Goal: Task Accomplishment & Management: Complete application form

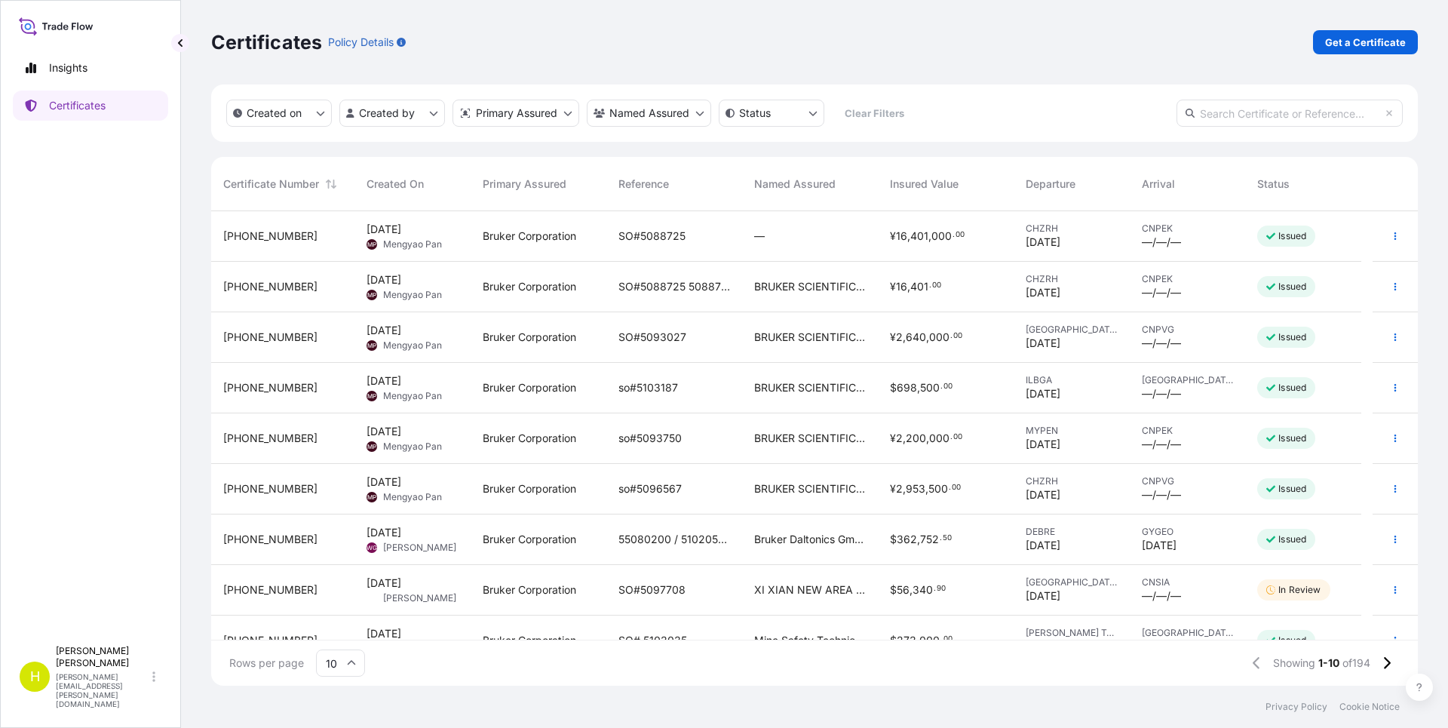
scroll to position [471, 1195]
click at [110, 172] on div "Insights Certificates" at bounding box center [90, 338] width 155 height 599
click at [62, 69] on p "Insights" at bounding box center [68, 67] width 38 height 15
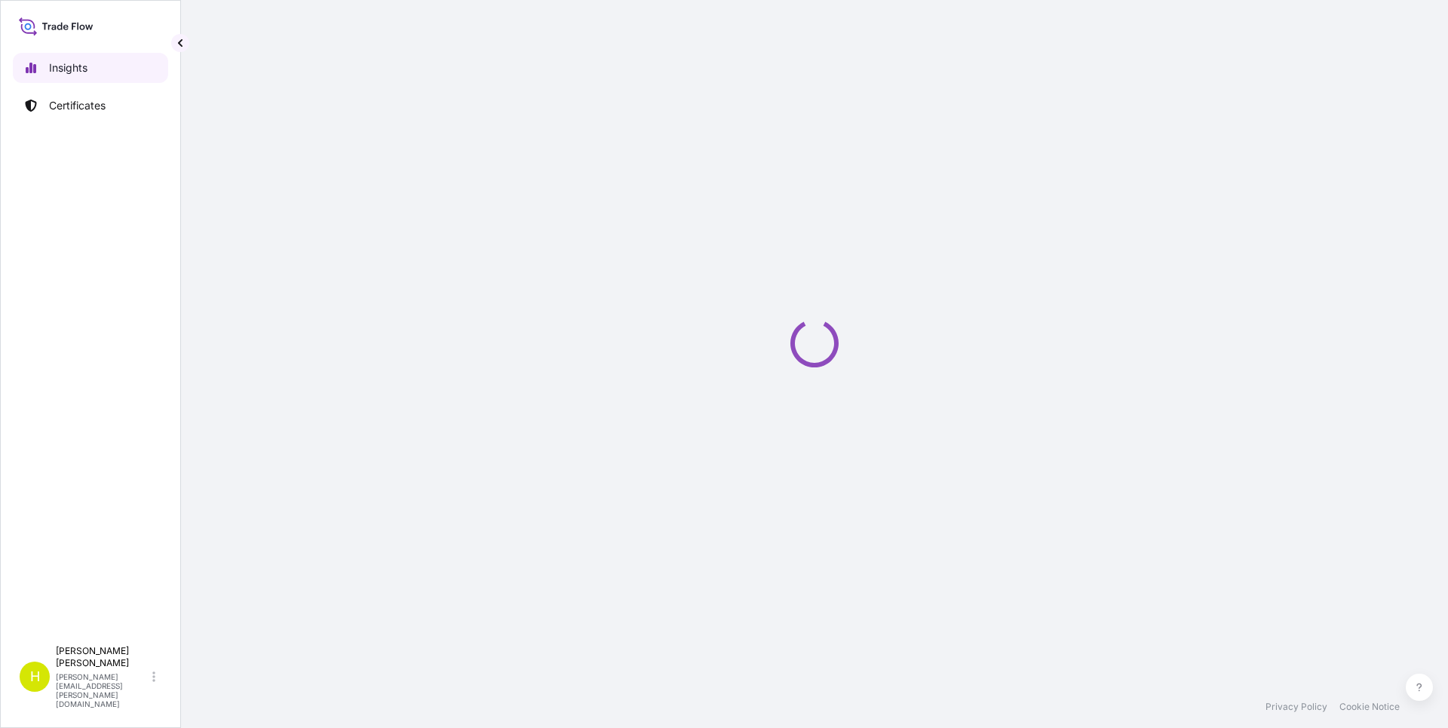
select select "2025"
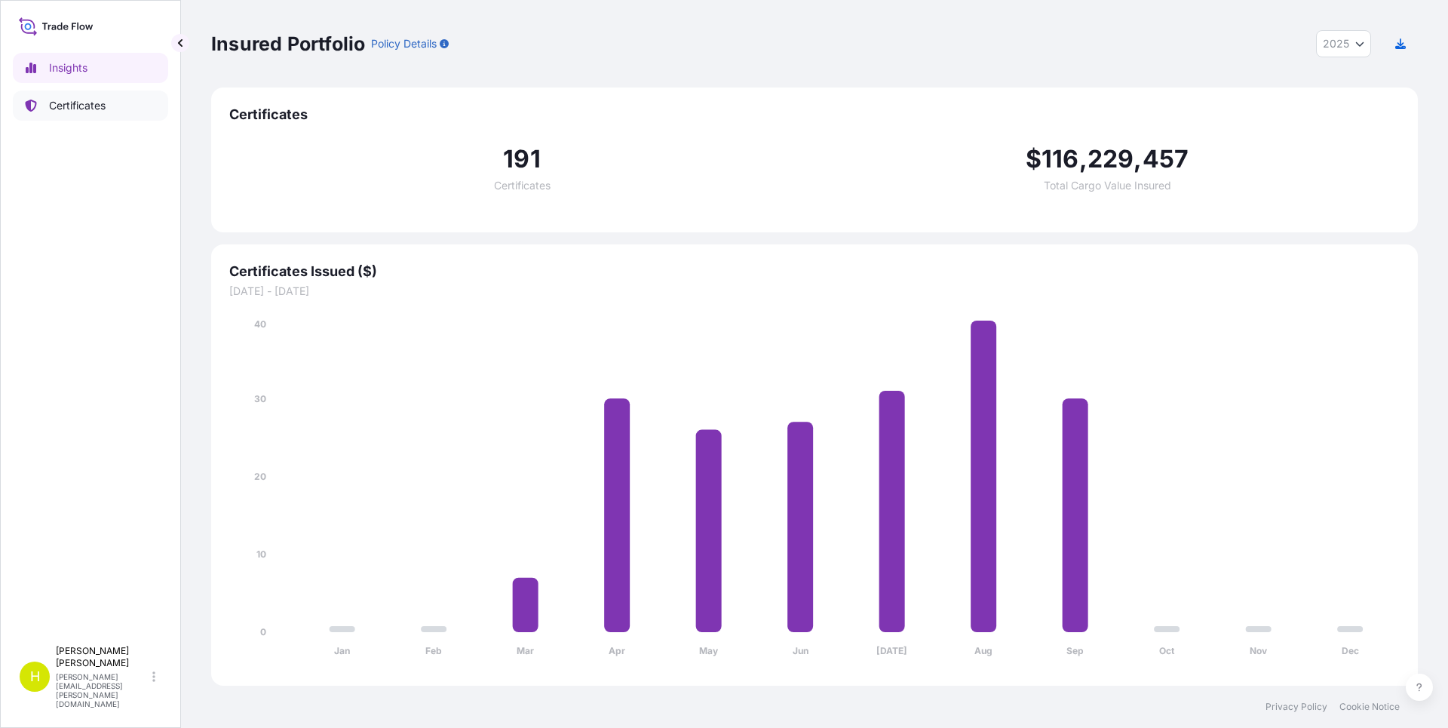
click at [76, 110] on p "Certificates" at bounding box center [77, 105] width 57 height 15
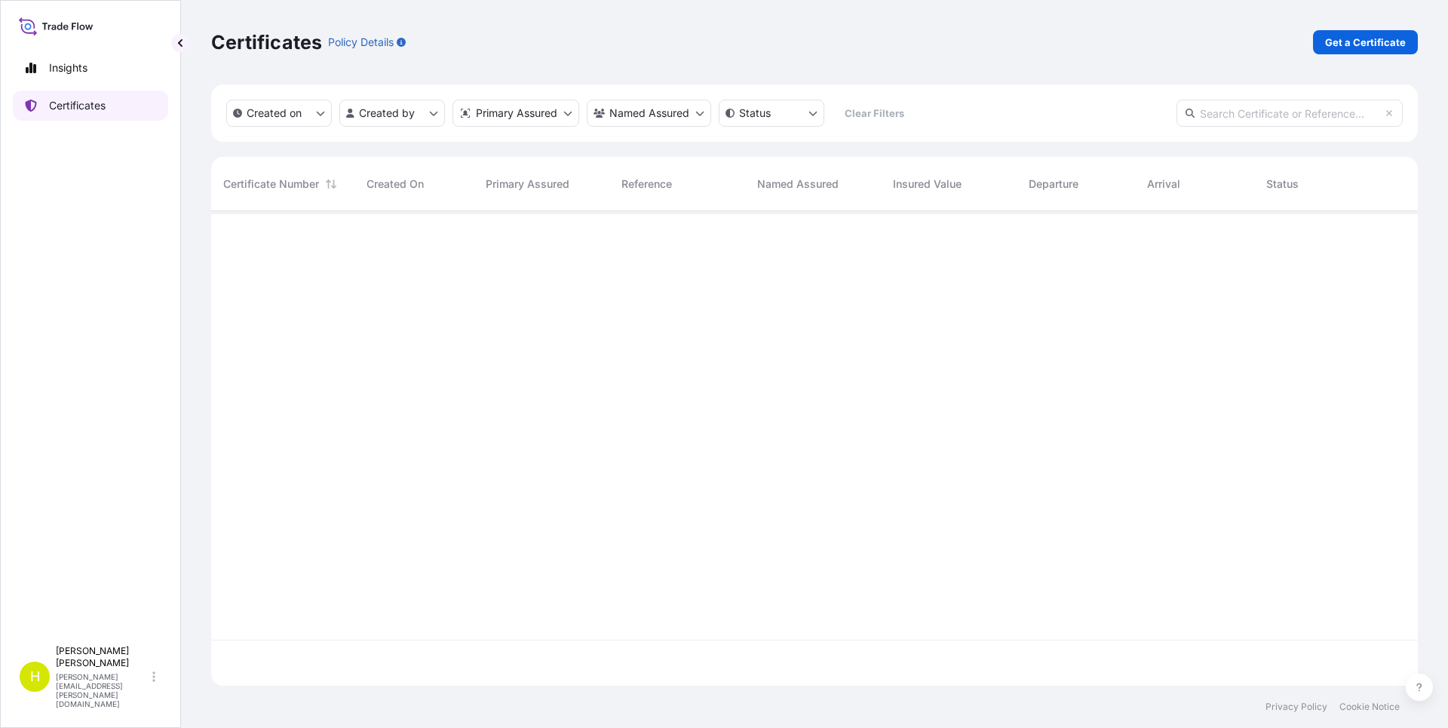
scroll to position [471, 1195]
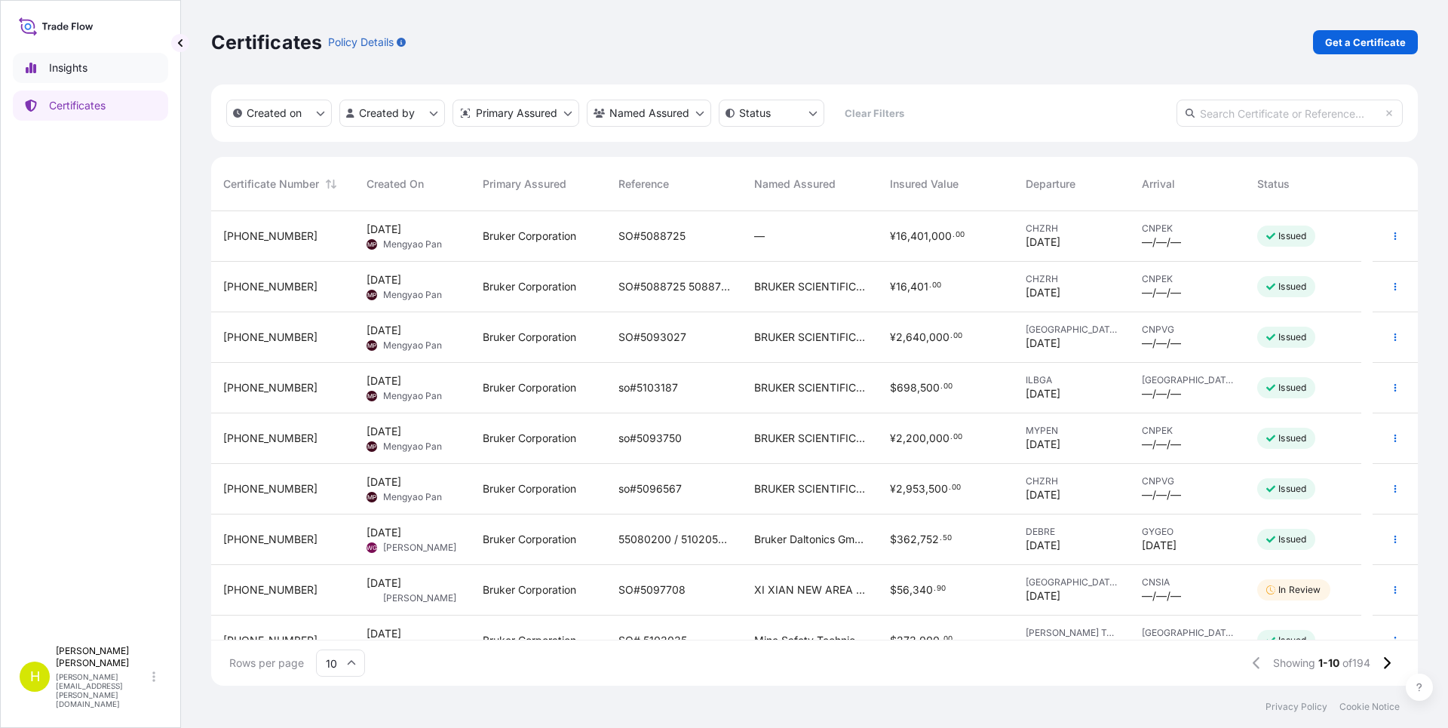
click at [78, 67] on p "Insights" at bounding box center [68, 67] width 38 height 15
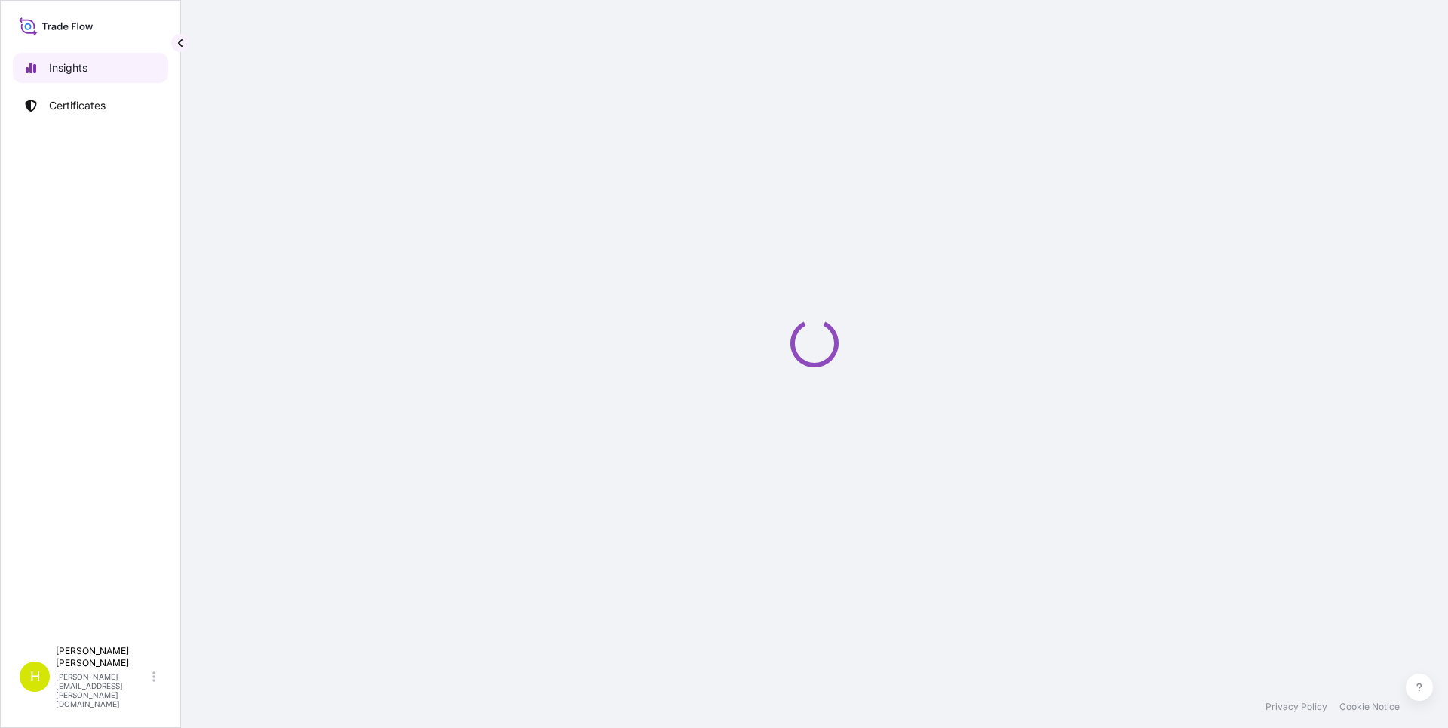
select select "2025"
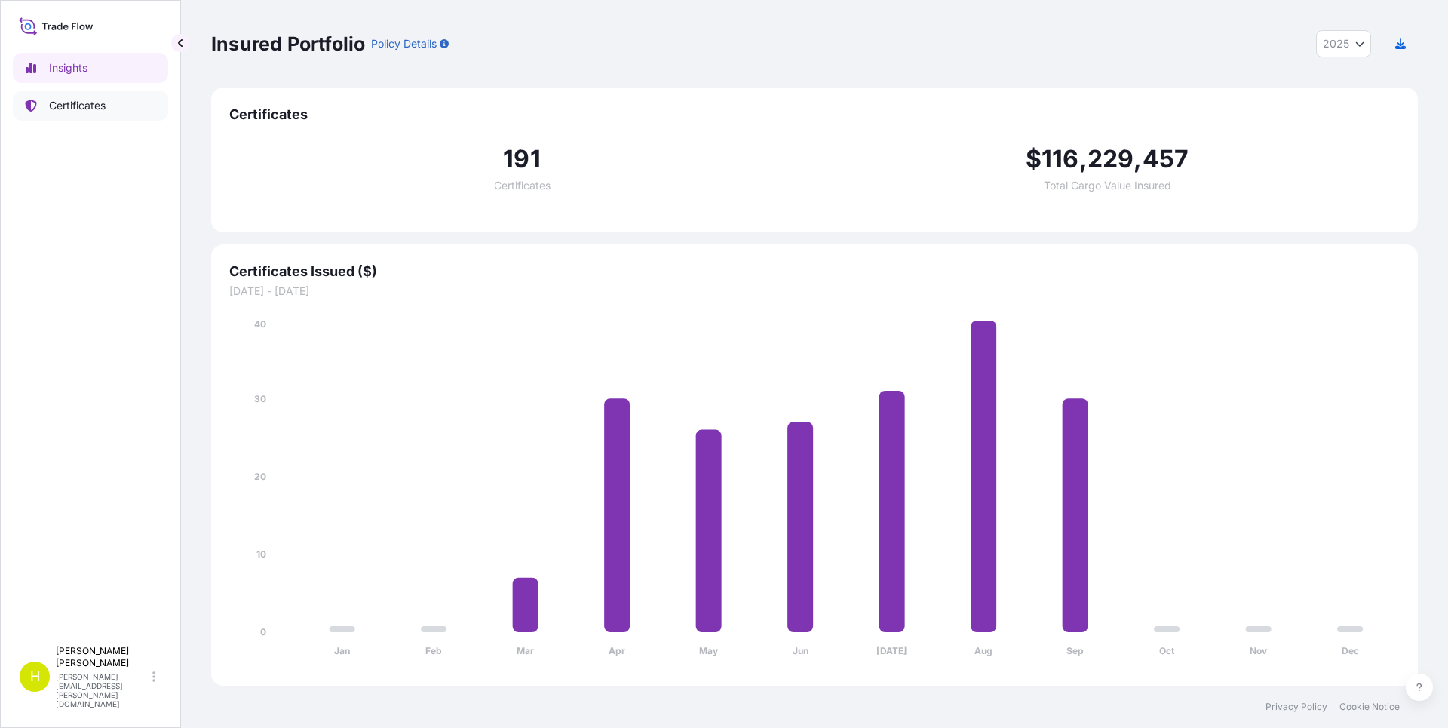
click at [77, 109] on p "Certificates" at bounding box center [77, 105] width 57 height 15
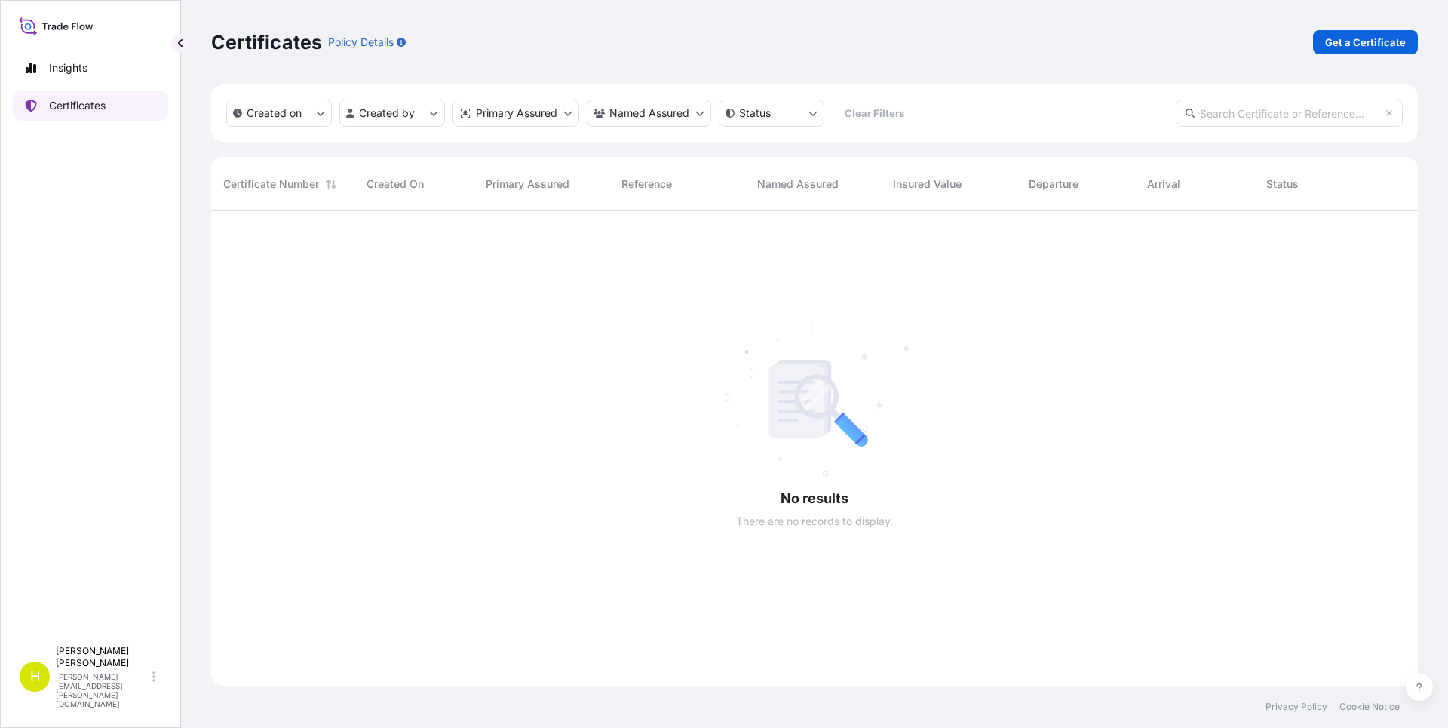
scroll to position [471, 1195]
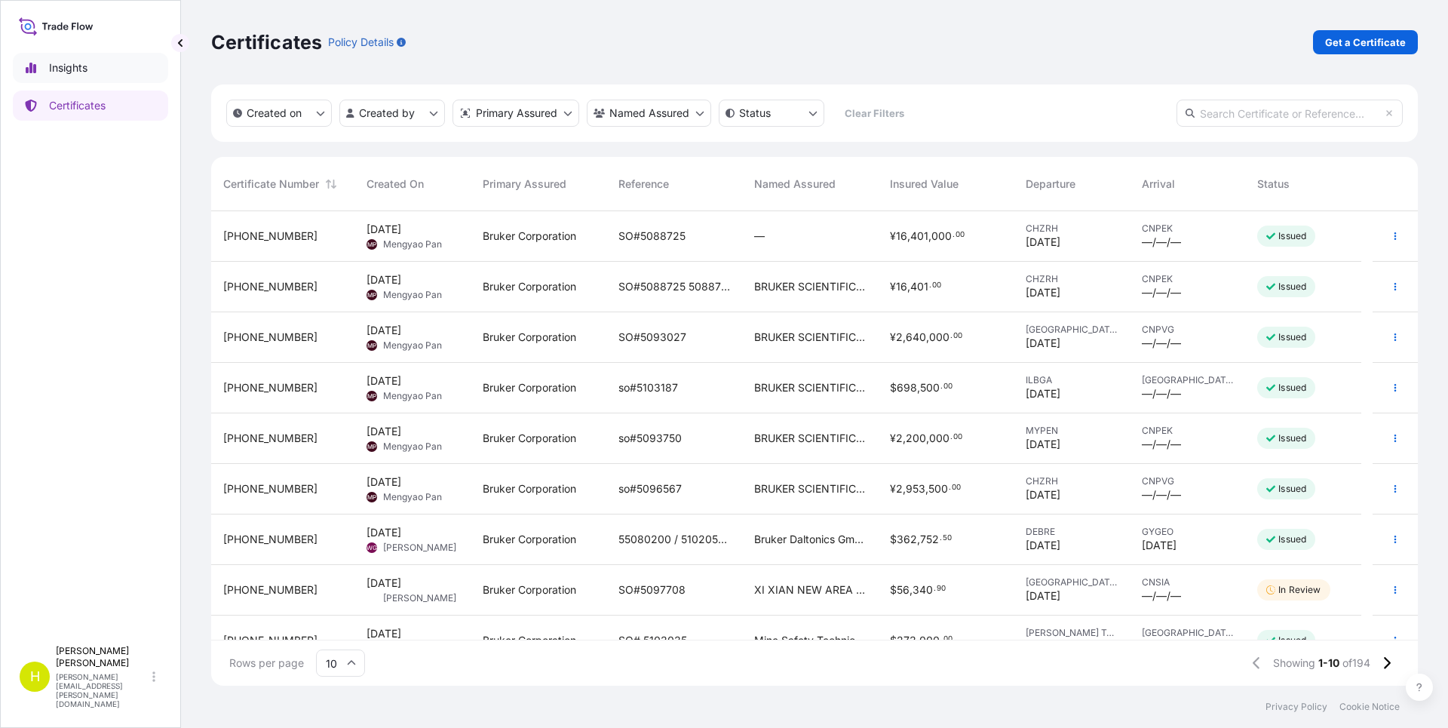
click at [67, 73] on p "Insights" at bounding box center [68, 67] width 38 height 15
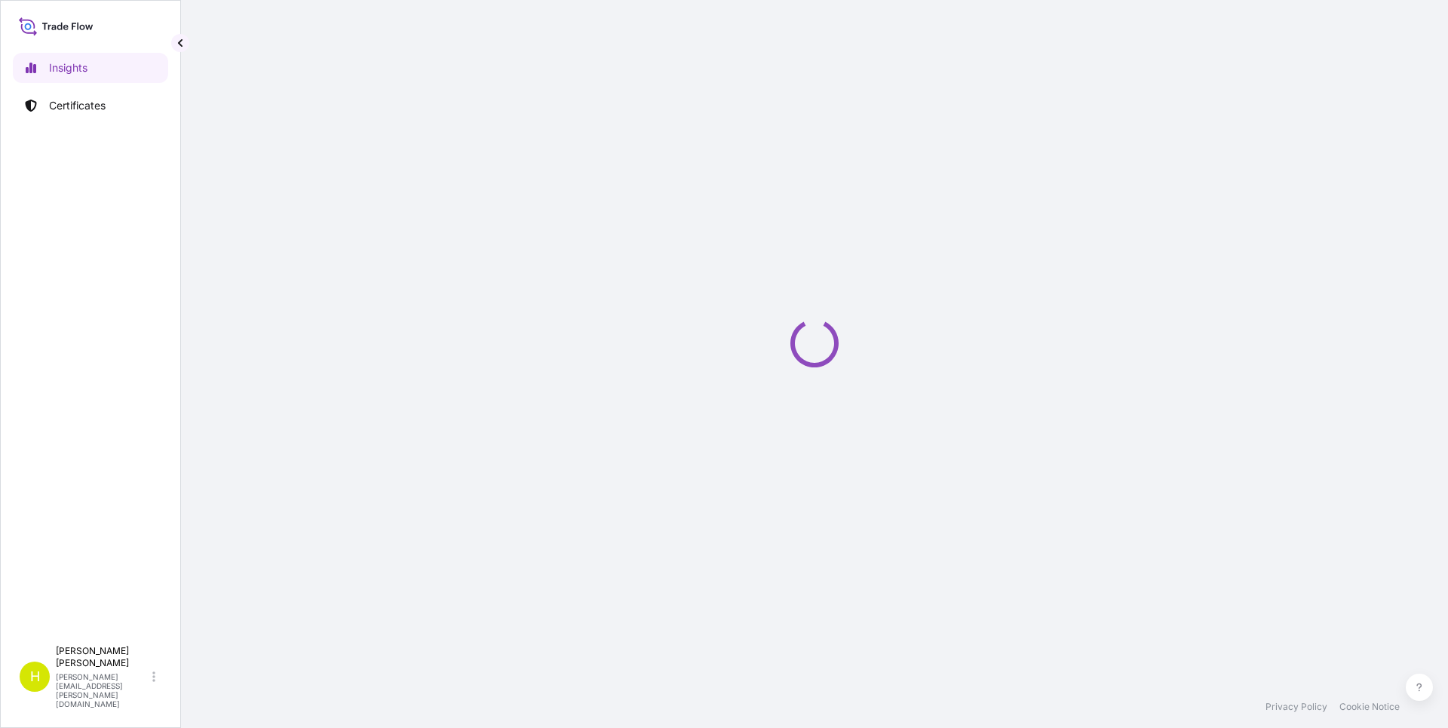
select select "2025"
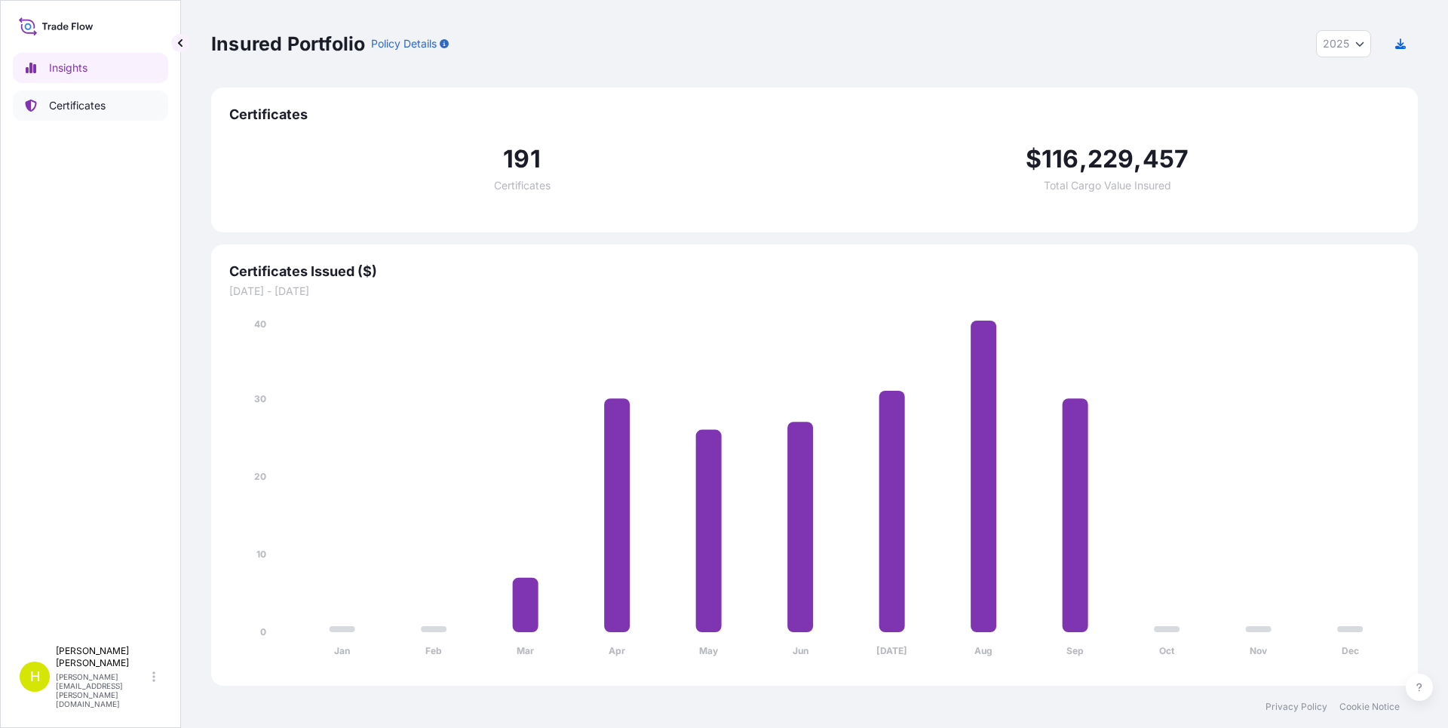
click at [81, 106] on p "Certificates" at bounding box center [77, 105] width 57 height 15
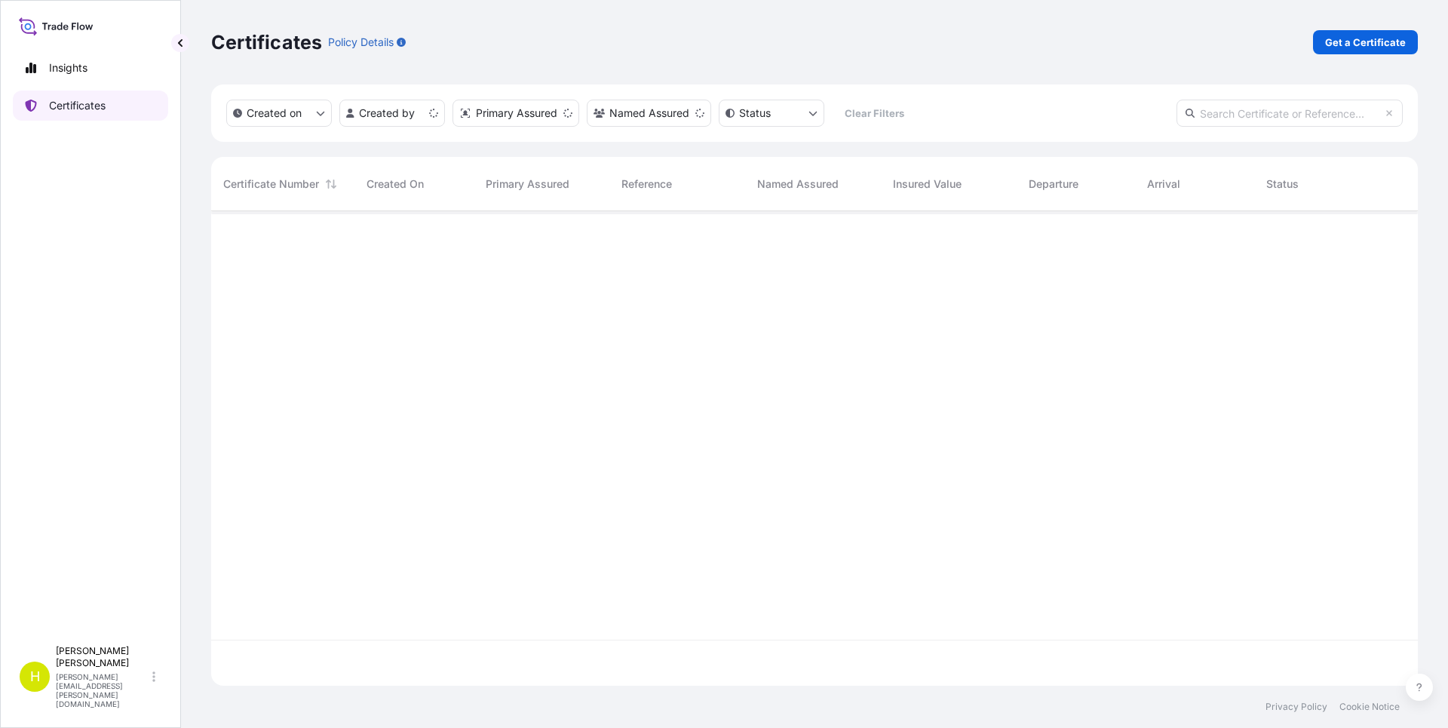
scroll to position [471, 1195]
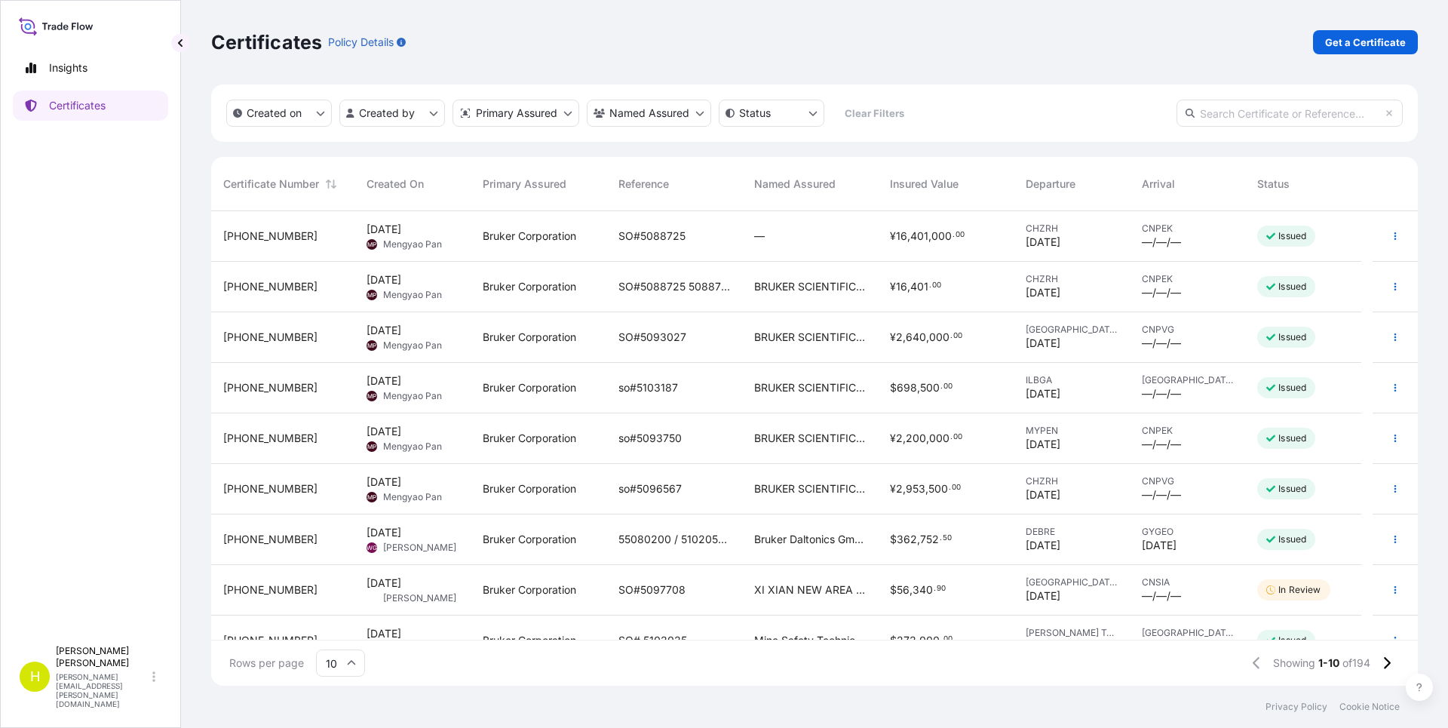
click at [1303, 116] on input "text" at bounding box center [1289, 113] width 226 height 27
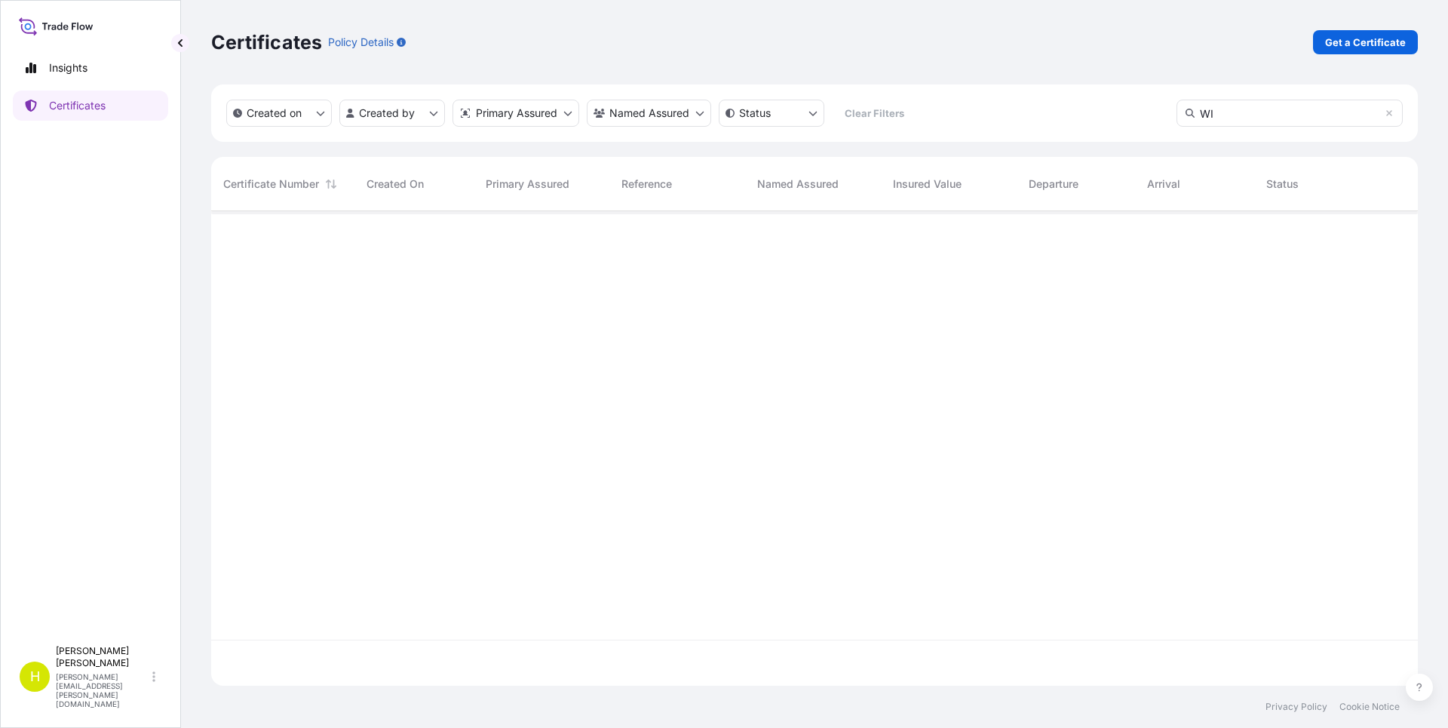
type input "W"
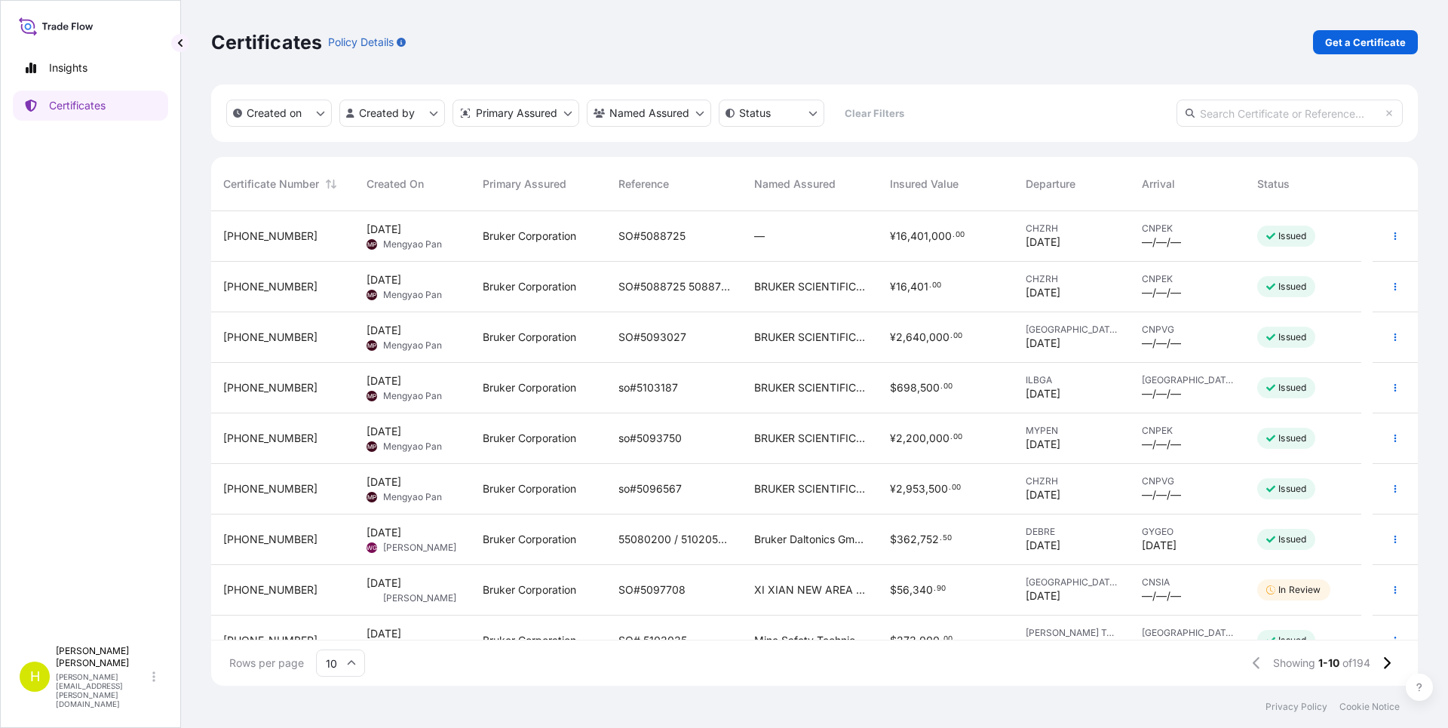
scroll to position [517, 1195]
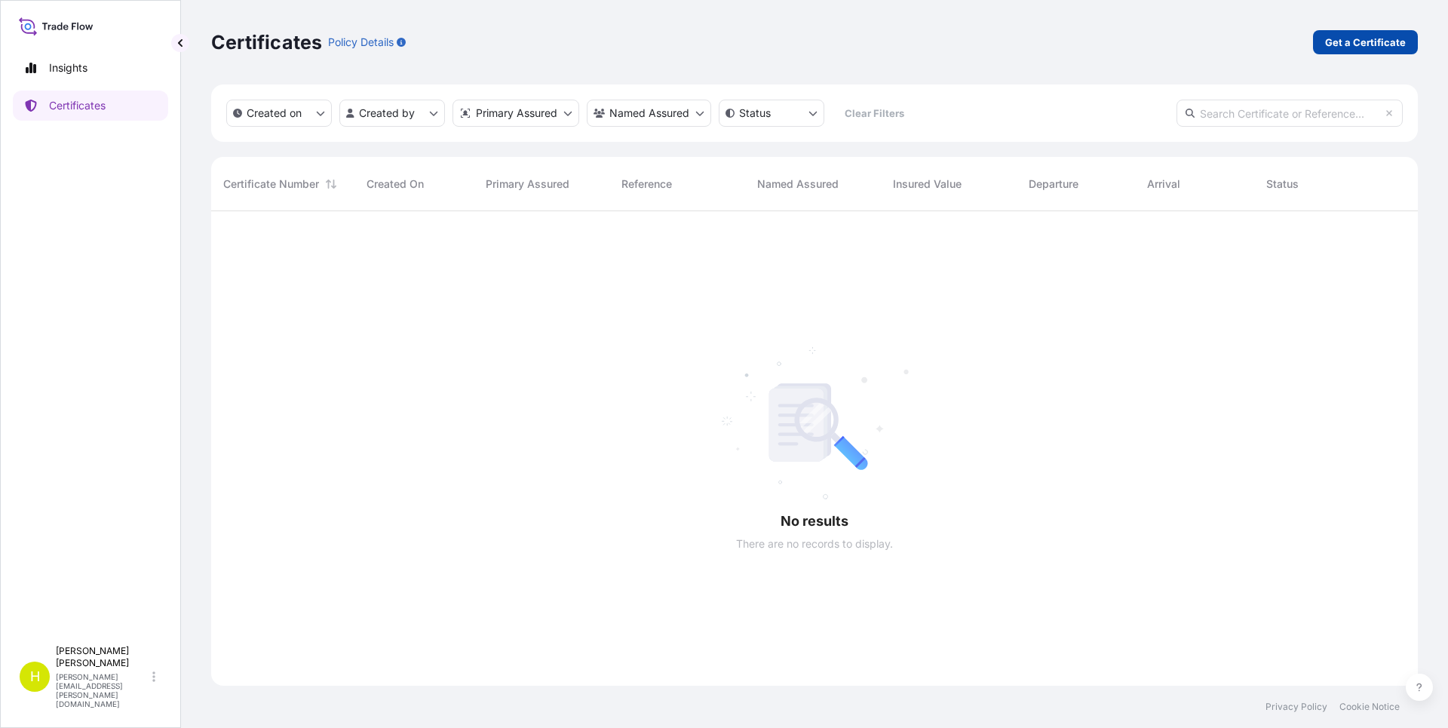
click at [1381, 36] on p "Get a Certificate" at bounding box center [1365, 42] width 81 height 15
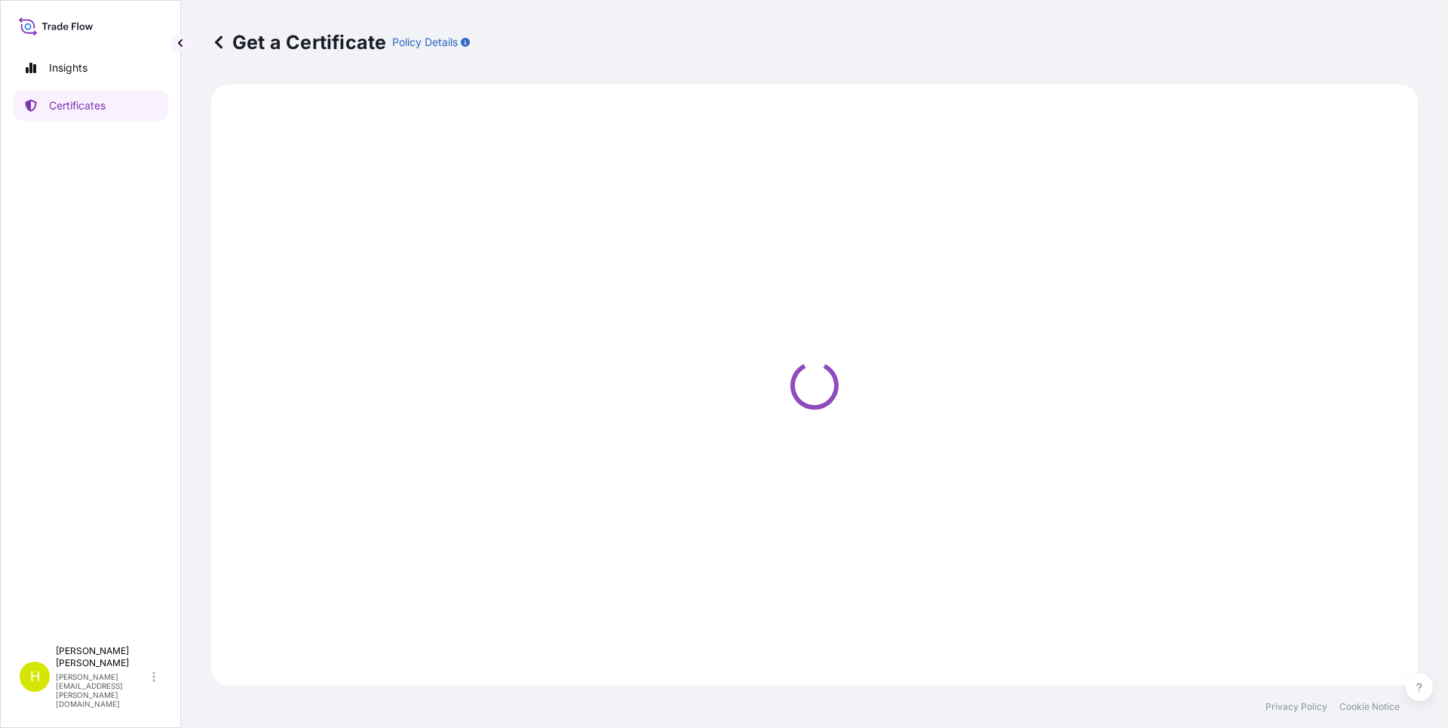
select select "Barge"
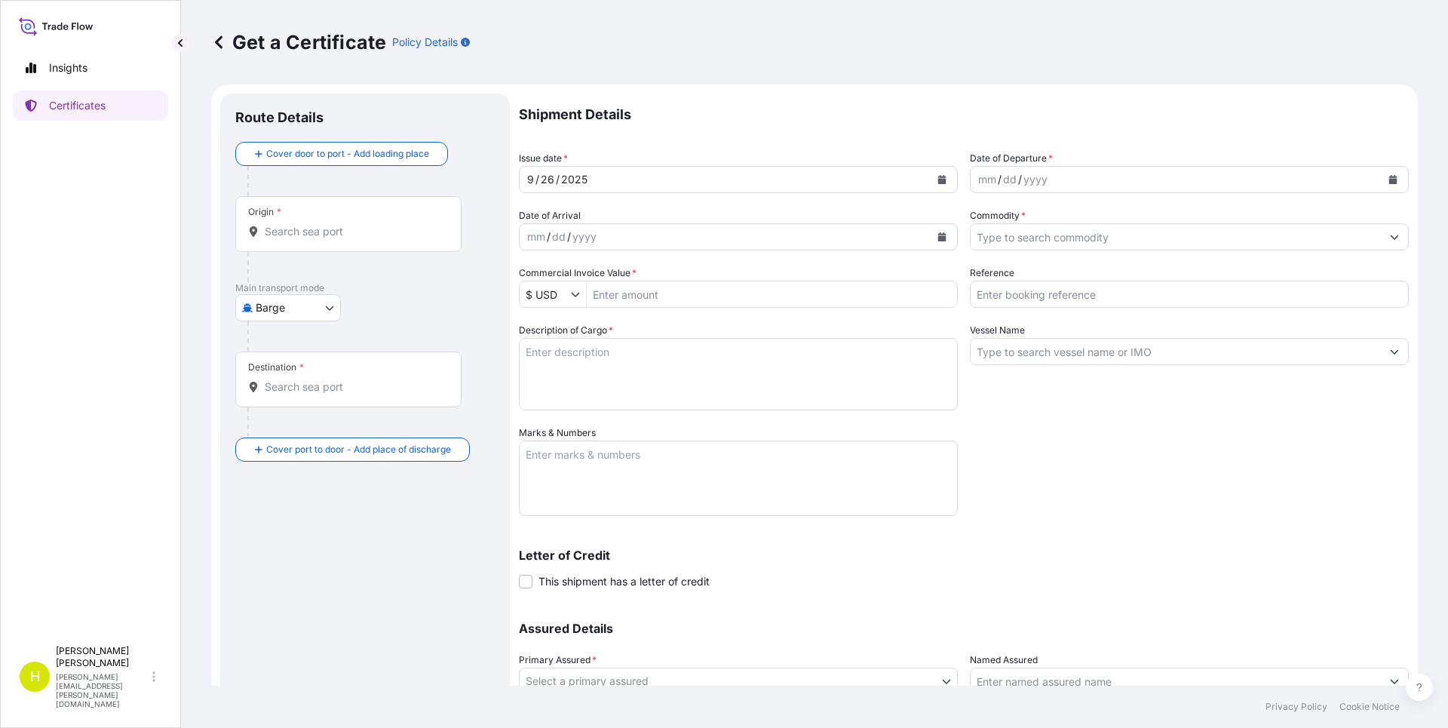
click at [1388, 235] on button "Show suggestions" at bounding box center [1394, 236] width 27 height 27
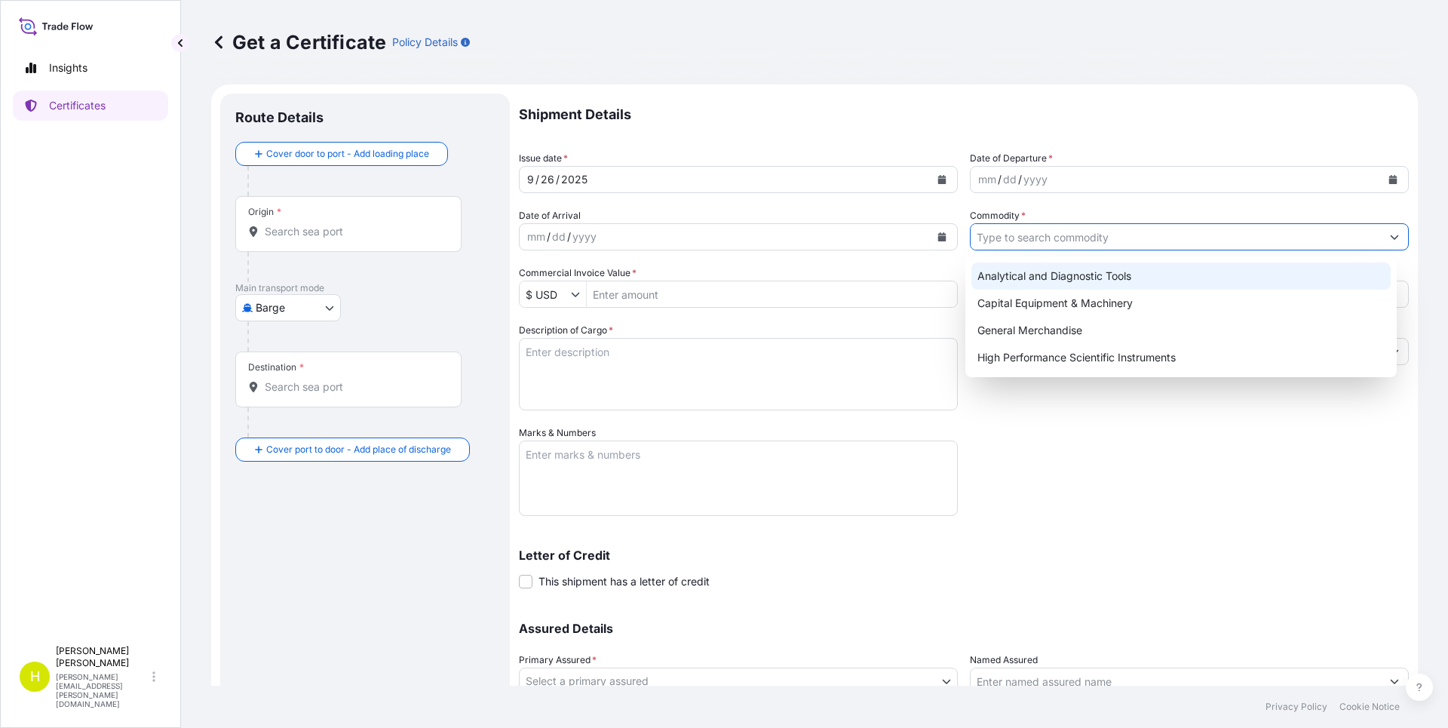
click at [1041, 276] on div "Analytical and Diagnostic Tools" at bounding box center [1181, 275] width 420 height 27
type input "Analytical and Diagnostic Tools"
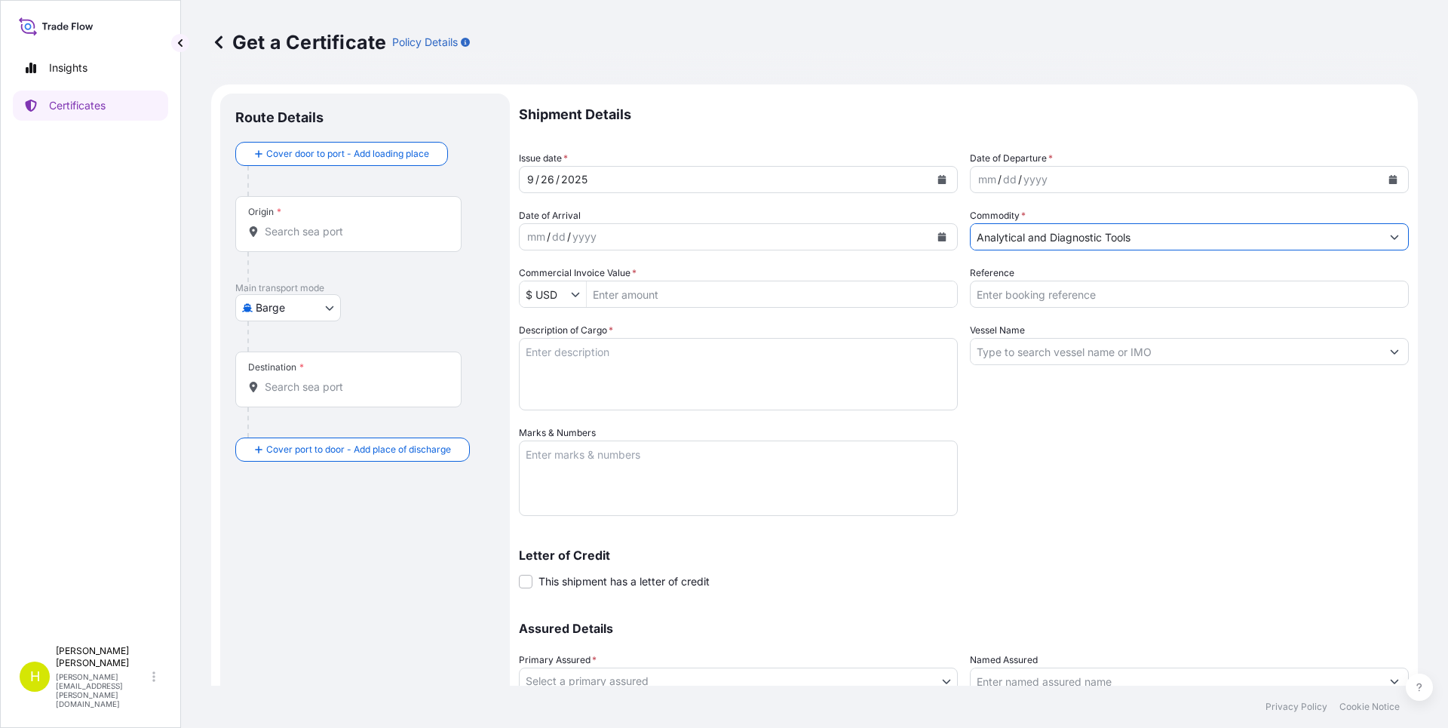
click at [331, 232] on input "Origin *" at bounding box center [354, 231] width 178 height 15
click at [357, 225] on input "Origin *" at bounding box center [354, 231] width 178 height 15
click at [814, 79] on div "Get a Certificate Policy Details" at bounding box center [814, 42] width 1207 height 84
click at [314, 261] on div "Please select an origin" at bounding box center [297, 260] width 108 height 15
click at [314, 239] on input "Origin * Please select an origin" at bounding box center [354, 231] width 178 height 15
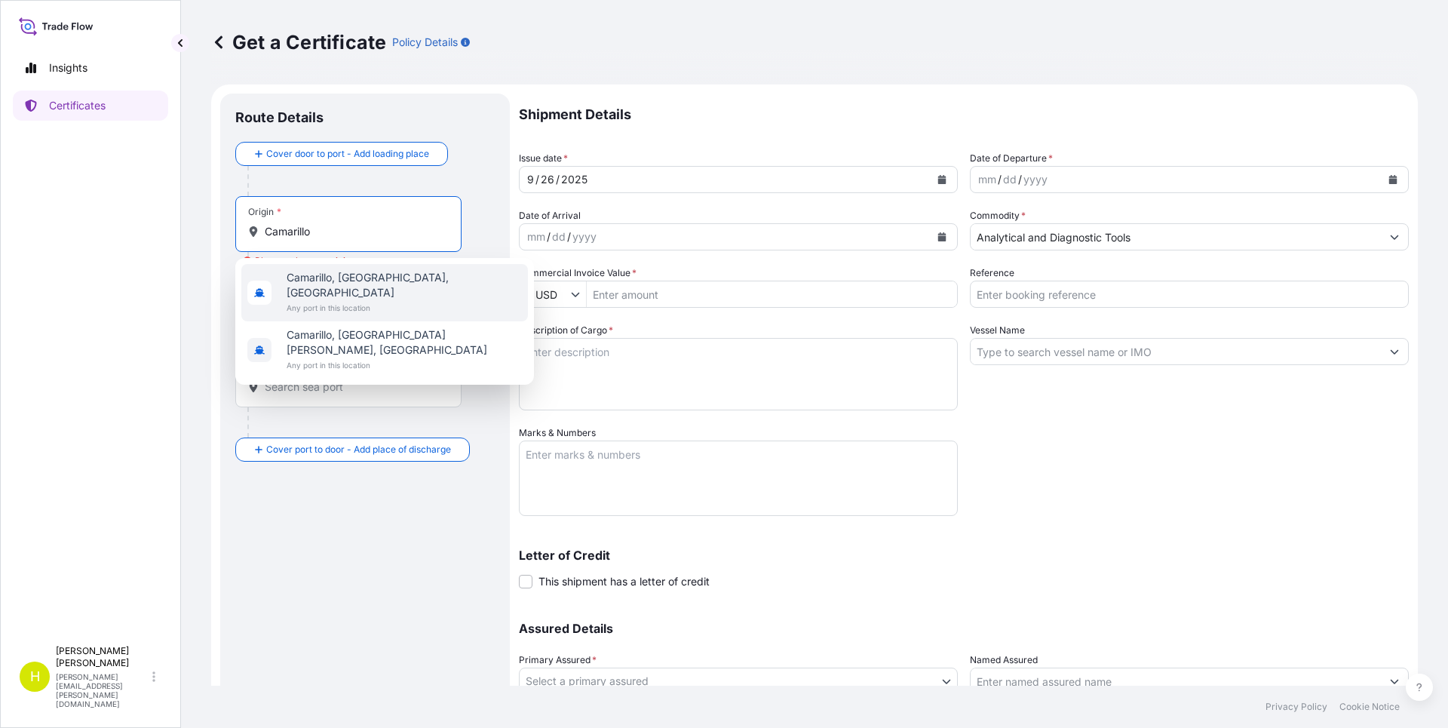
click at [373, 272] on span "Camarillo, [GEOGRAPHIC_DATA], [GEOGRAPHIC_DATA]" at bounding box center [404, 285] width 235 height 30
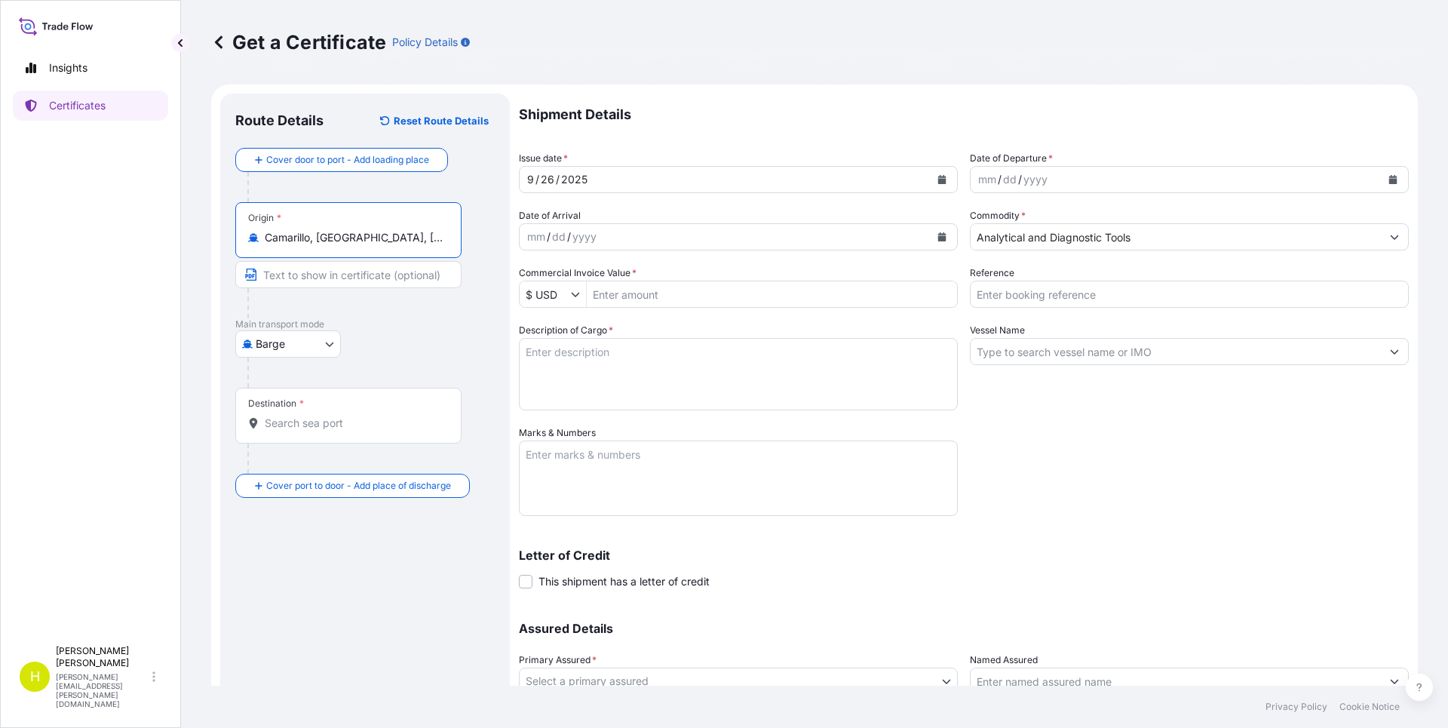
type input "Camarillo, [GEOGRAPHIC_DATA], [GEOGRAPHIC_DATA]"
click at [611, 296] on input "Commercial Invoice Value *" at bounding box center [772, 294] width 370 height 27
type input "10,123"
click at [434, 294] on div at bounding box center [354, 303] width 214 height 30
click at [327, 337] on body "Insights Certificates H [PERSON_NAME] [PERSON_NAME][EMAIL_ADDRESS][PERSON_NAME]…" at bounding box center [724, 364] width 1448 height 728
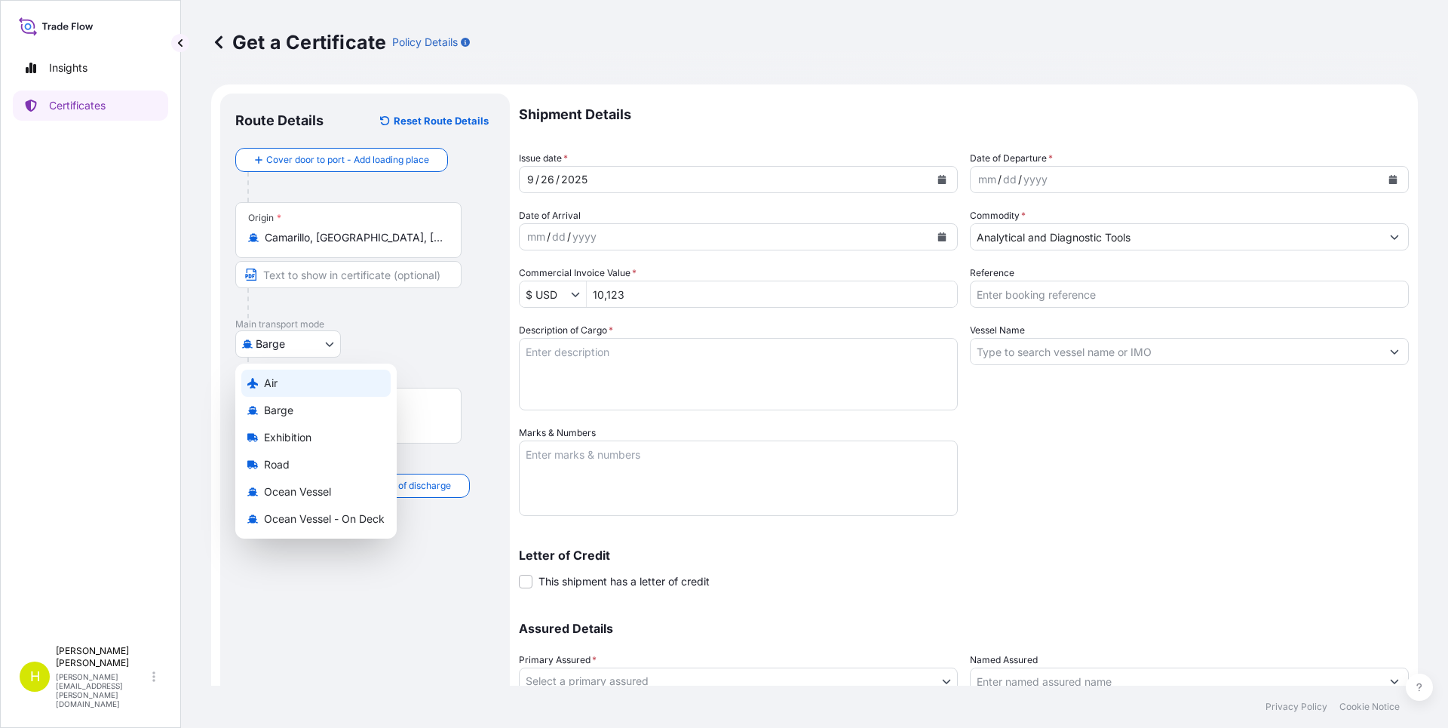
click at [266, 383] on span "Air" at bounding box center [271, 383] width 14 height 15
select select "Air"
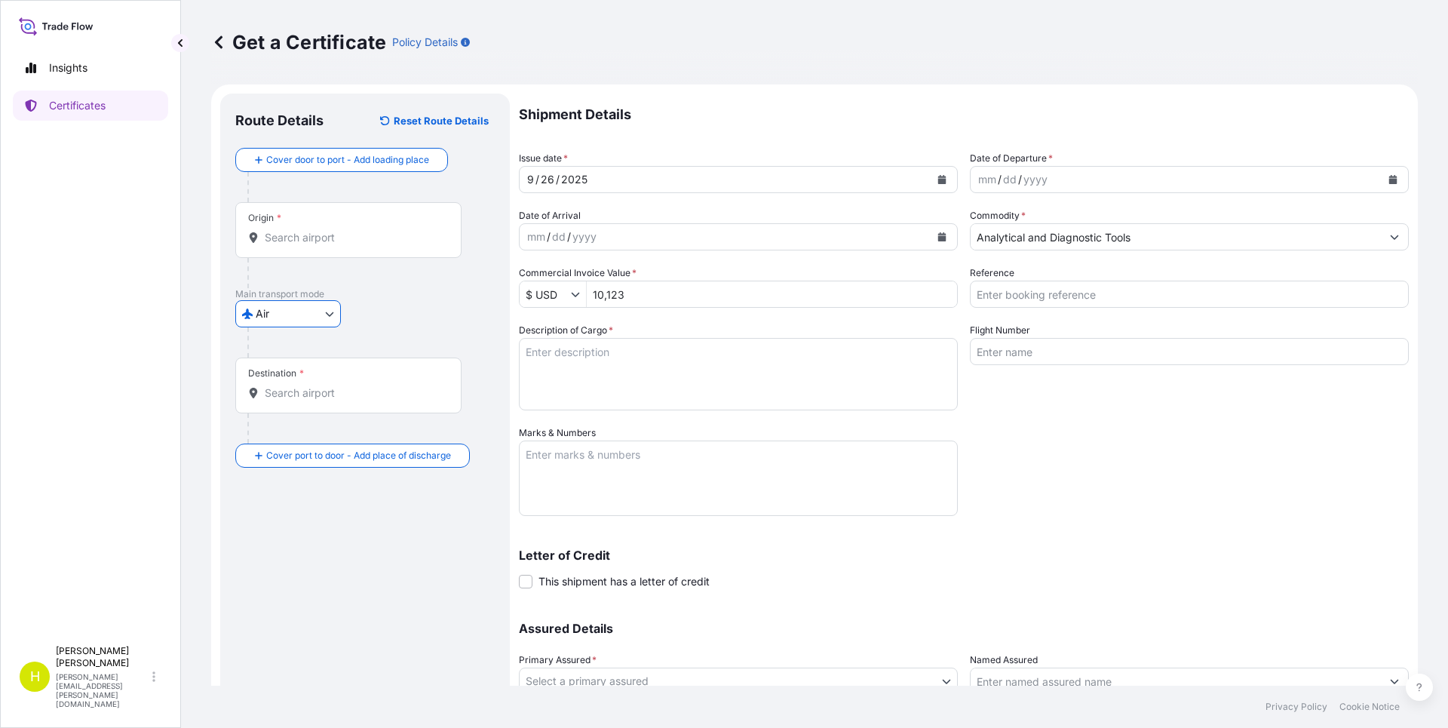
click at [342, 238] on input "Origin *" at bounding box center [354, 237] width 178 height 15
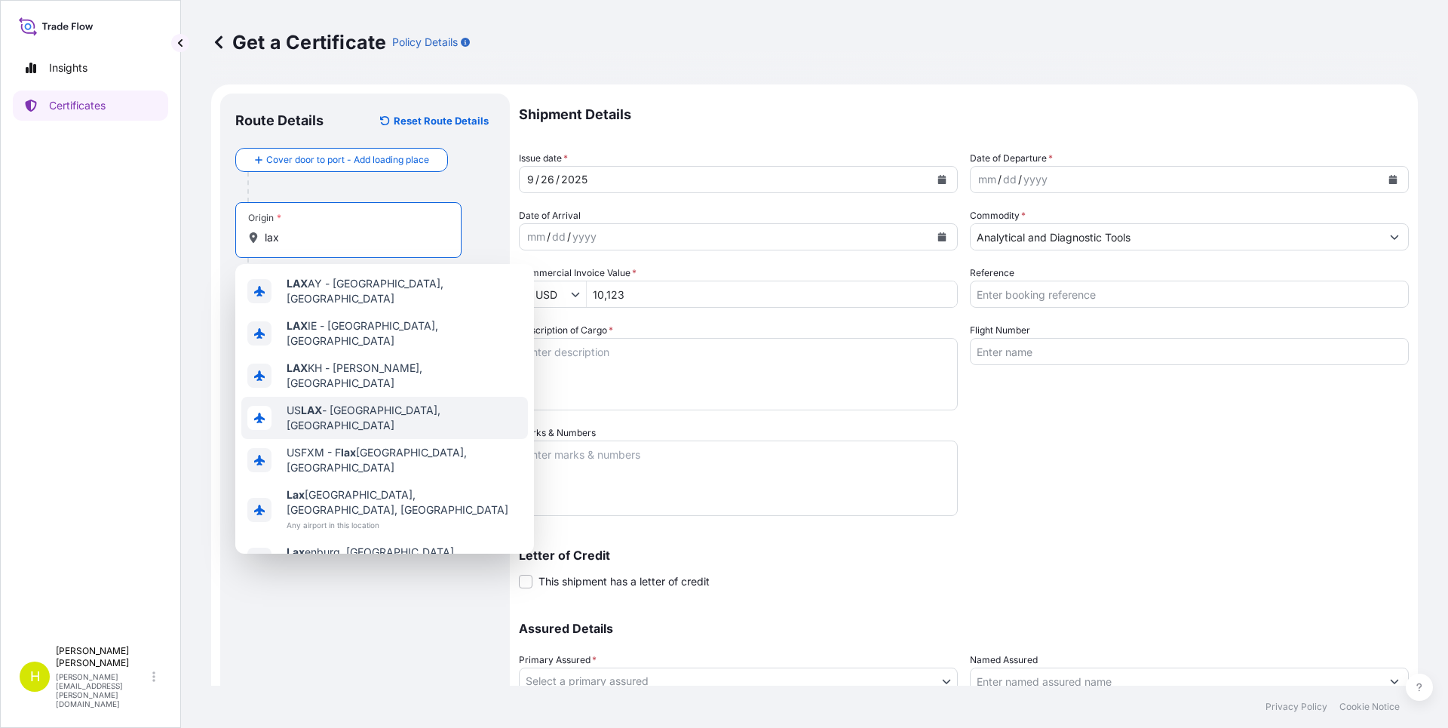
click at [366, 403] on span "US LAX - [GEOGRAPHIC_DATA], [GEOGRAPHIC_DATA]" at bounding box center [404, 418] width 235 height 30
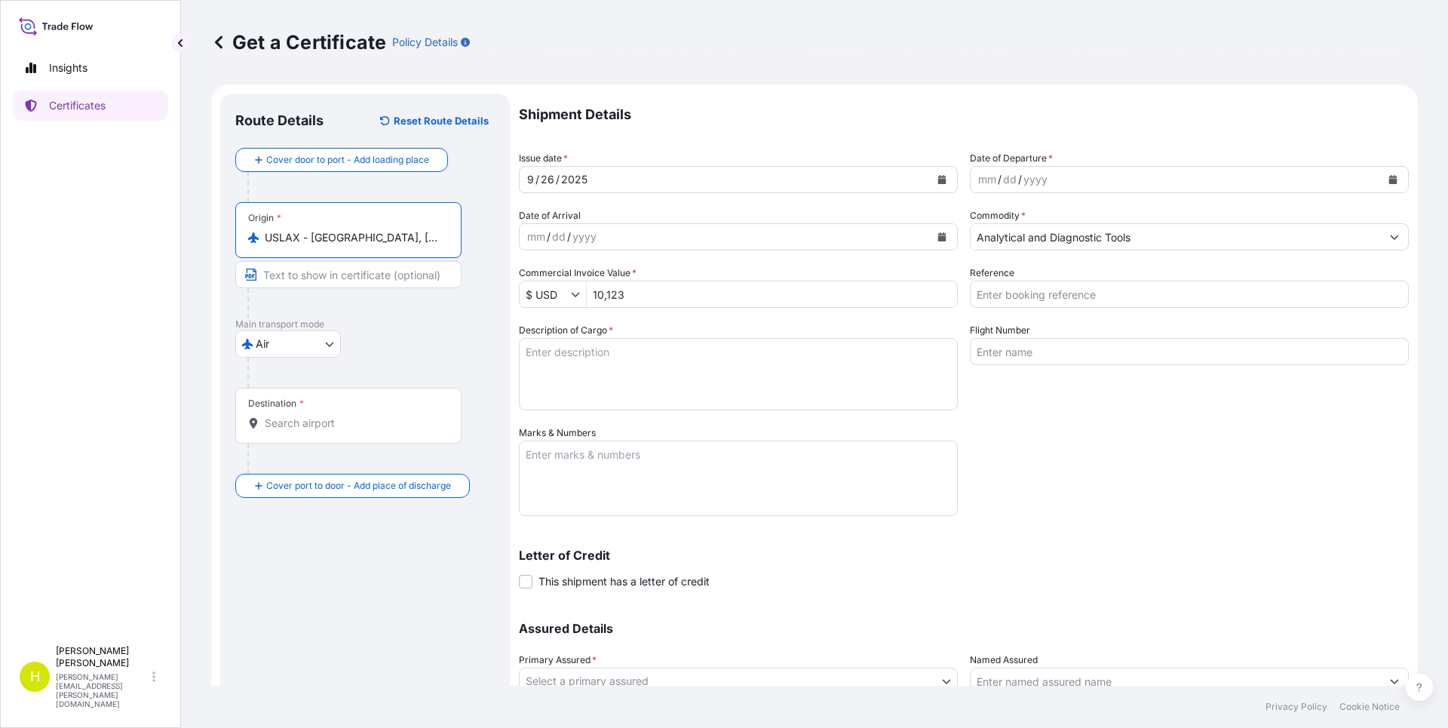
type input "USLAX - [GEOGRAPHIC_DATA], [GEOGRAPHIC_DATA]"
click at [1389, 180] on icon "Calendar" at bounding box center [1393, 179] width 8 height 9
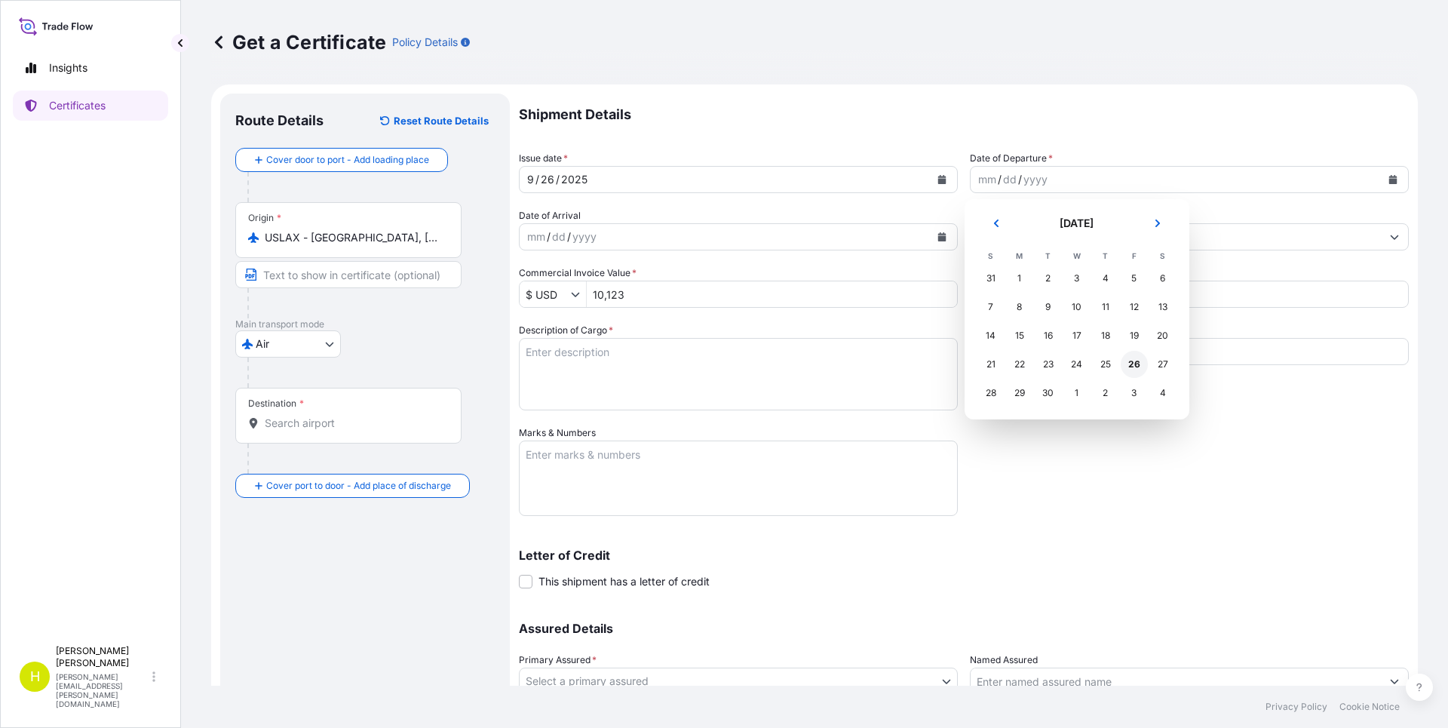
click at [1132, 367] on div "26" at bounding box center [1134, 364] width 27 height 27
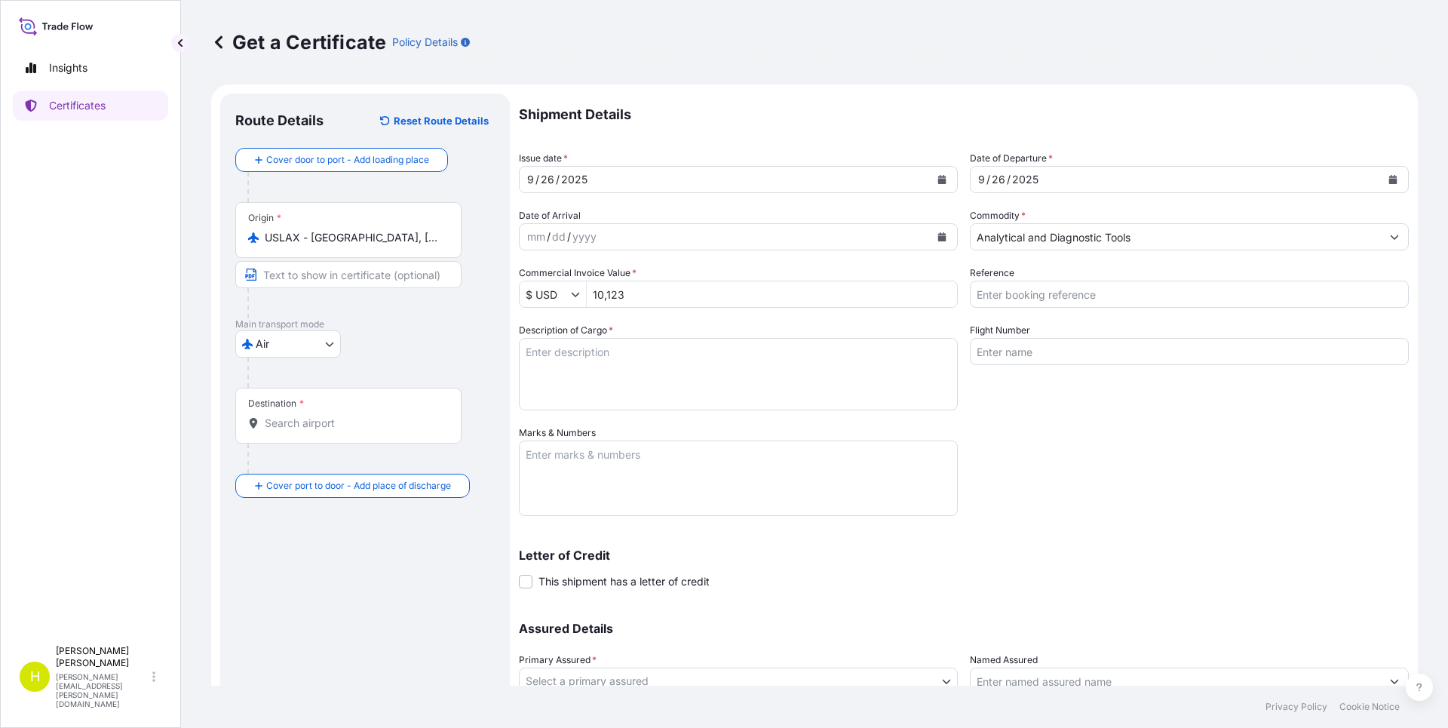
drag, startPoint x: 442, startPoint y: 243, endPoint x: 253, endPoint y: 242, distance: 188.5
click at [253, 242] on div "USLAX - [GEOGRAPHIC_DATA], [GEOGRAPHIC_DATA]" at bounding box center [348, 237] width 201 height 15
click at [327, 235] on input "USLAX - [GEOGRAPHIC_DATA], [GEOGRAPHIC_DATA]" at bounding box center [354, 237] width 178 height 15
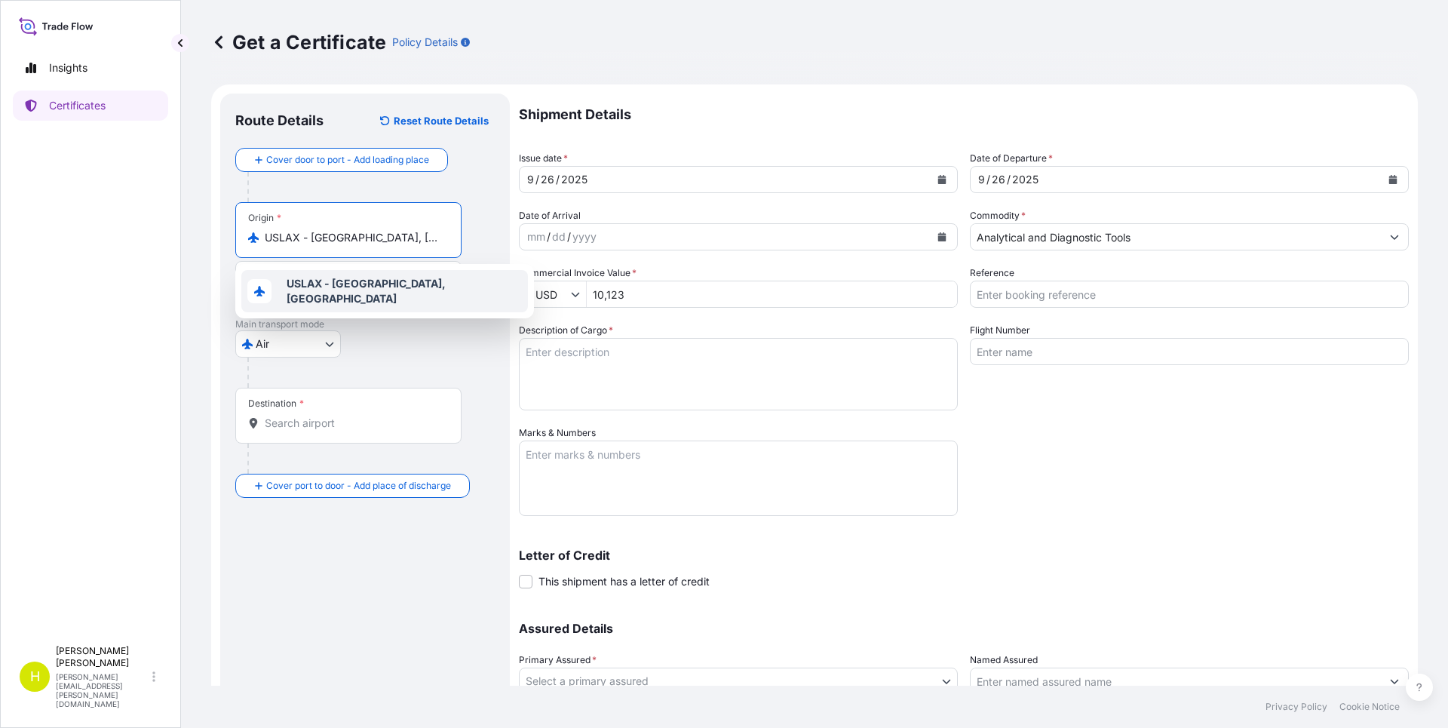
click at [351, 290] on b "USLAX - [GEOGRAPHIC_DATA], [GEOGRAPHIC_DATA]" at bounding box center [366, 291] width 159 height 28
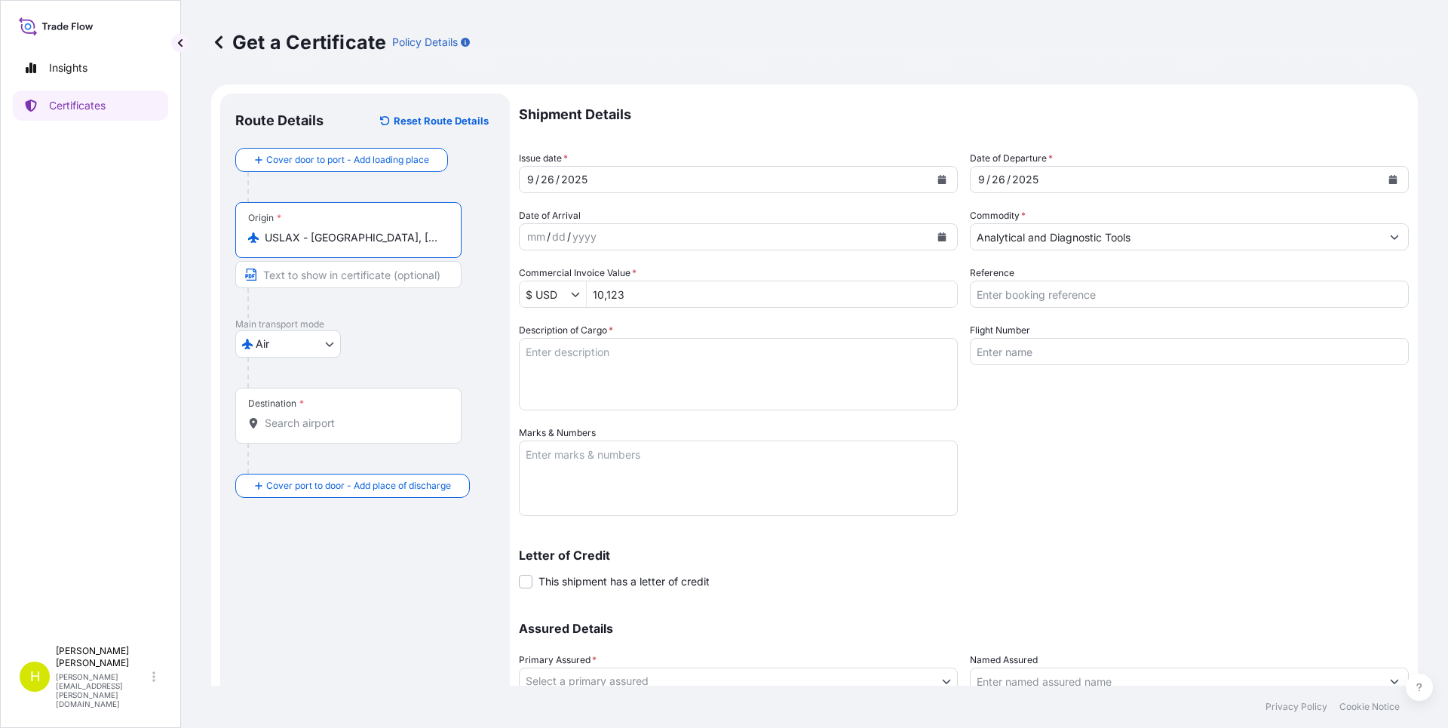
click at [406, 221] on div "Origin * USLAX - [GEOGRAPHIC_DATA], [GEOGRAPHIC_DATA]" at bounding box center [348, 230] width 226 height 56
click at [406, 230] on input "USLAX - [GEOGRAPHIC_DATA], [GEOGRAPHIC_DATA]" at bounding box center [354, 237] width 178 height 15
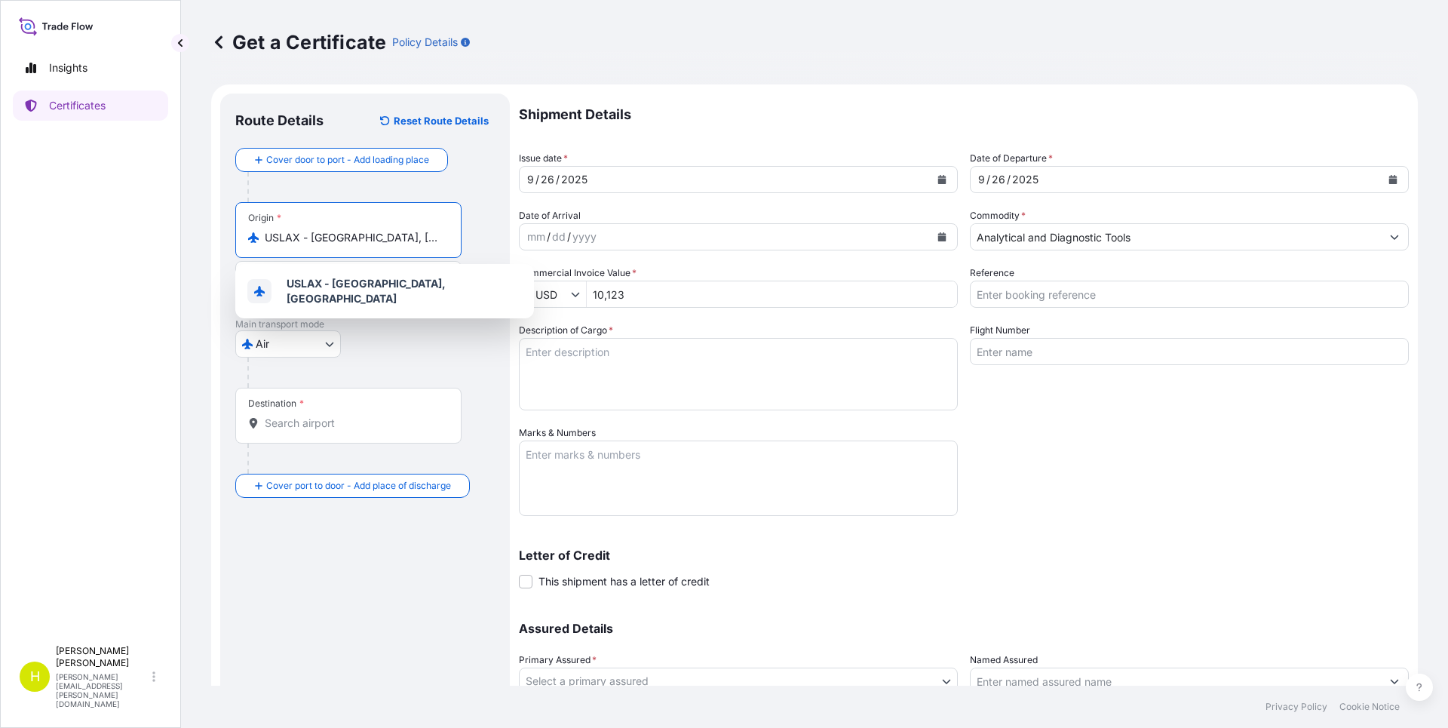
scroll to position [0, 2]
click at [441, 239] on input "USLAX - [GEOGRAPHIC_DATA], [GEOGRAPHIC_DATA]" at bounding box center [354, 237] width 178 height 15
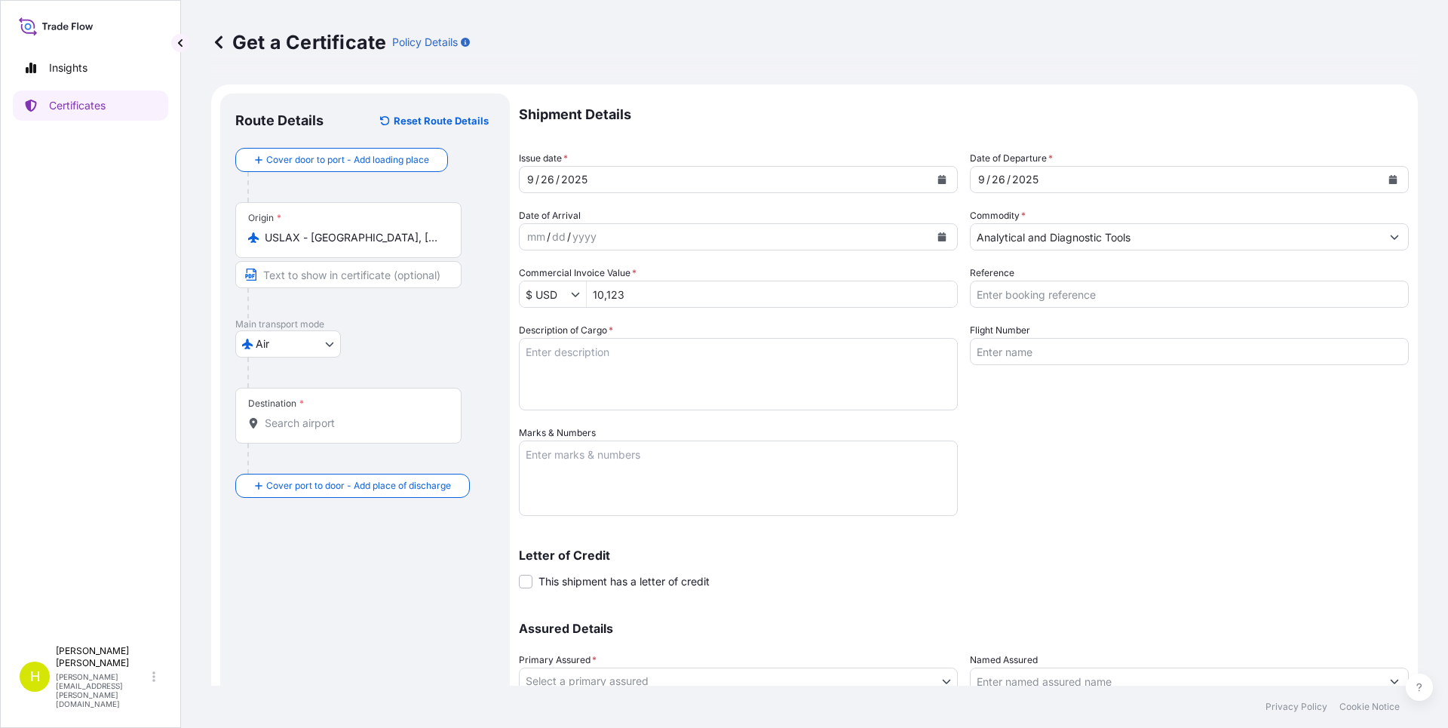
drag, startPoint x: 443, startPoint y: 238, endPoint x: 238, endPoint y: 237, distance: 205.9
click at [238, 237] on div "Origin * USLAX - [GEOGRAPHIC_DATA], [GEOGRAPHIC_DATA]" at bounding box center [348, 230] width 226 height 56
drag, startPoint x: 238, startPoint y: 237, endPoint x: 164, endPoint y: 224, distance: 75.0
click at [164, 224] on div "Insights Certificates" at bounding box center [90, 338] width 155 height 599
click at [561, 360] on textarea "Description of Cargo *" at bounding box center [738, 374] width 439 height 72
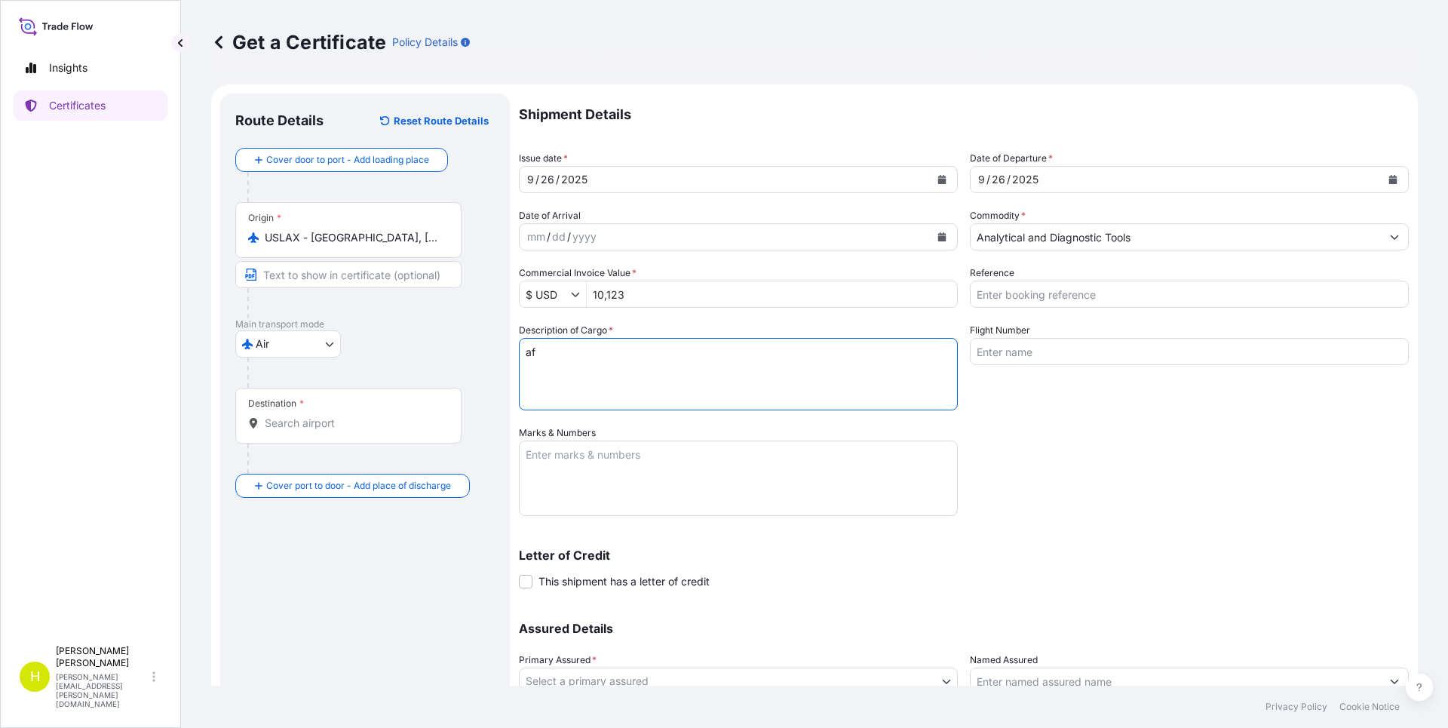
type textarea "a"
type textarea "AFM MICROSCOPE PROBES"
click at [342, 422] on input "Destination *" at bounding box center [354, 423] width 178 height 15
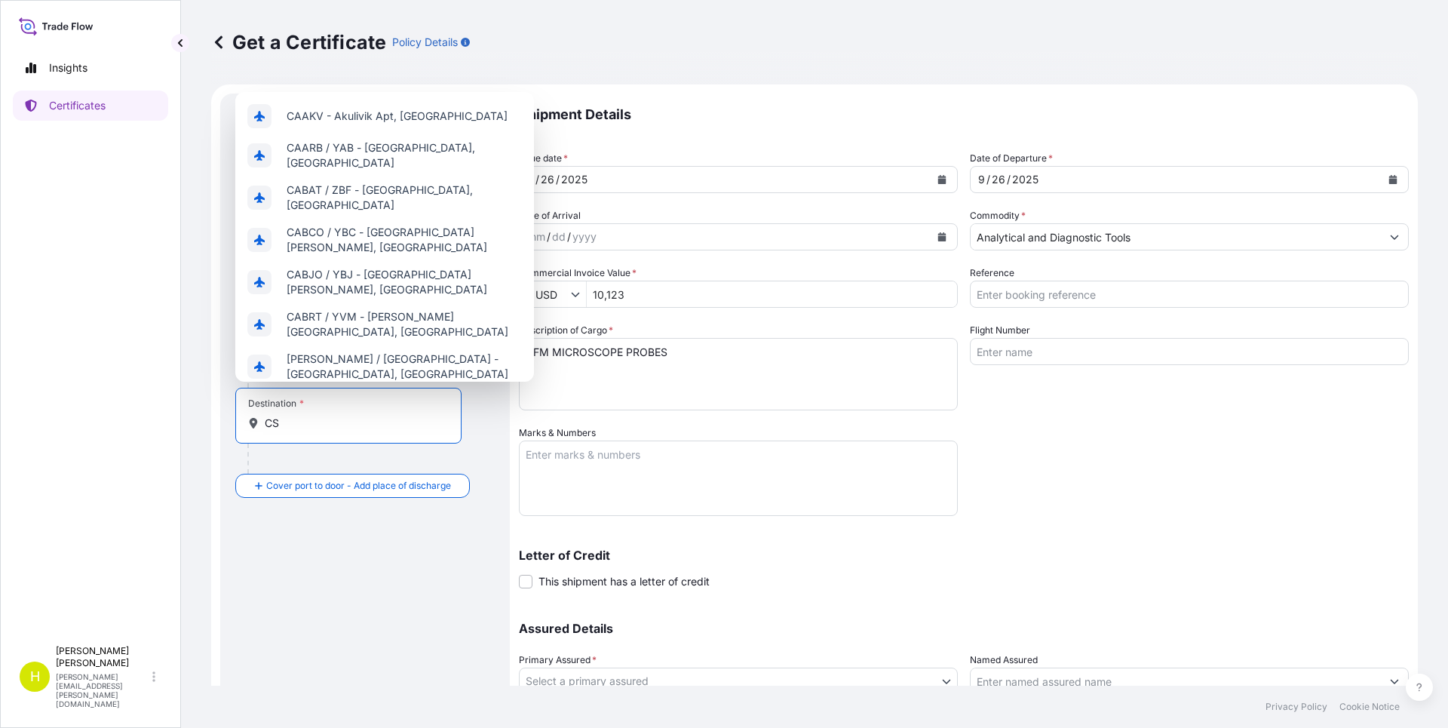
type input "C"
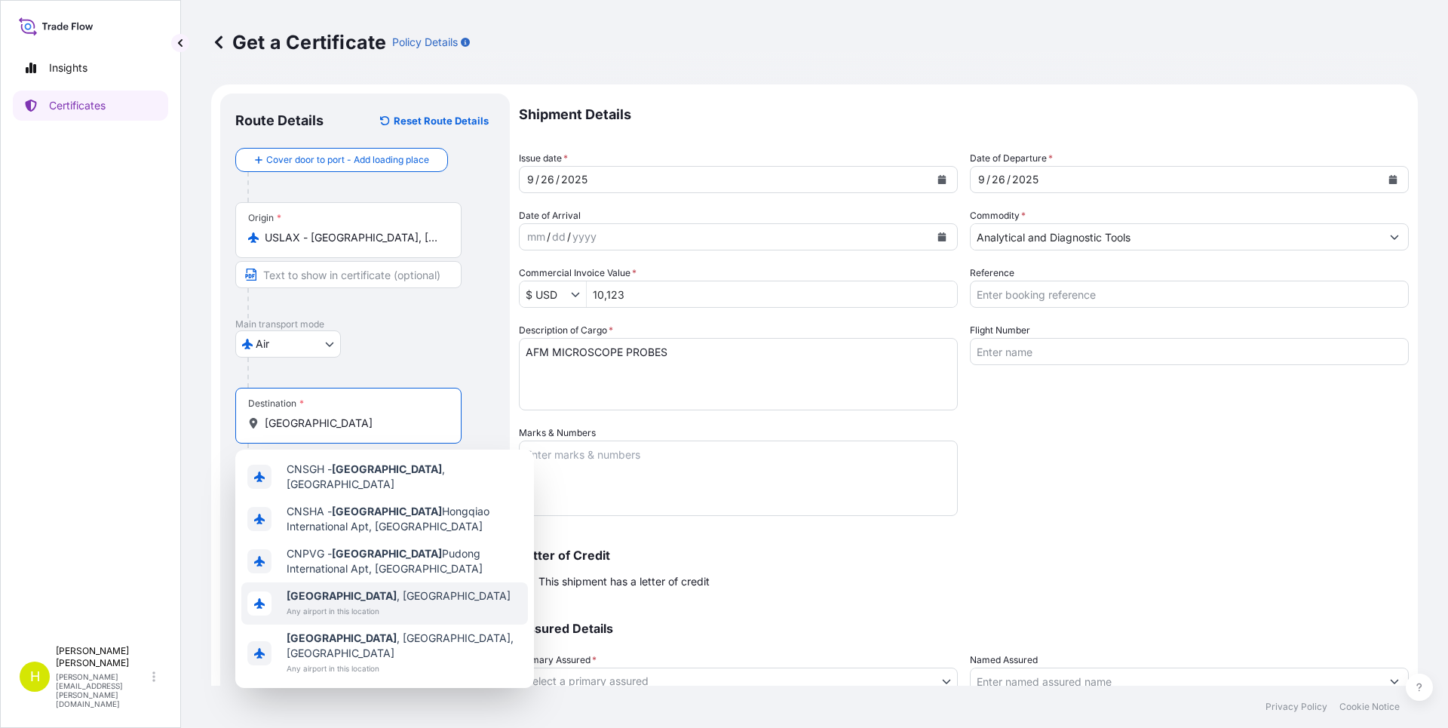
click at [344, 603] on span "Any airport in this location" at bounding box center [399, 610] width 224 height 15
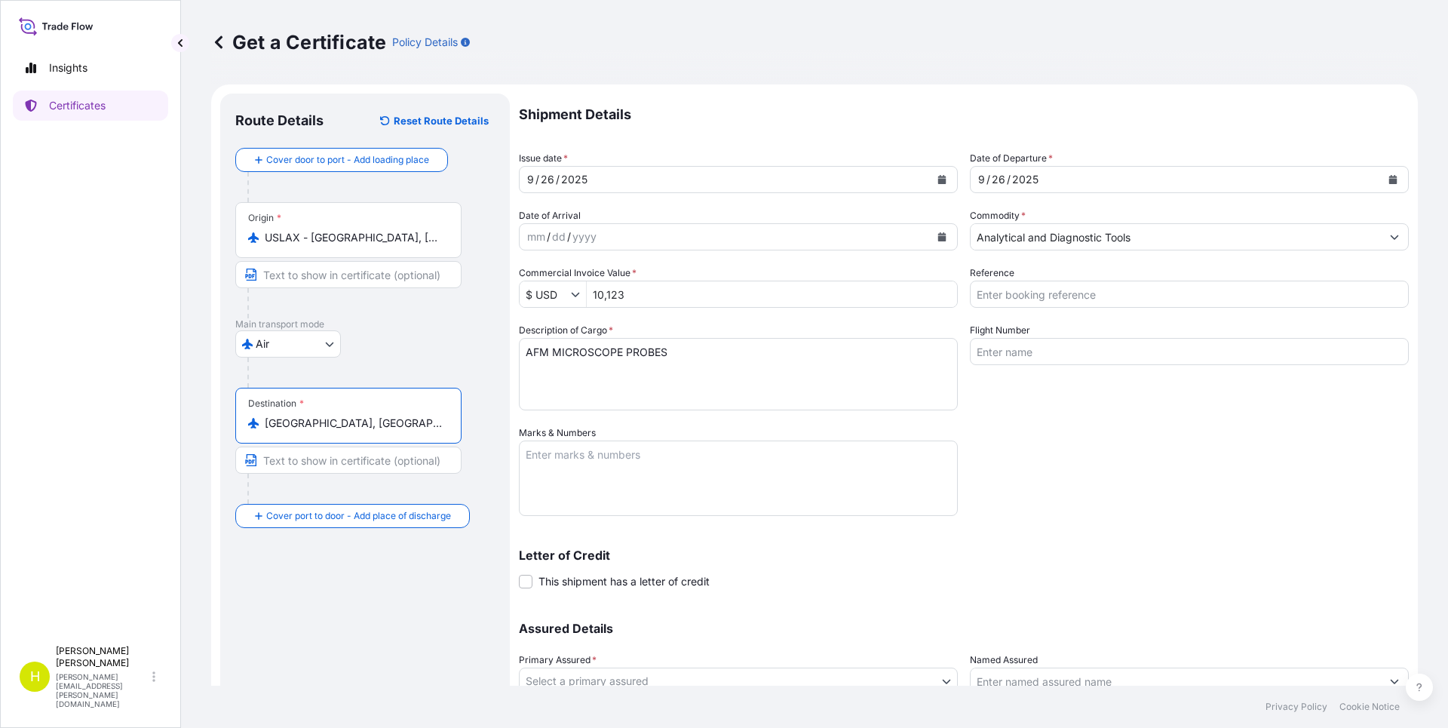
type input "[GEOGRAPHIC_DATA], [GEOGRAPHIC_DATA]"
click at [457, 232] on div "Origin * USLAX - [GEOGRAPHIC_DATA], [GEOGRAPHIC_DATA]" at bounding box center [348, 230] width 226 height 56
click at [443, 232] on input "USLAX - [GEOGRAPHIC_DATA], [GEOGRAPHIC_DATA]" at bounding box center [354, 237] width 178 height 15
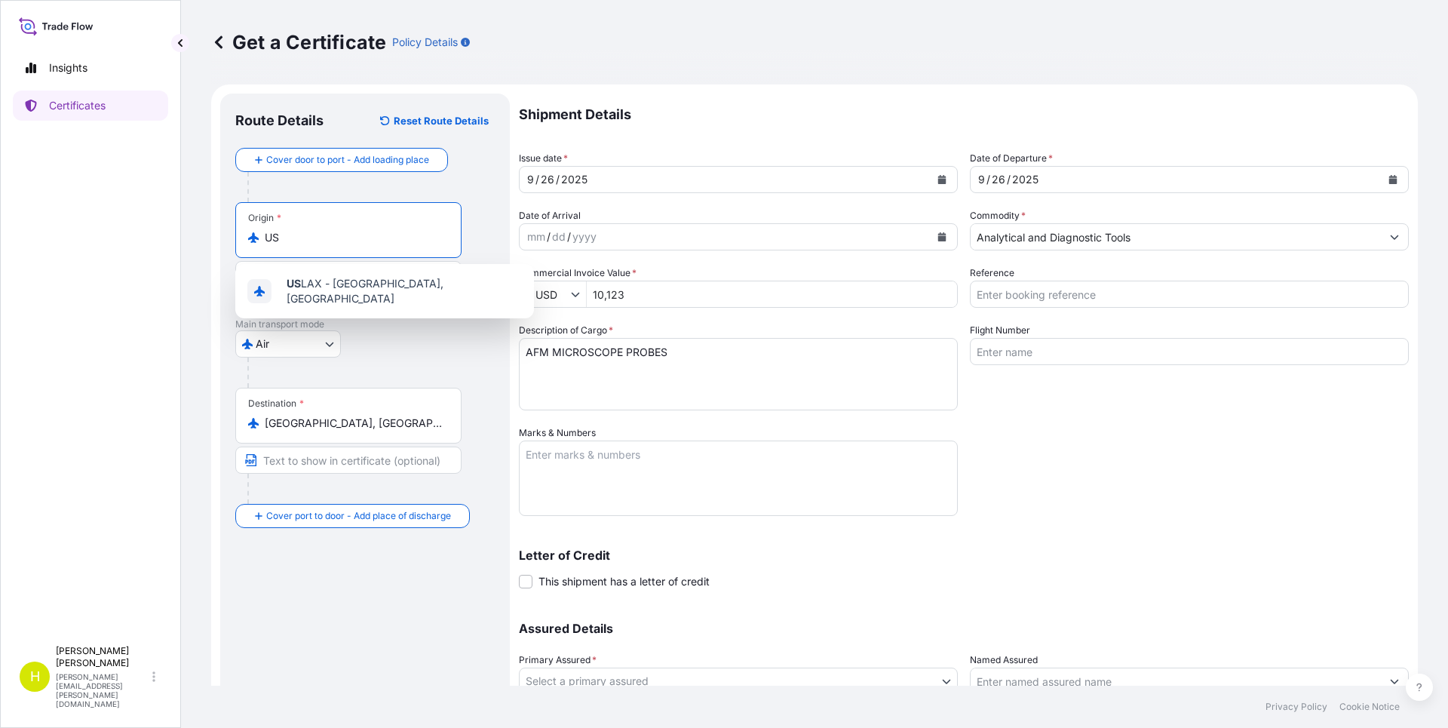
type input "U"
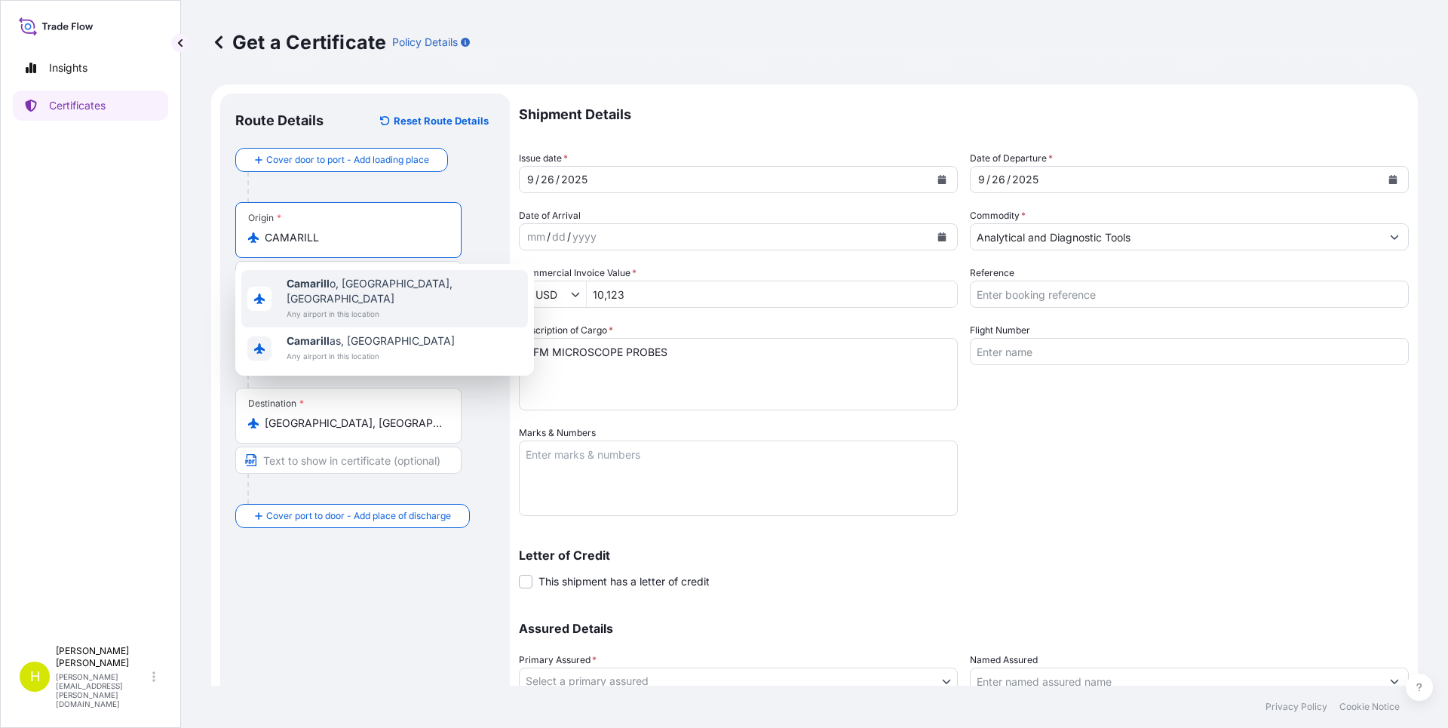
click at [374, 286] on span "Camarill o, [GEOGRAPHIC_DATA], [GEOGRAPHIC_DATA]" at bounding box center [404, 291] width 235 height 30
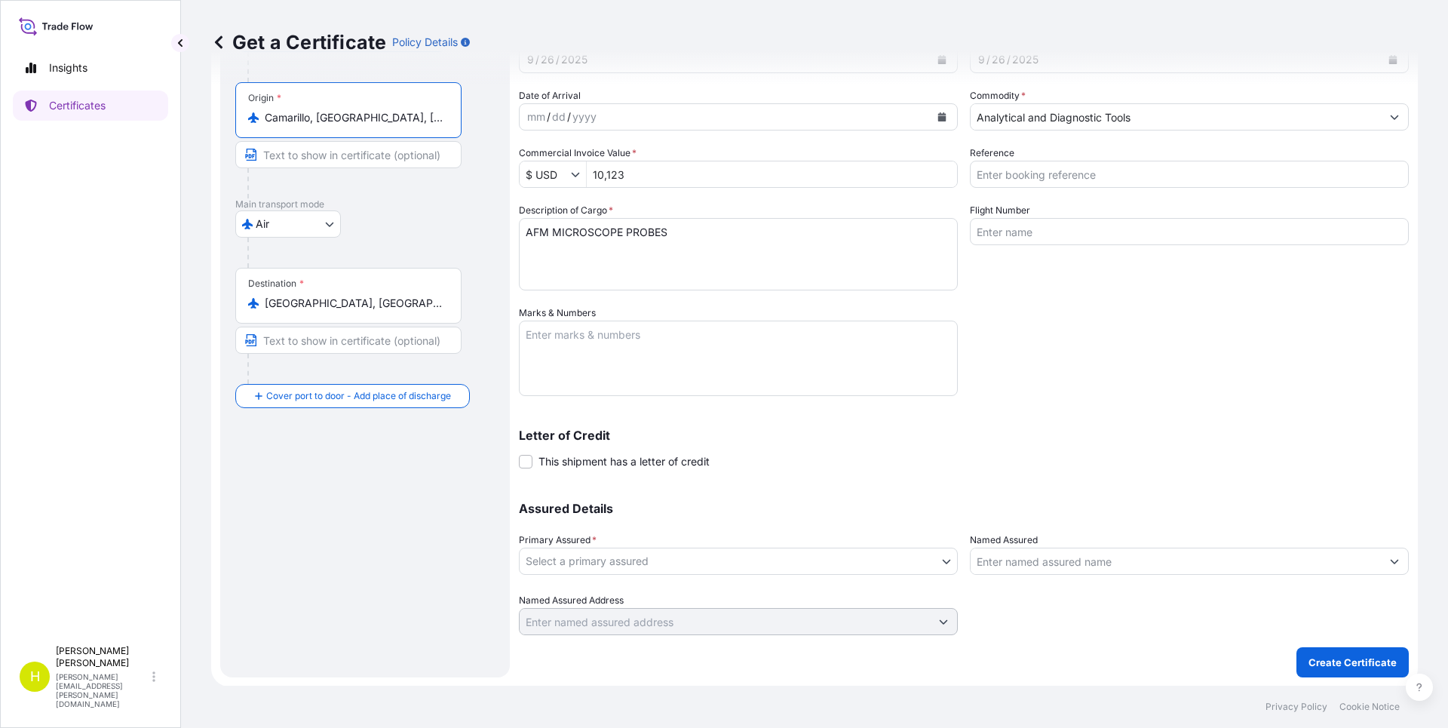
scroll to position [121, 0]
type input "Camarillo, [GEOGRAPHIC_DATA], [GEOGRAPHIC_DATA]"
click at [665, 345] on textarea "Marks & Numbers" at bounding box center [738, 357] width 439 height 75
click at [608, 354] on textarea "Marks & Numbers" at bounding box center [738, 357] width 439 height 75
type textarea "1 Box"
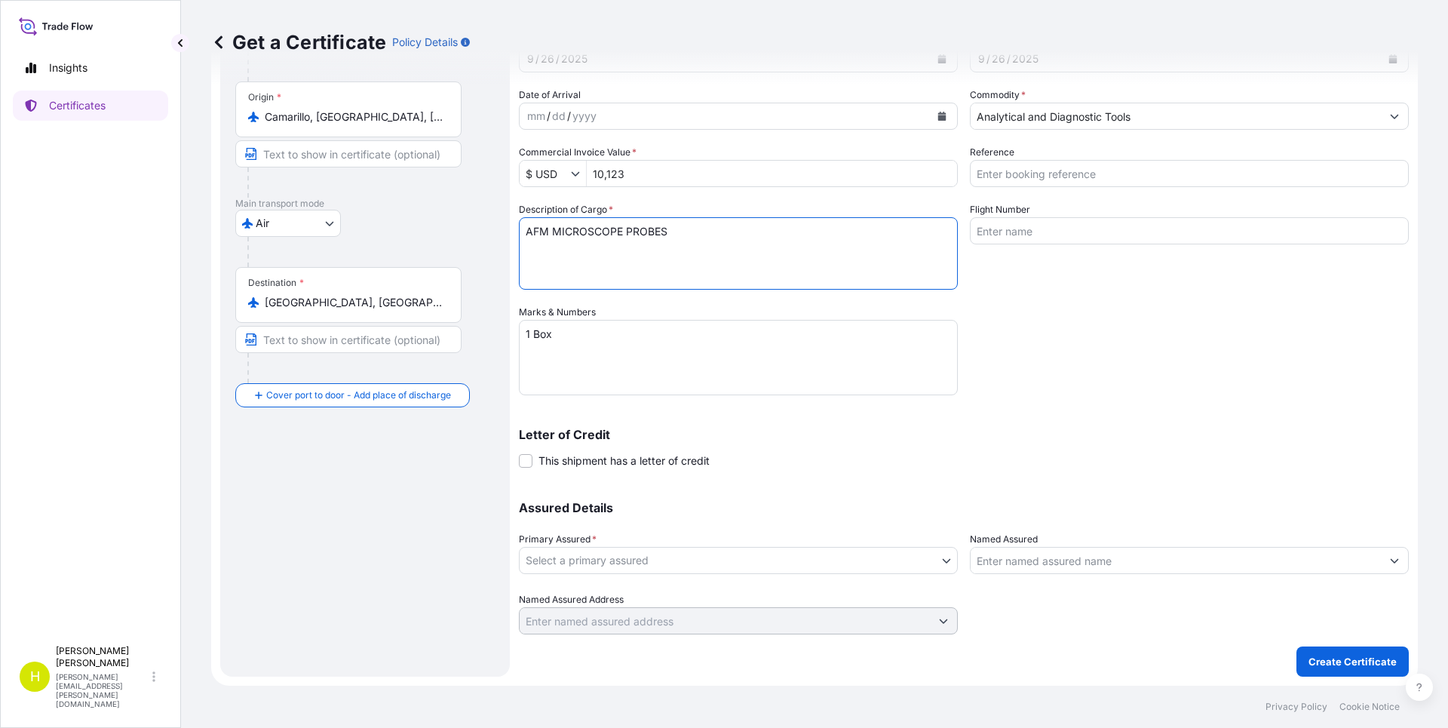
drag, startPoint x: 628, startPoint y: 232, endPoint x: 669, endPoint y: 230, distance: 40.7
click at [669, 230] on textarea "AFM MICROSCOPE PROBES" at bounding box center [738, 253] width 439 height 72
type textarea "AFM MICROSCOPE PARTS (PROBES)"
click at [600, 347] on textarea "1 Box" at bounding box center [738, 357] width 439 height 75
drag, startPoint x: 533, startPoint y: 336, endPoint x: 543, endPoint y: 333, distance: 10.5
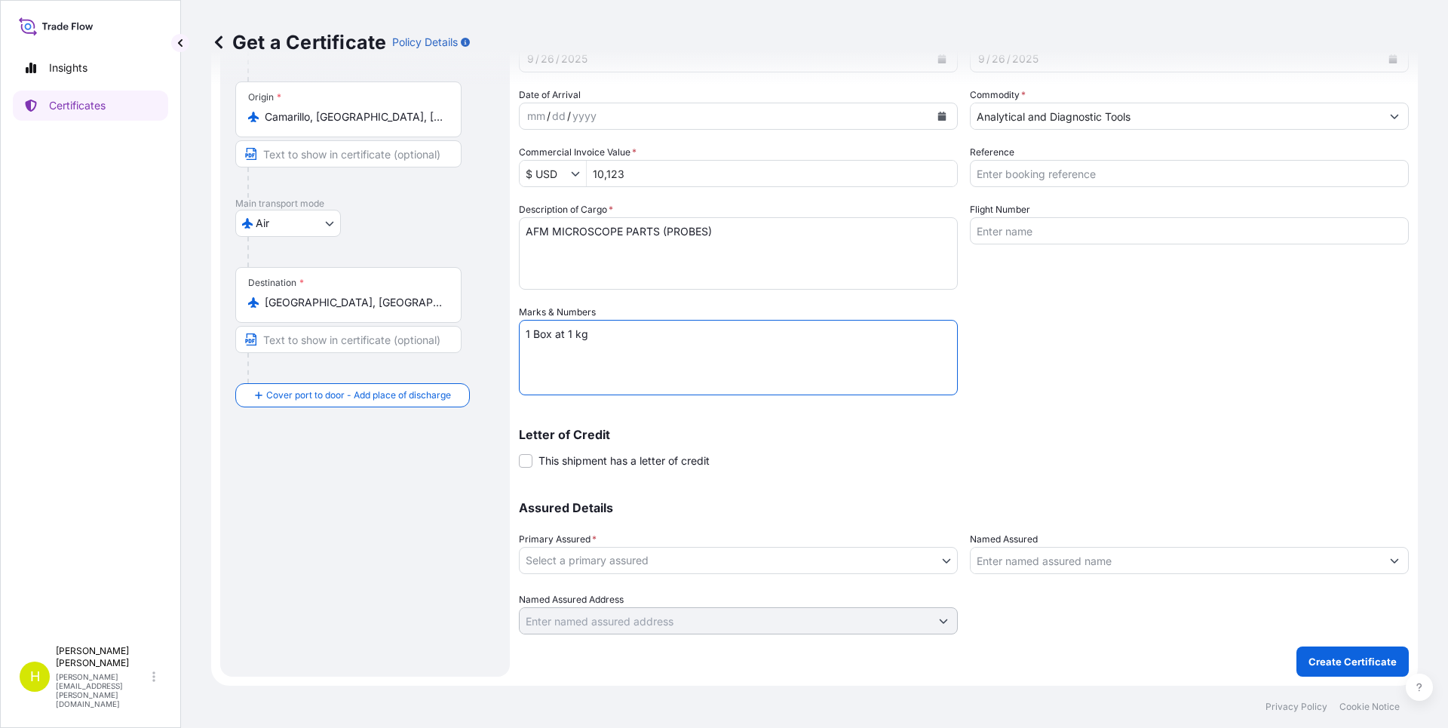
click at [534, 336] on textarea "1 Box at 1 kg" at bounding box center [738, 357] width 439 height 75
click at [619, 328] on textarea "1 Box at 1 kg" at bounding box center [738, 357] width 439 height 75
type textarea "1 Box at 1 kg 30x23x12 cm"
click at [654, 566] on body "Insights Certificates H [PERSON_NAME] [PERSON_NAME][EMAIL_ADDRESS][PERSON_NAME]…" at bounding box center [724, 364] width 1448 height 728
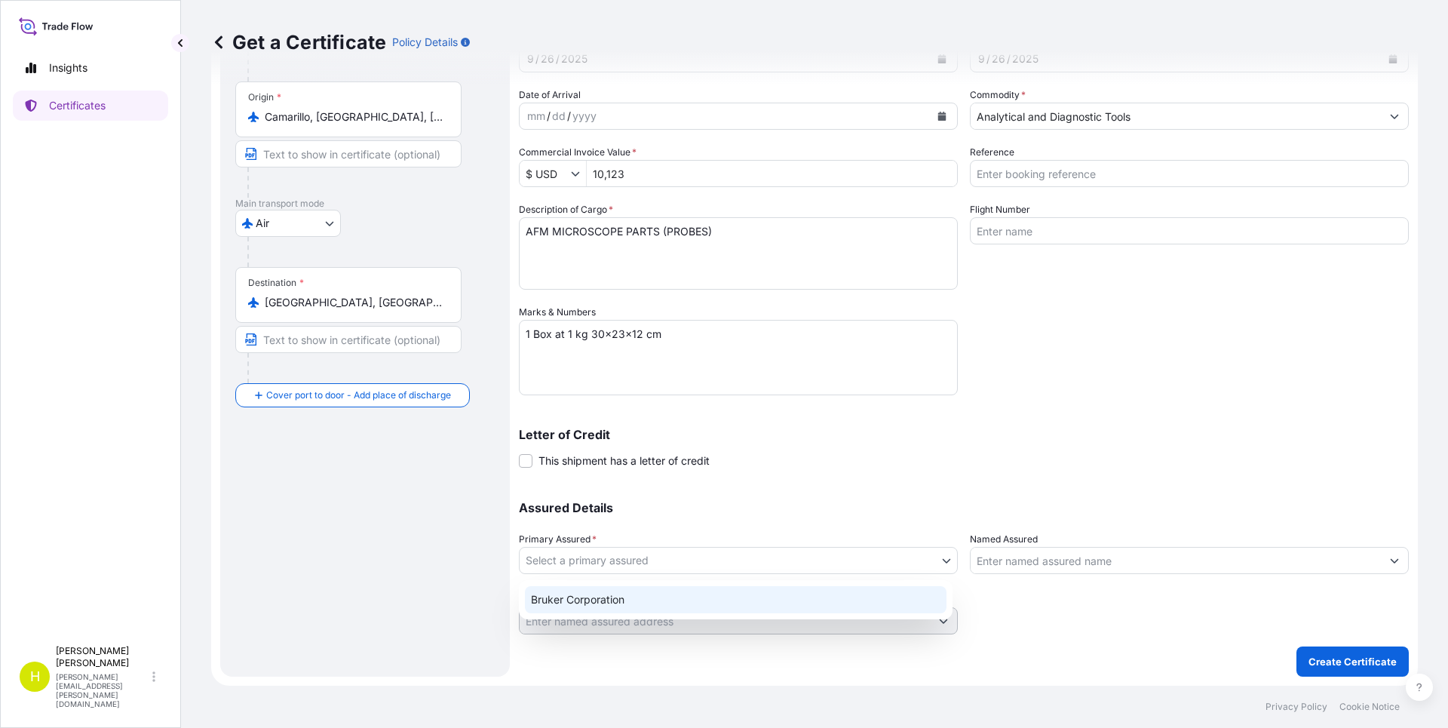
click at [612, 600] on div "Bruker Corporation" at bounding box center [736, 599] width 422 height 27
select select "31474"
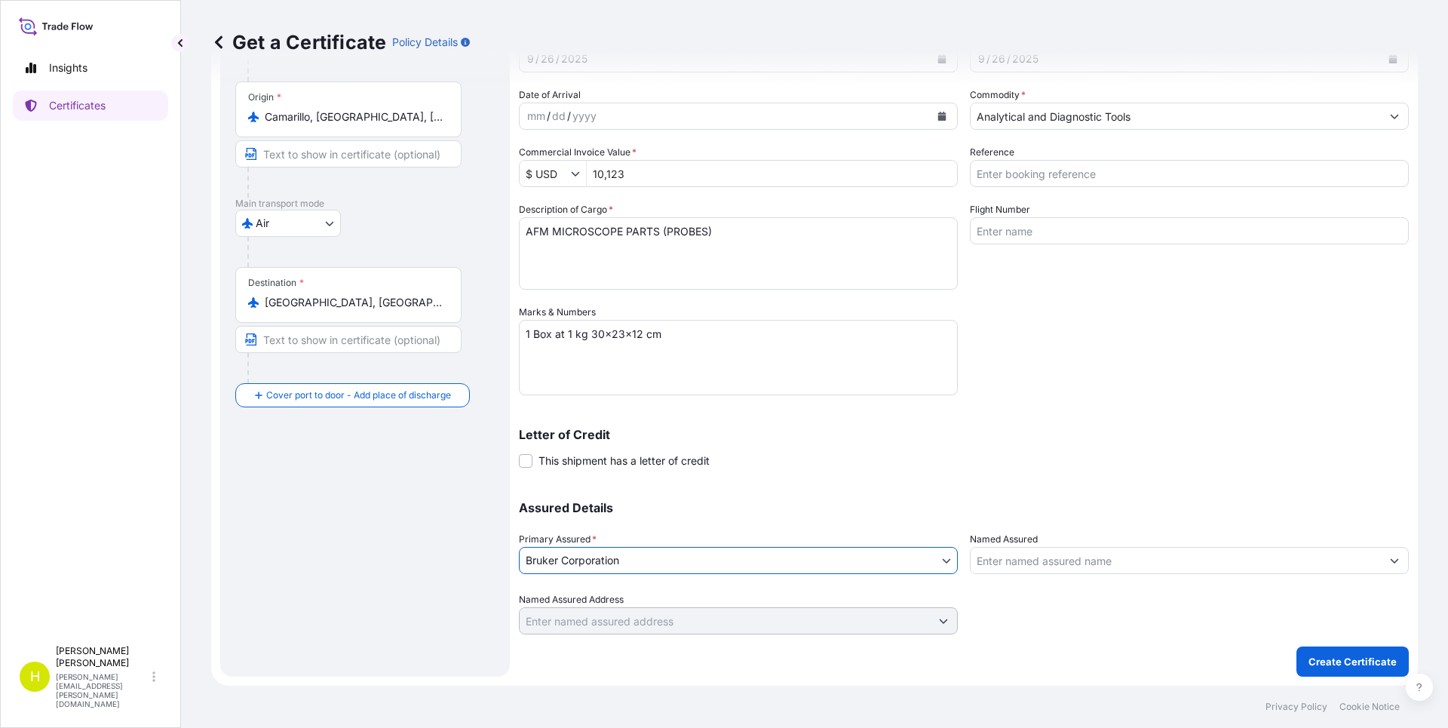
click at [1037, 567] on input "Named Assured" at bounding box center [1176, 560] width 410 height 27
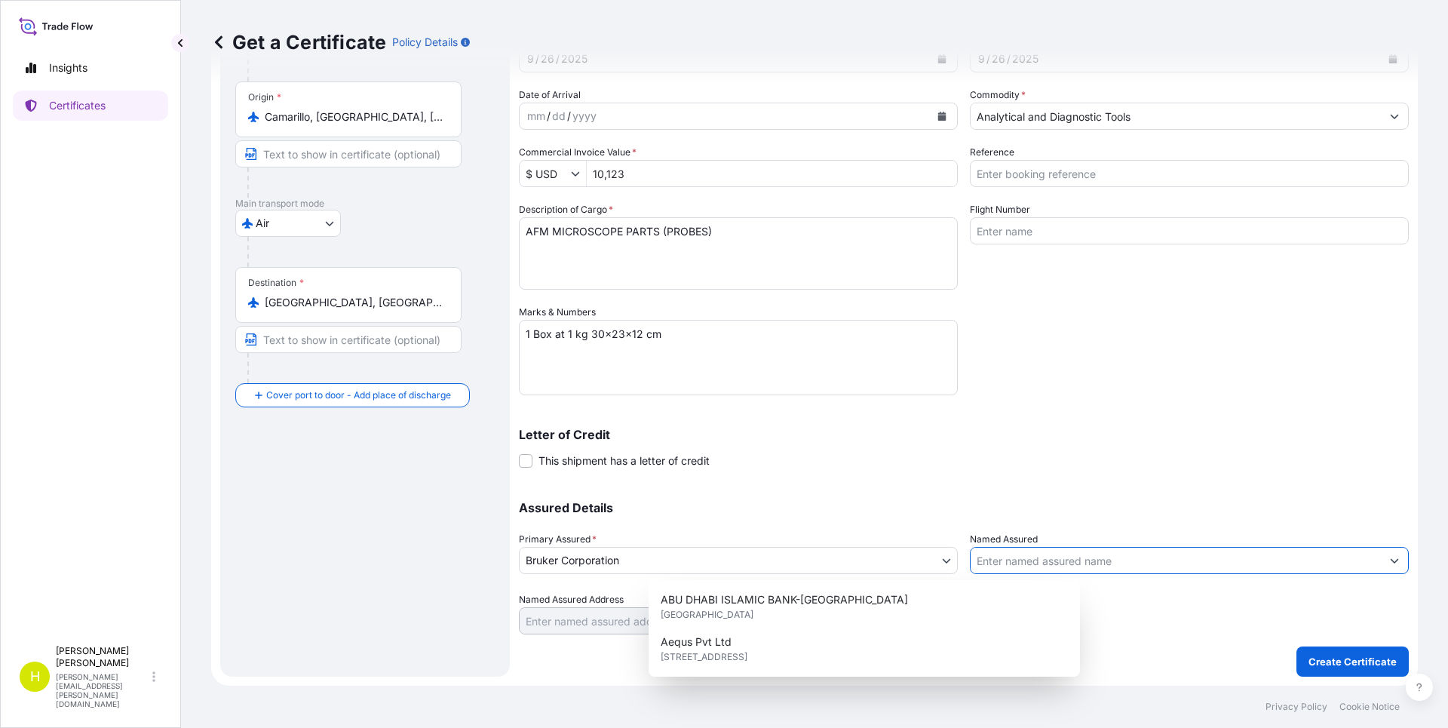
type input "w"
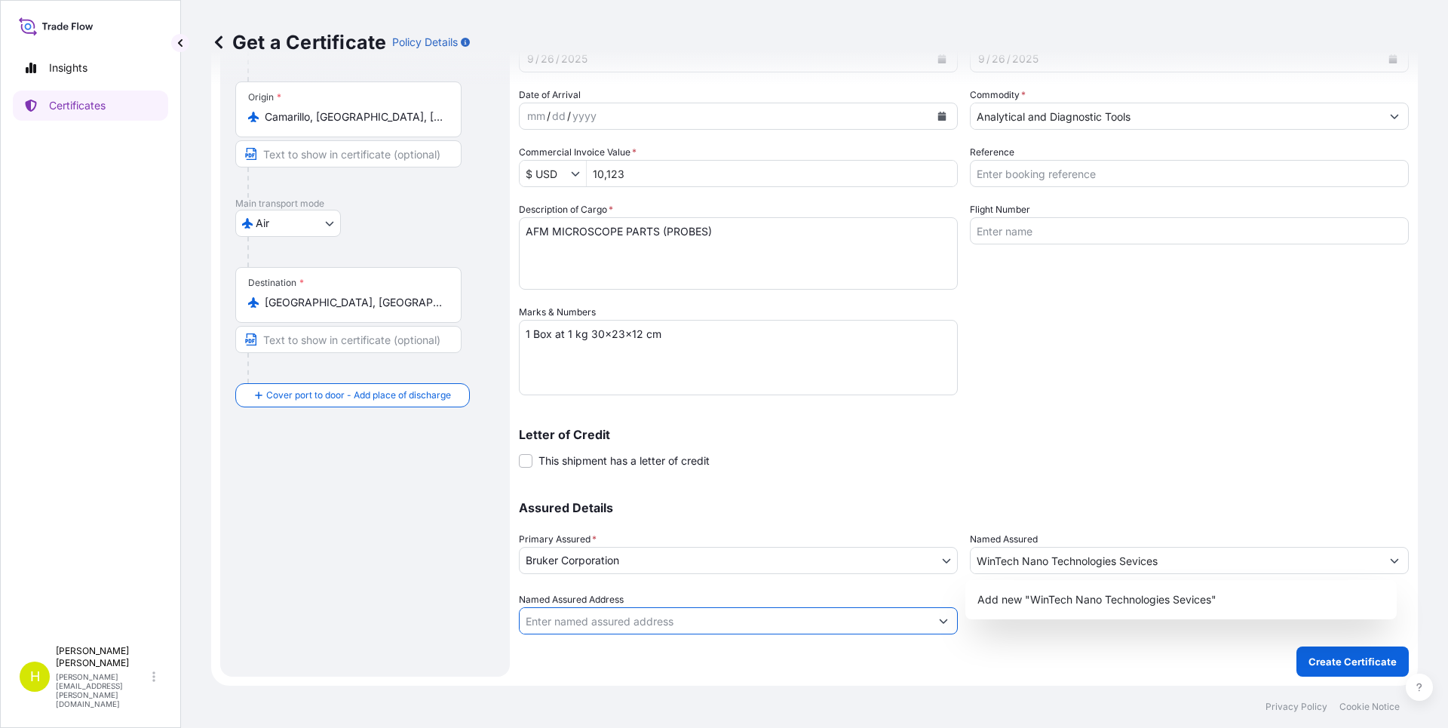
click at [626, 621] on input "Named Assured Address" at bounding box center [725, 620] width 410 height 27
drag, startPoint x: 1171, startPoint y: 569, endPoint x: 684, endPoint y: 618, distance: 489.6
click at [775, 603] on div "Assured Details Primary Assured * Bruker Corporation Bruker Corporation Named A…" at bounding box center [964, 558] width 890 height 151
paste input "tech Nano ([GEOGRAPHIC_DATA]) Co., Ltd."
type input "Wintech Nano ([GEOGRAPHIC_DATA]) Co., Ltd."
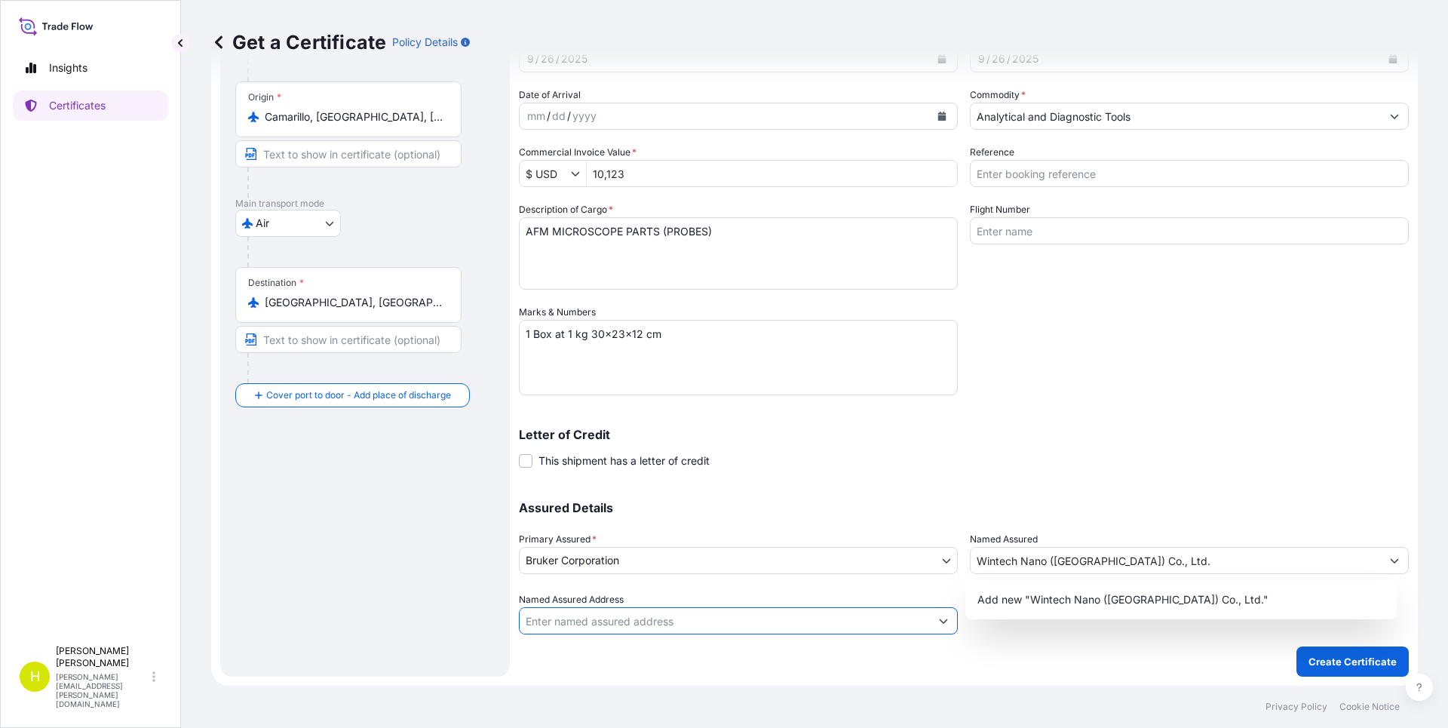
click at [560, 625] on input "Named Assured Address" at bounding box center [725, 620] width 410 height 27
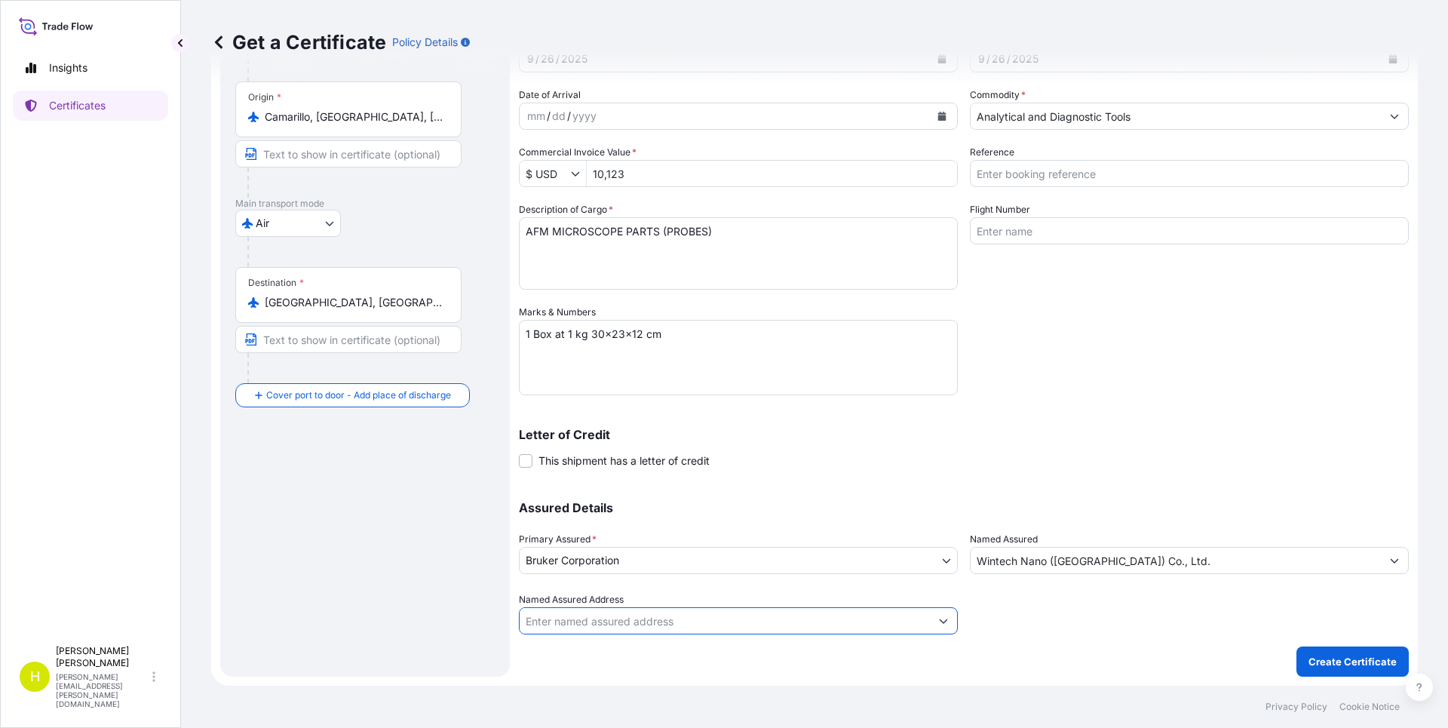
click at [561, 622] on input "Named Assured Address" at bounding box center [725, 620] width 410 height 27
paste input "[GEOGRAPHIC_DATA]"
type input "[GEOGRAPHIC_DATA]"
click at [612, 626] on input "Named Assured Address" at bounding box center [725, 620] width 410 height 27
paste input "[GEOGRAPHIC_DATA]"
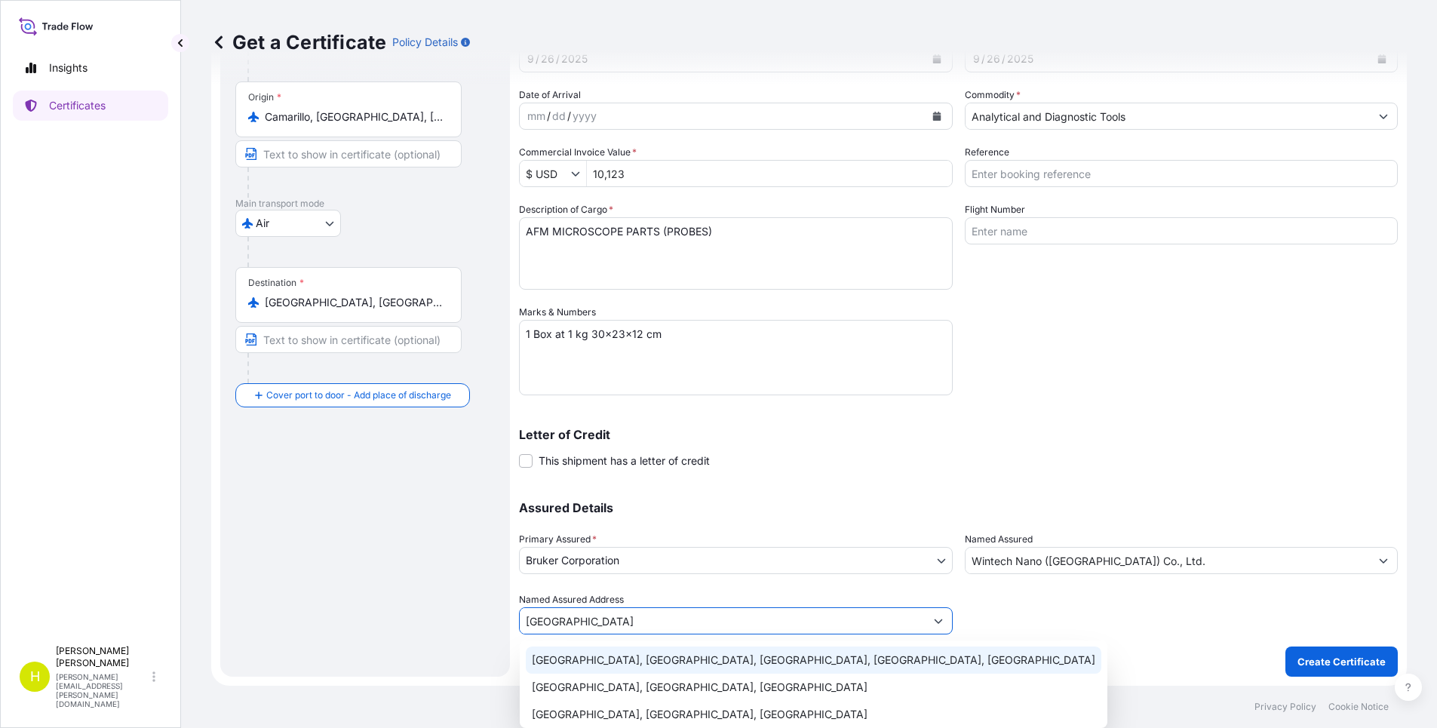
type input "[GEOGRAPHIC_DATA]"
click at [1378, 564] on button "Show suggestions" at bounding box center [1382, 560] width 27 height 27
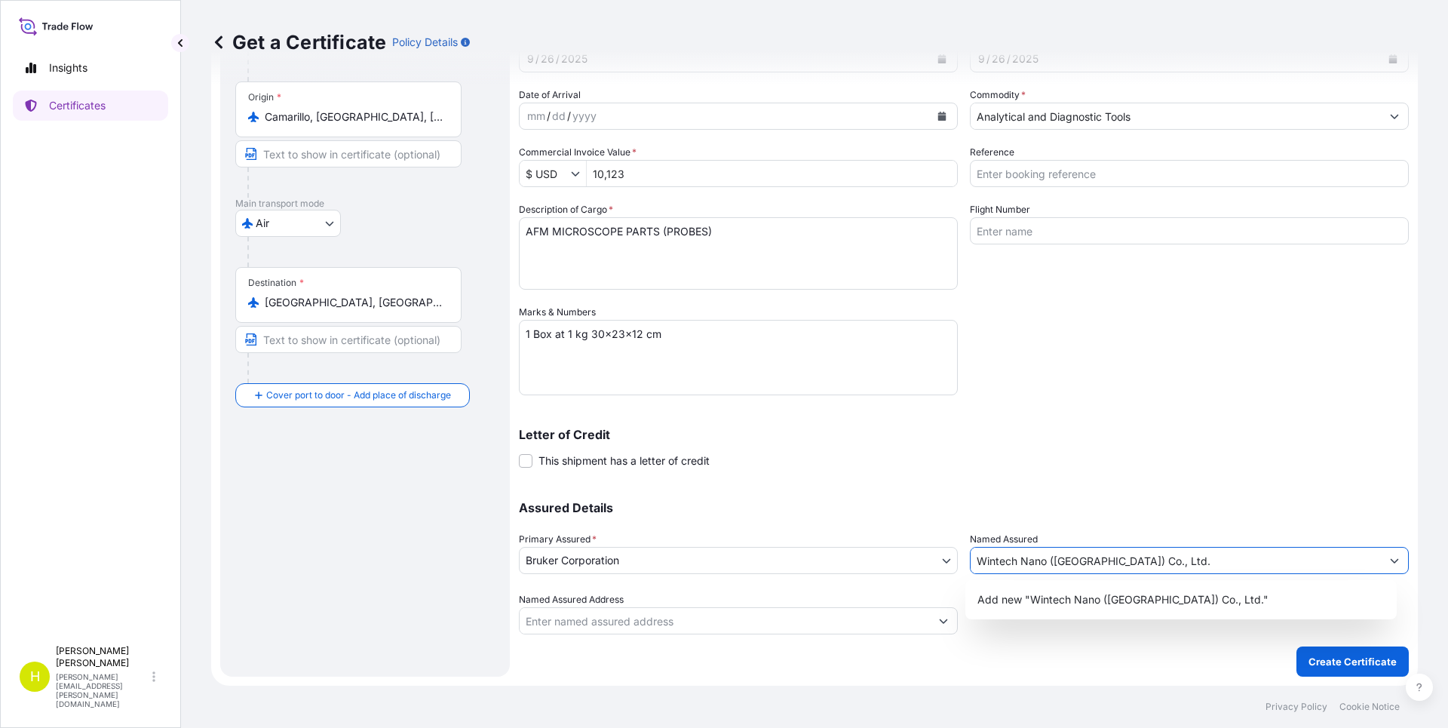
click at [1381, 564] on button "Show suggestions" at bounding box center [1394, 560] width 27 height 27
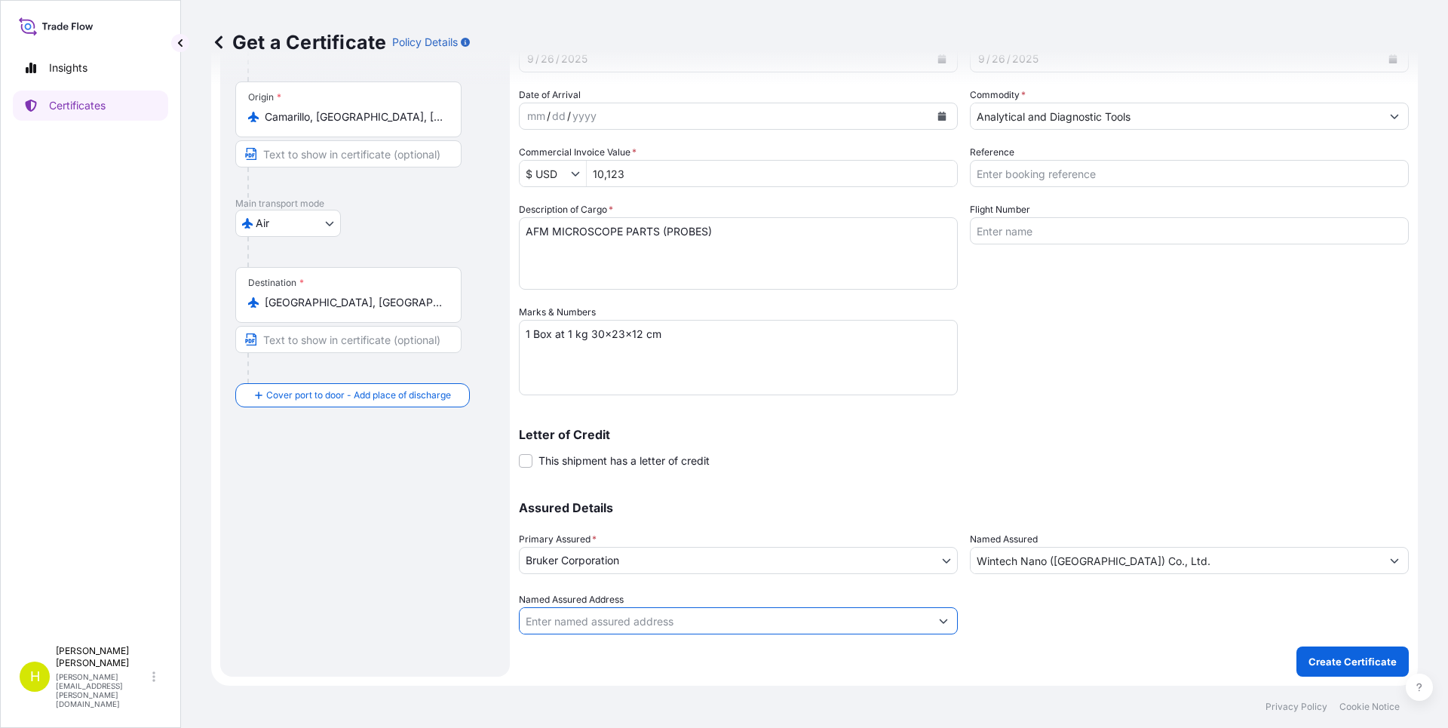
click at [634, 629] on input "Named Assured Address" at bounding box center [725, 620] width 410 height 27
click at [636, 624] on input "Named Assured Address" at bounding box center [725, 620] width 410 height 27
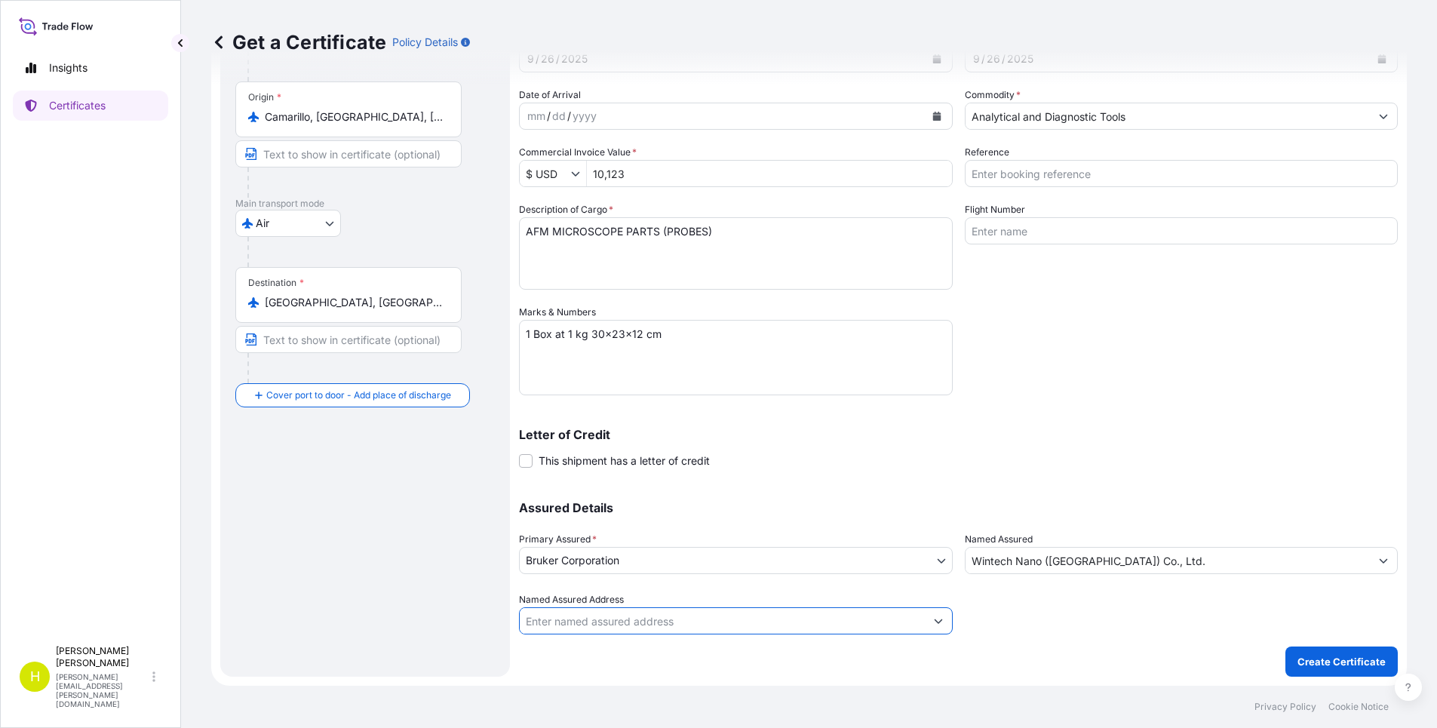
click at [940, 629] on button "Show suggestions" at bounding box center [938, 620] width 27 height 27
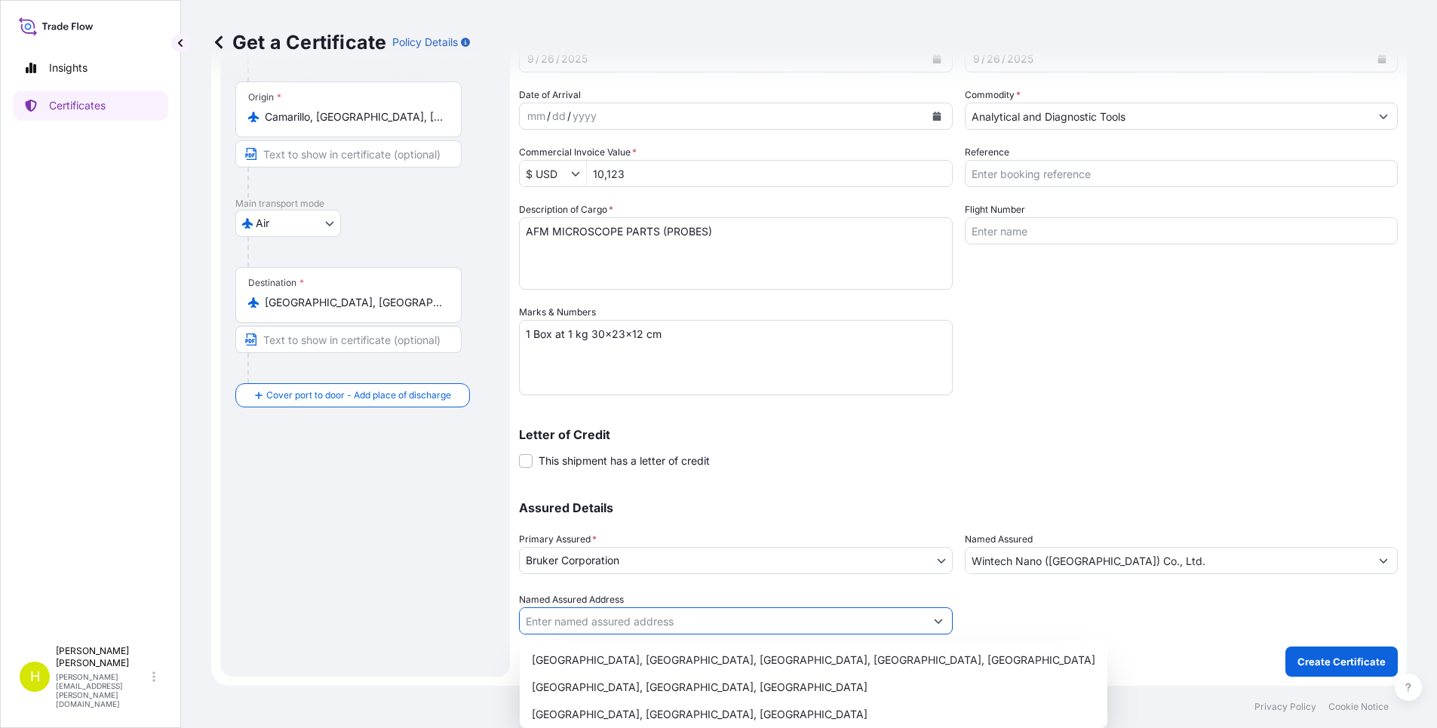
paste input "[GEOGRAPHIC_DATA]"
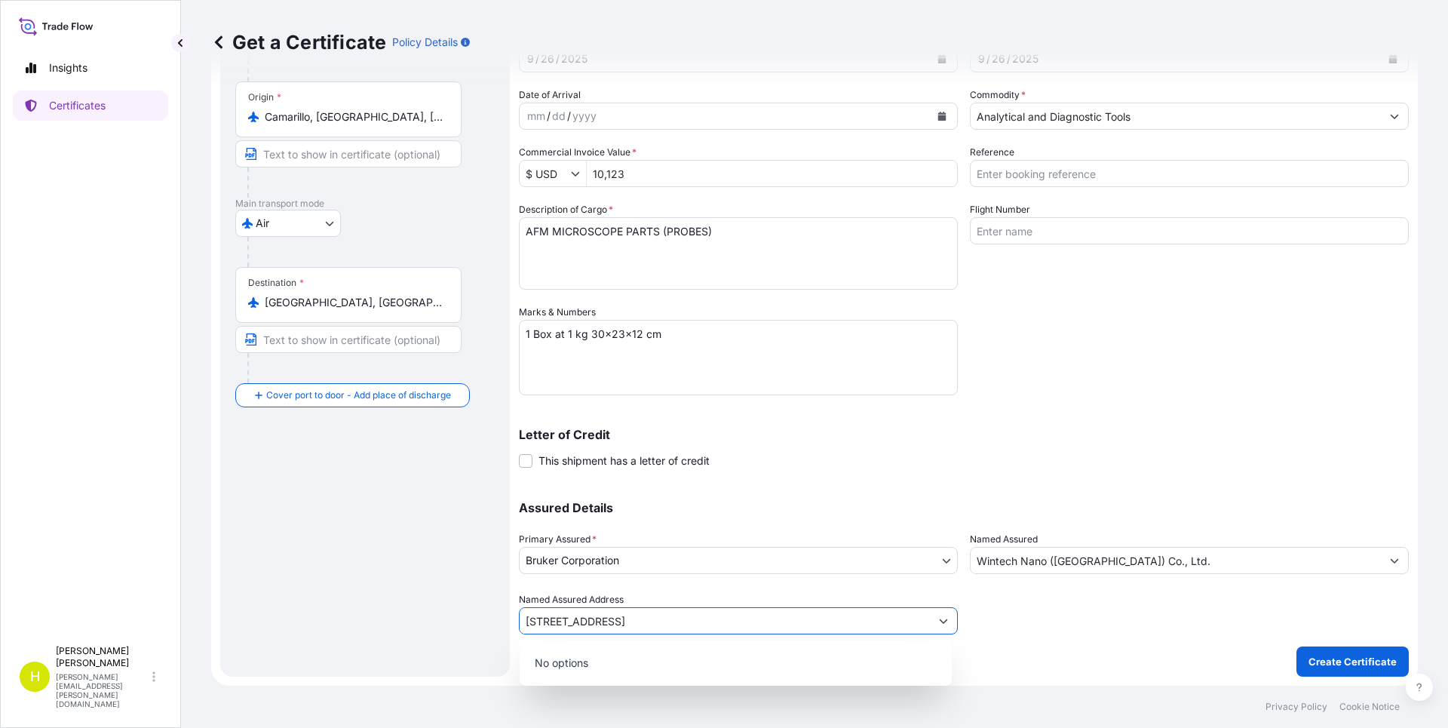
type input "[STREET_ADDRESS]"
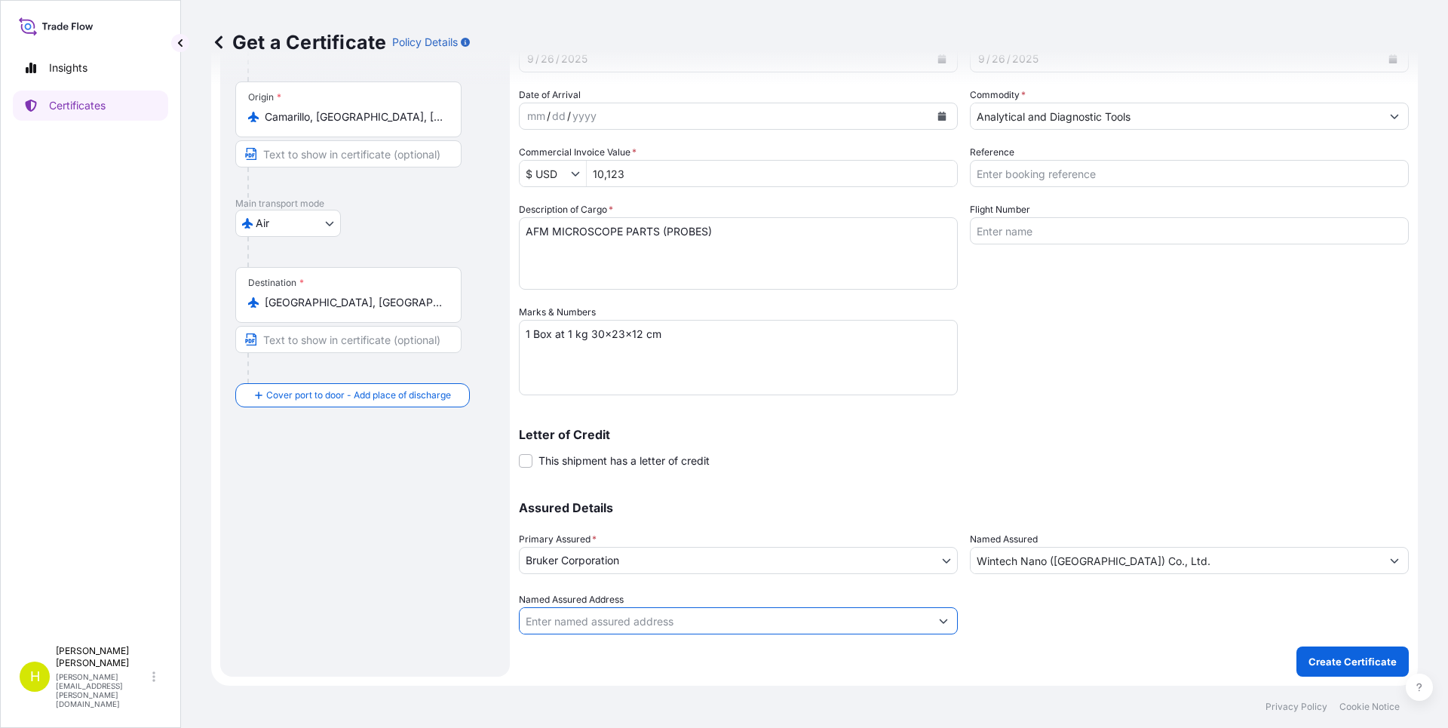
click at [620, 621] on input "Named Assured Address" at bounding box center [725, 620] width 410 height 27
click at [939, 620] on button "Show suggestions" at bounding box center [943, 620] width 27 height 27
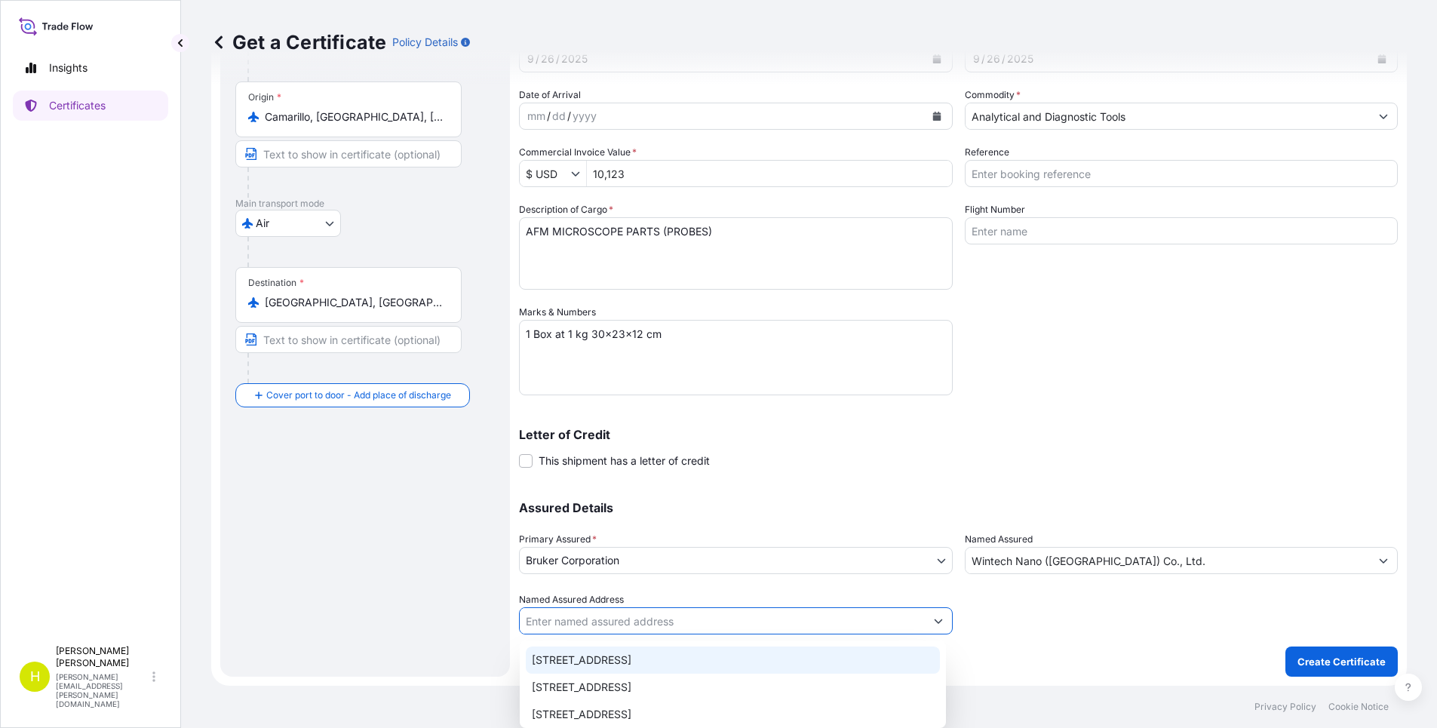
click at [749, 661] on div "[STREET_ADDRESS]" at bounding box center [733, 659] width 414 height 27
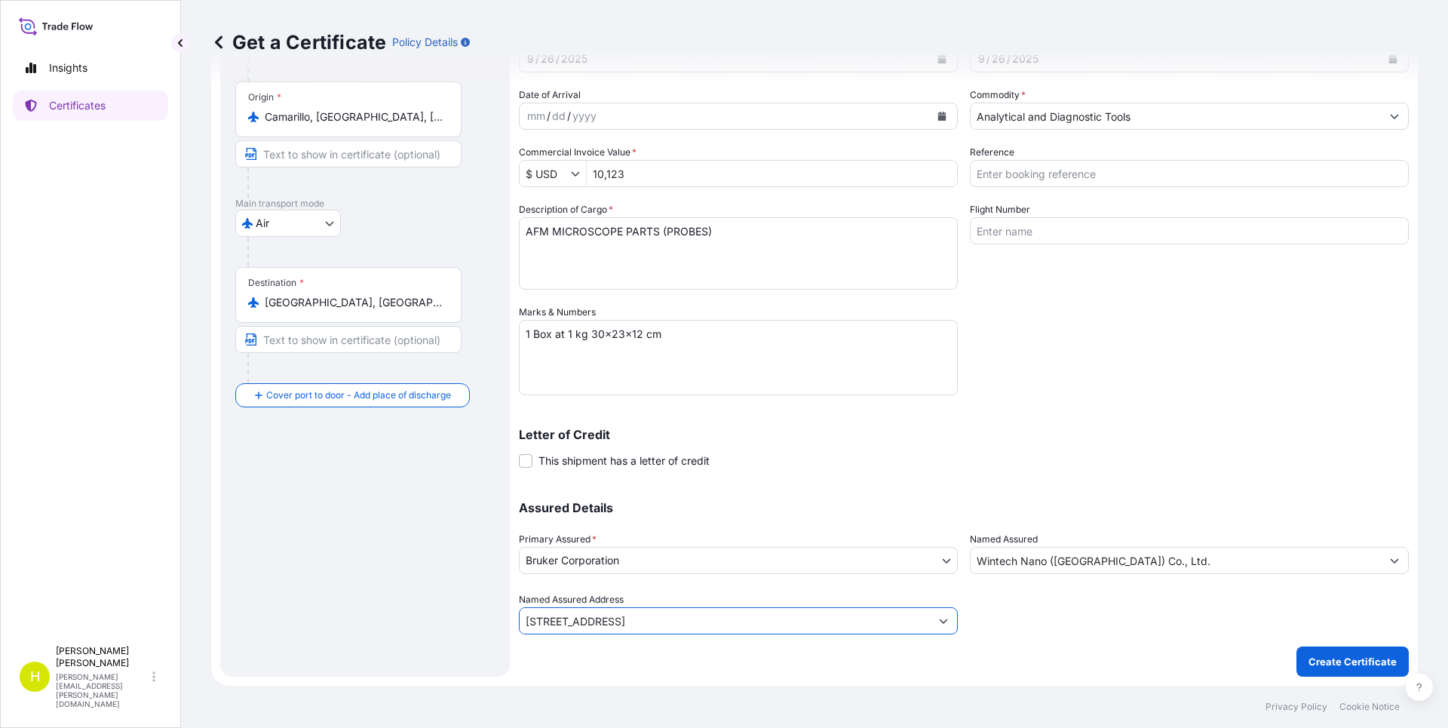
click at [938, 628] on button "Show suggestions" at bounding box center [943, 620] width 27 height 27
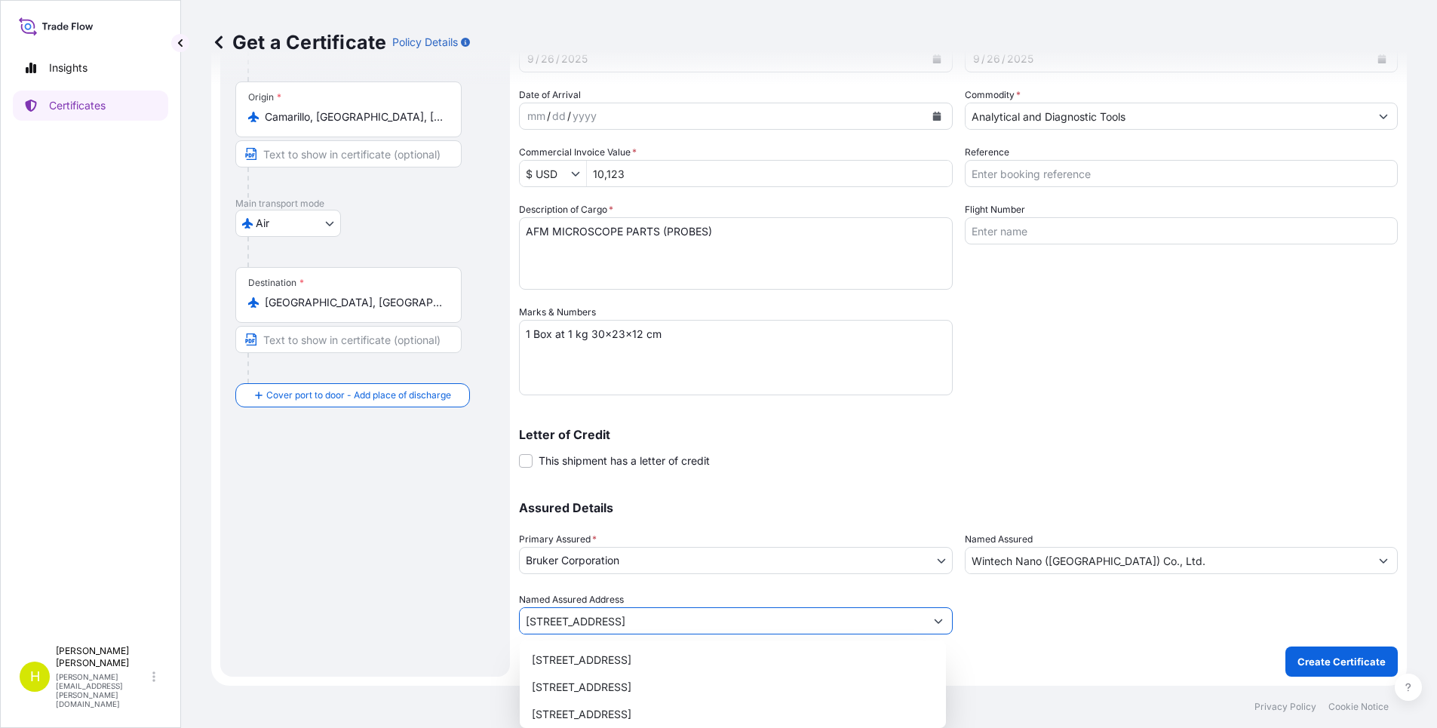
click at [938, 628] on button "Show suggestions" at bounding box center [938, 620] width 27 height 27
type input "n"
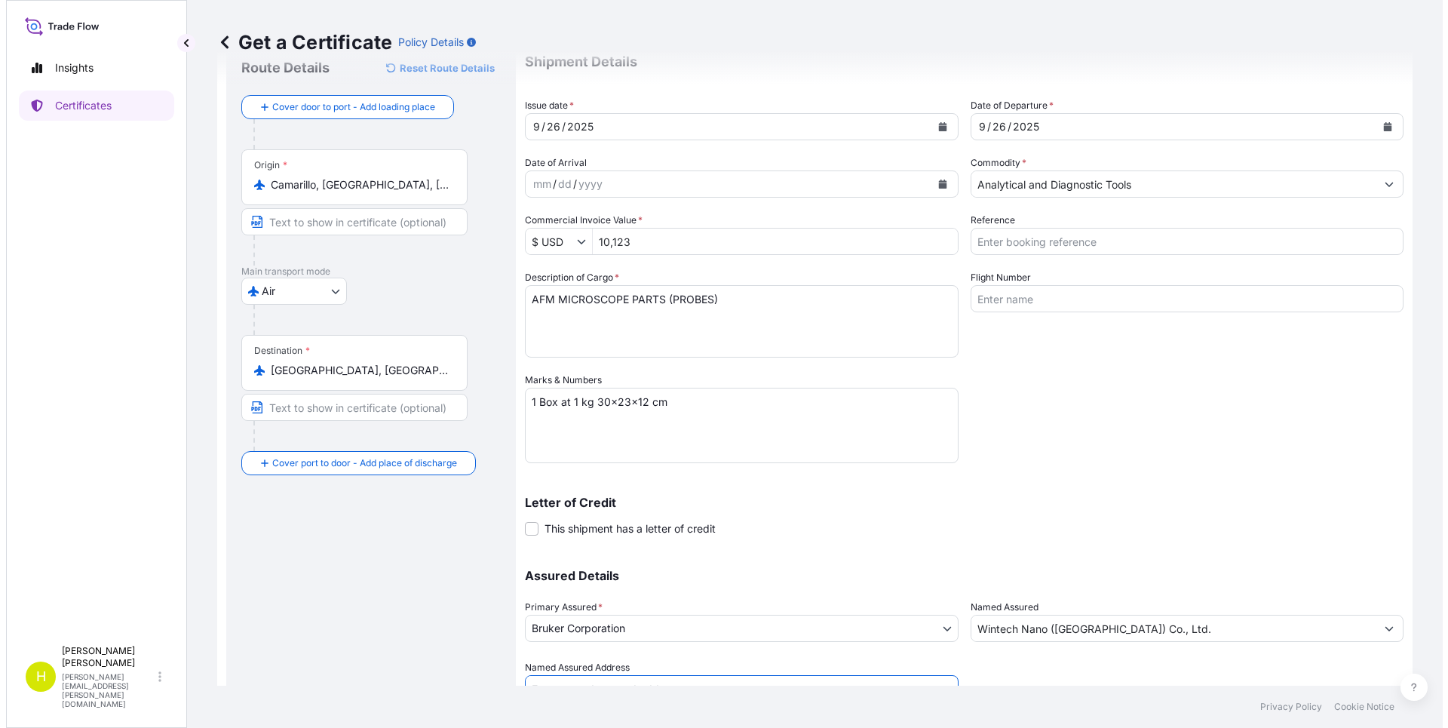
scroll to position [0, 0]
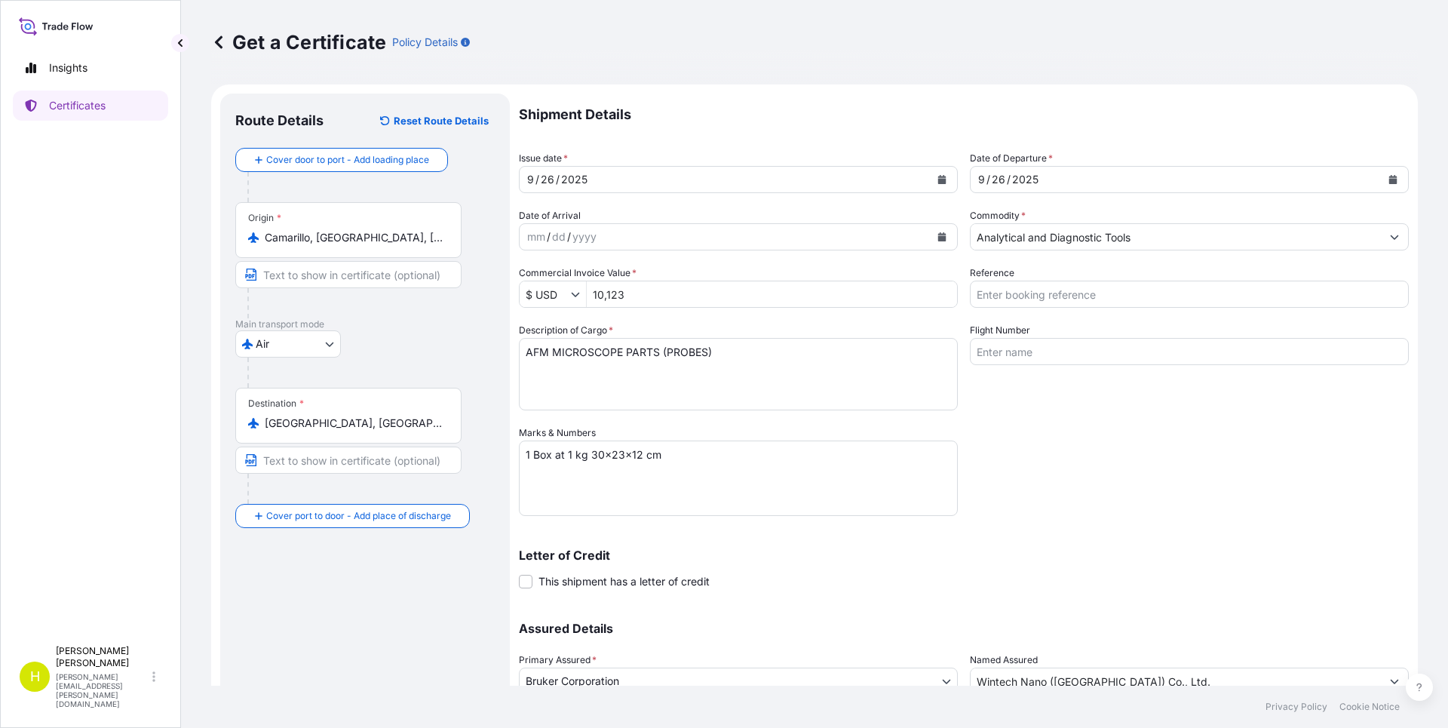
click at [375, 179] on div at bounding box center [370, 187] width 247 height 30
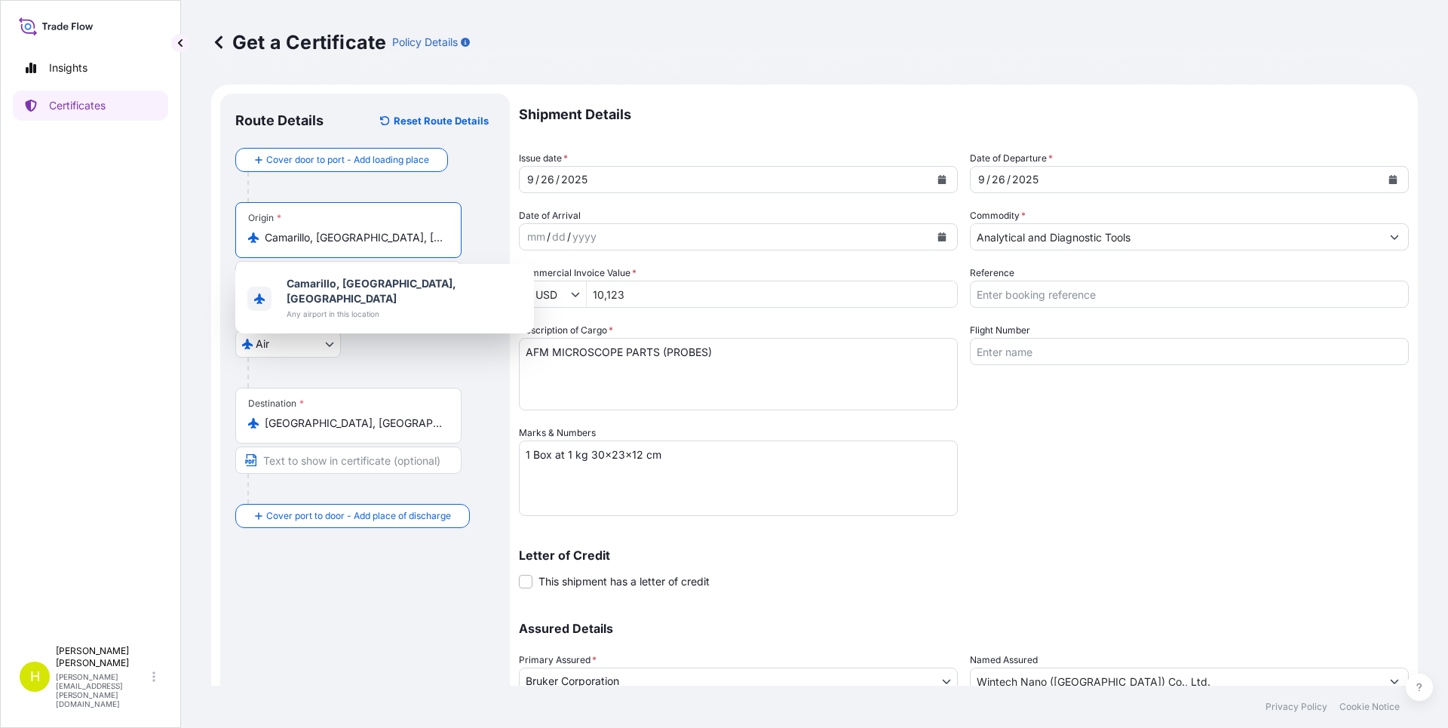
drag, startPoint x: 366, startPoint y: 237, endPoint x: 240, endPoint y: 242, distance: 126.0
click at [240, 242] on div "Origin * [GEOGRAPHIC_DATA], [GEOGRAPHIC_DATA], [GEOGRAPHIC_DATA]" at bounding box center [348, 230] width 226 height 56
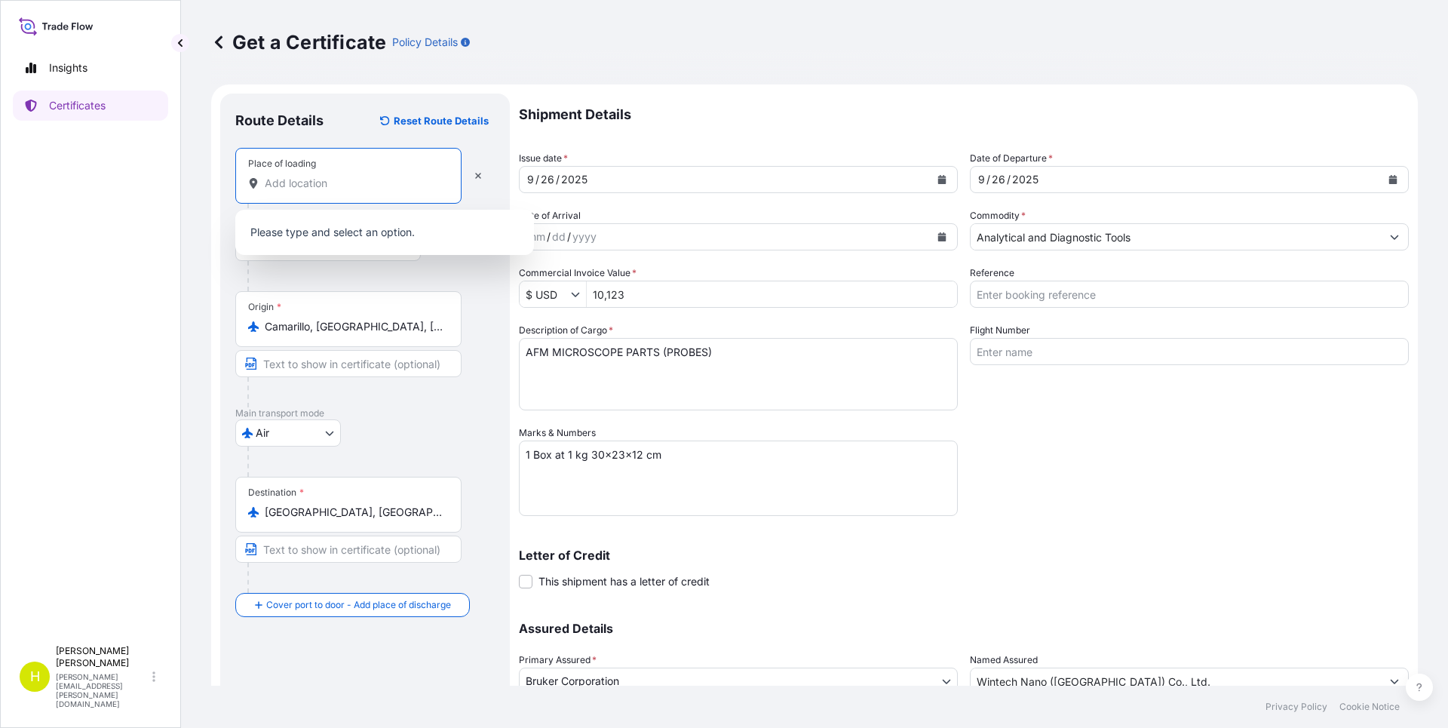
click at [340, 185] on input "Place of loading" at bounding box center [354, 183] width 178 height 15
paste input "Camarillo, [GEOGRAPHIC_DATA], [GEOGRAPHIC_DATA]"
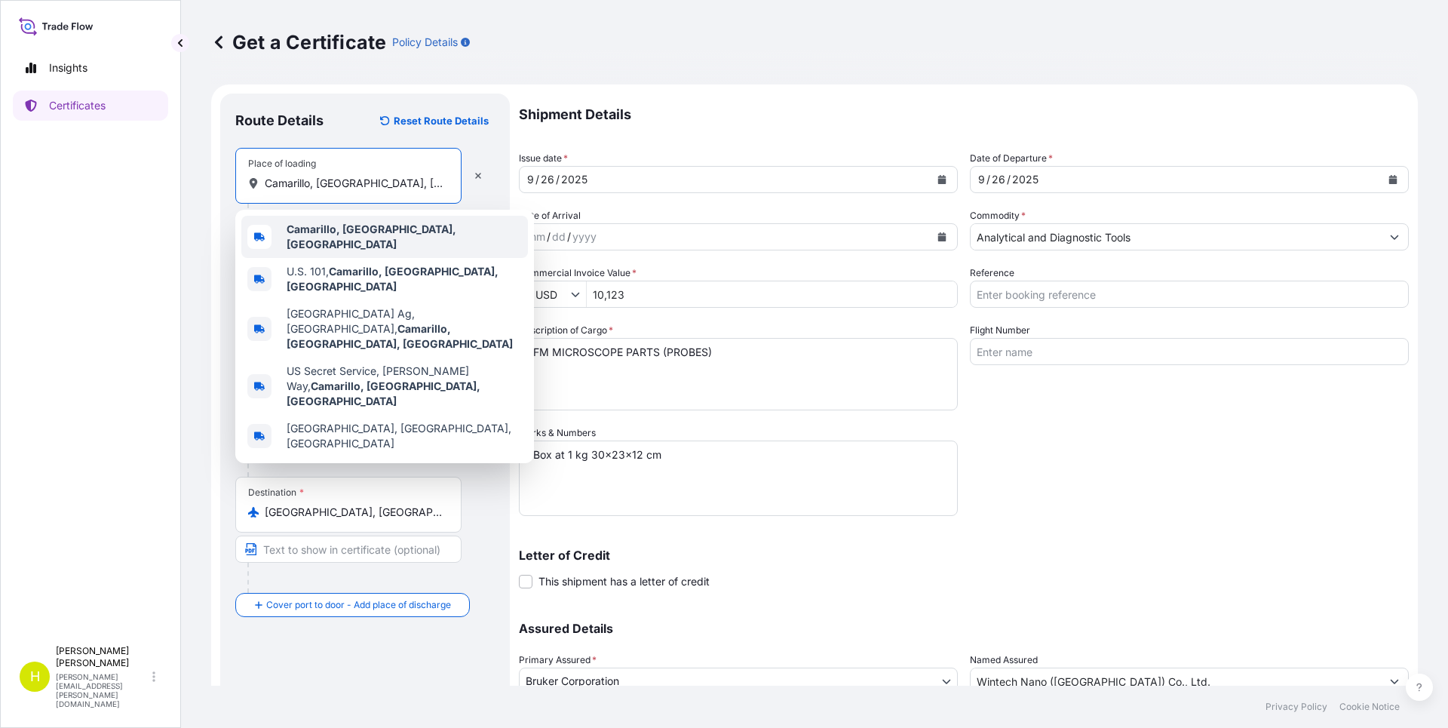
click at [341, 241] on div "Camarillo, [GEOGRAPHIC_DATA], [GEOGRAPHIC_DATA]" at bounding box center [384, 237] width 287 height 42
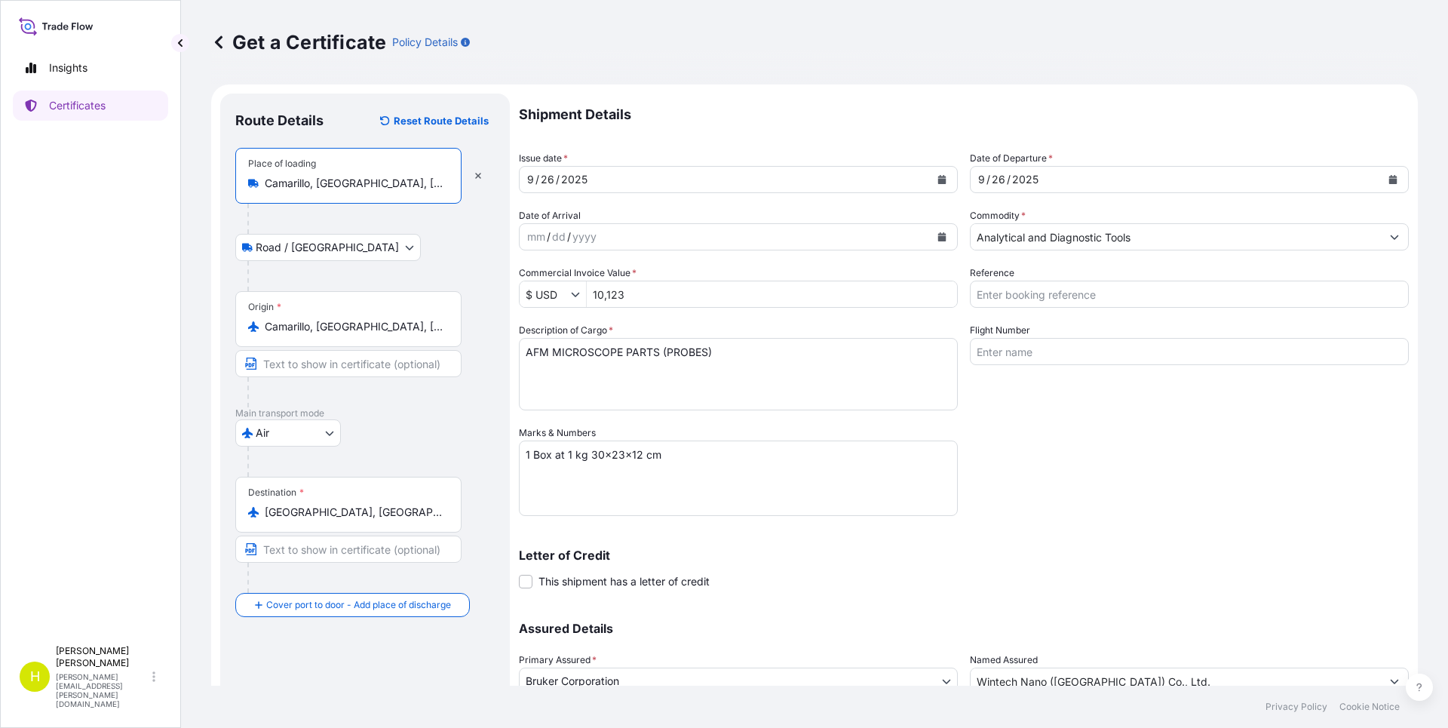
type input "Camarillo, [GEOGRAPHIC_DATA], [GEOGRAPHIC_DATA]"
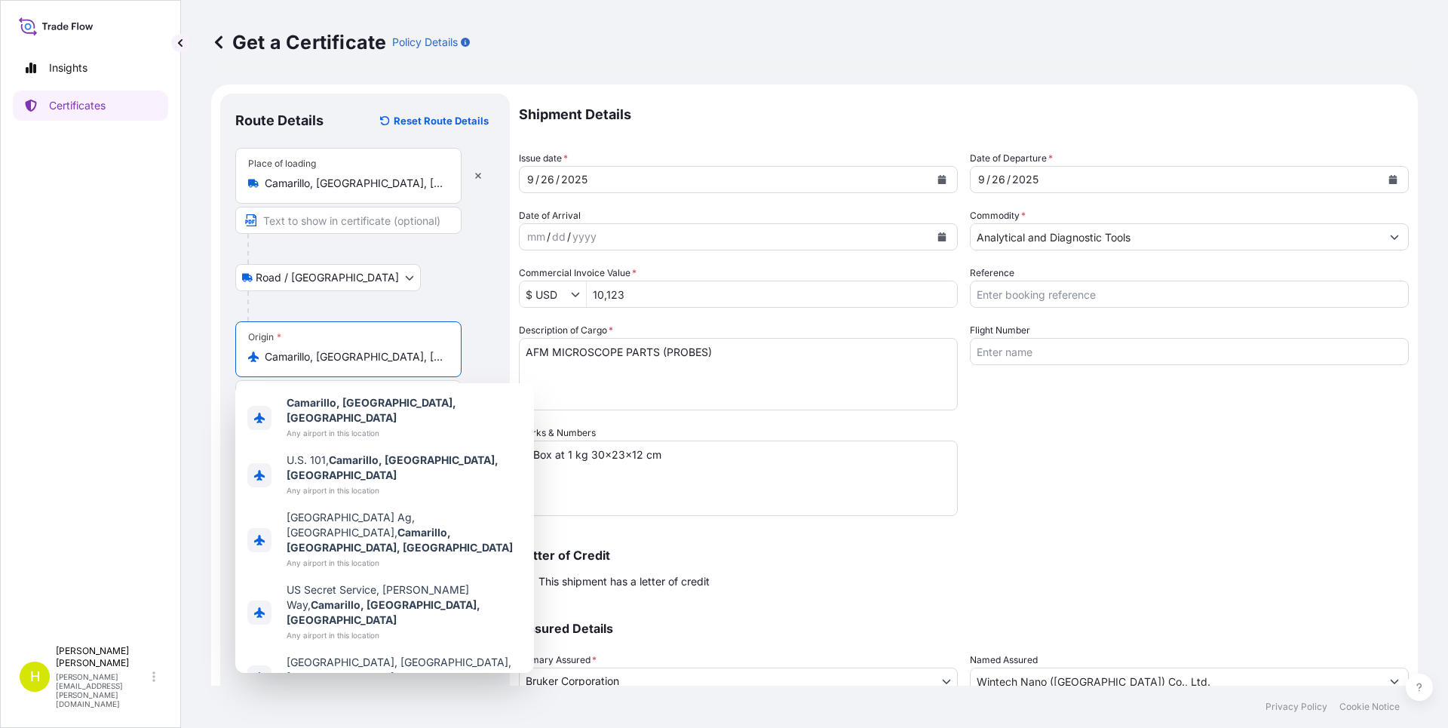
click at [374, 324] on div "Origin * [GEOGRAPHIC_DATA], [GEOGRAPHIC_DATA], [GEOGRAPHIC_DATA]" at bounding box center [348, 349] width 226 height 56
click at [374, 349] on input "Camarillo, [GEOGRAPHIC_DATA], [GEOGRAPHIC_DATA]" at bounding box center [354, 356] width 178 height 15
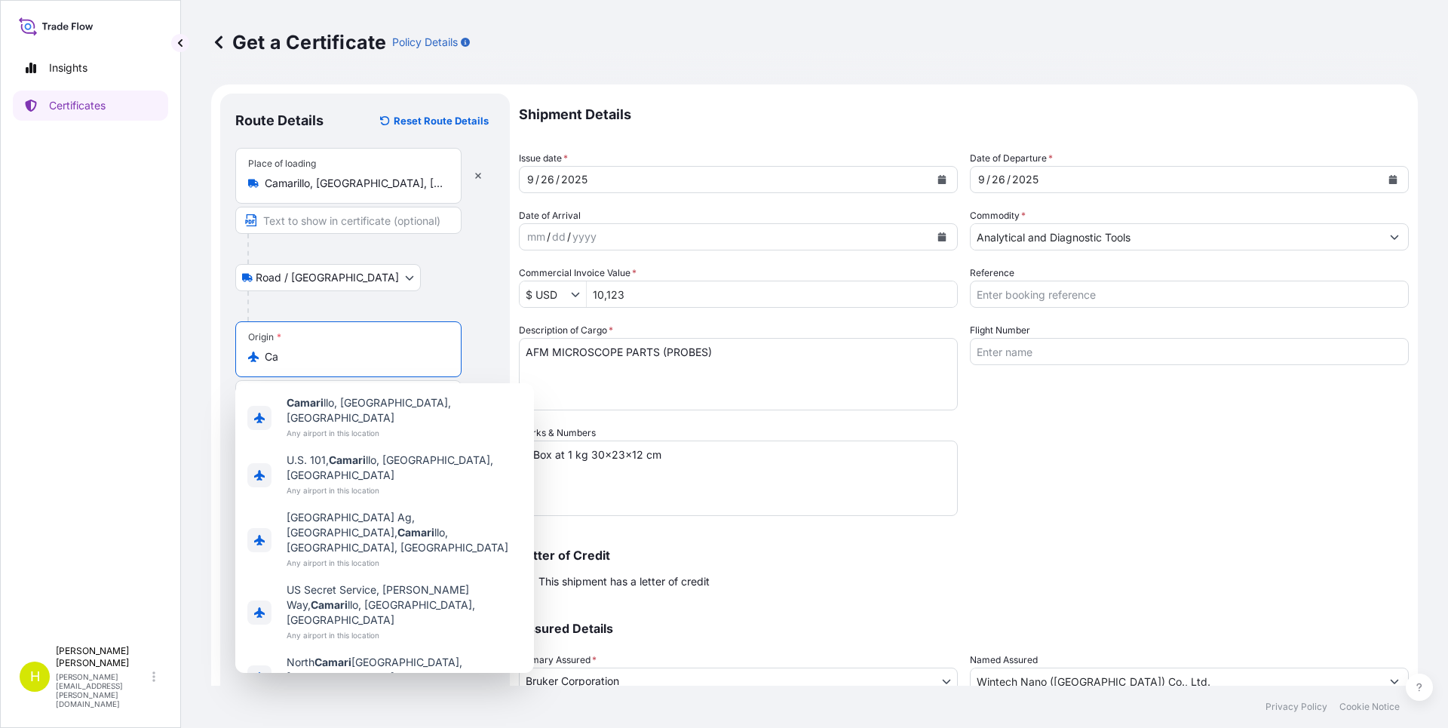
type input "C"
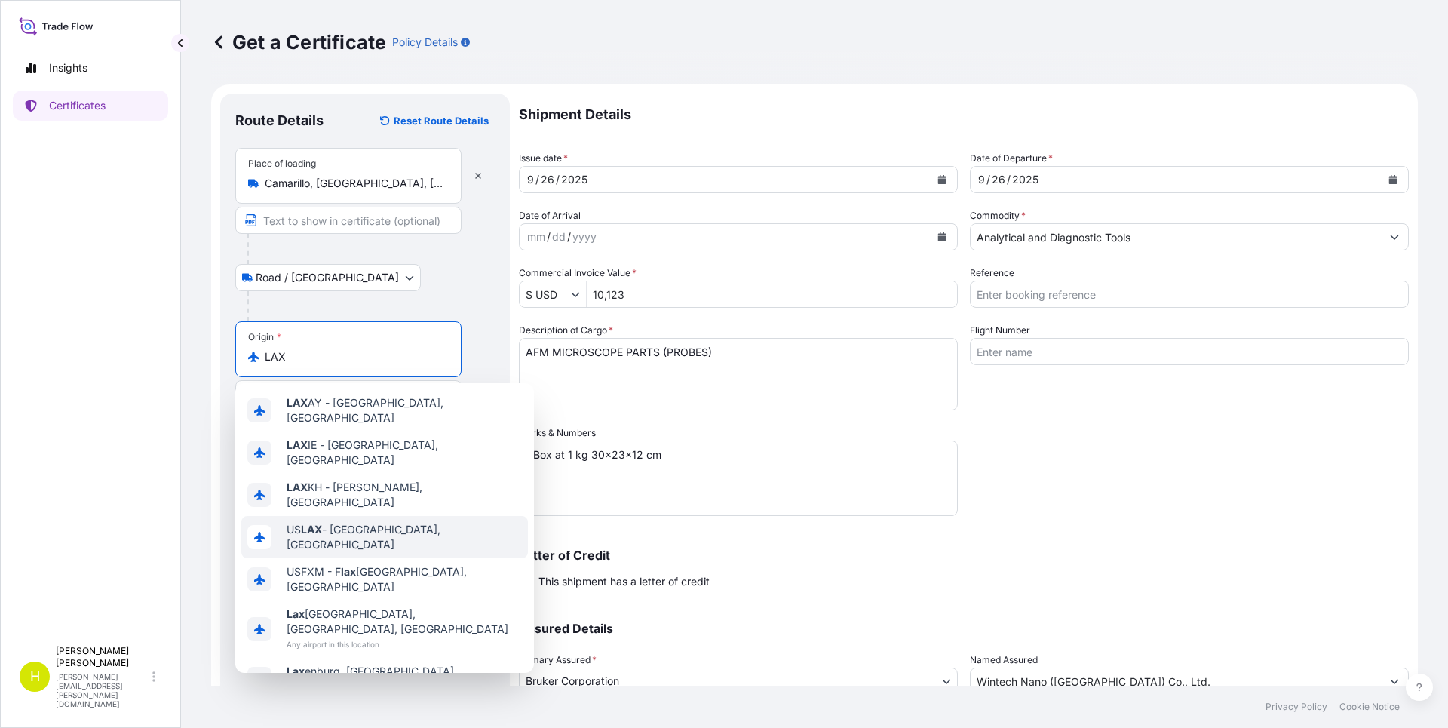
click at [394, 522] on span "US LAX - [GEOGRAPHIC_DATA], [GEOGRAPHIC_DATA]" at bounding box center [404, 537] width 235 height 30
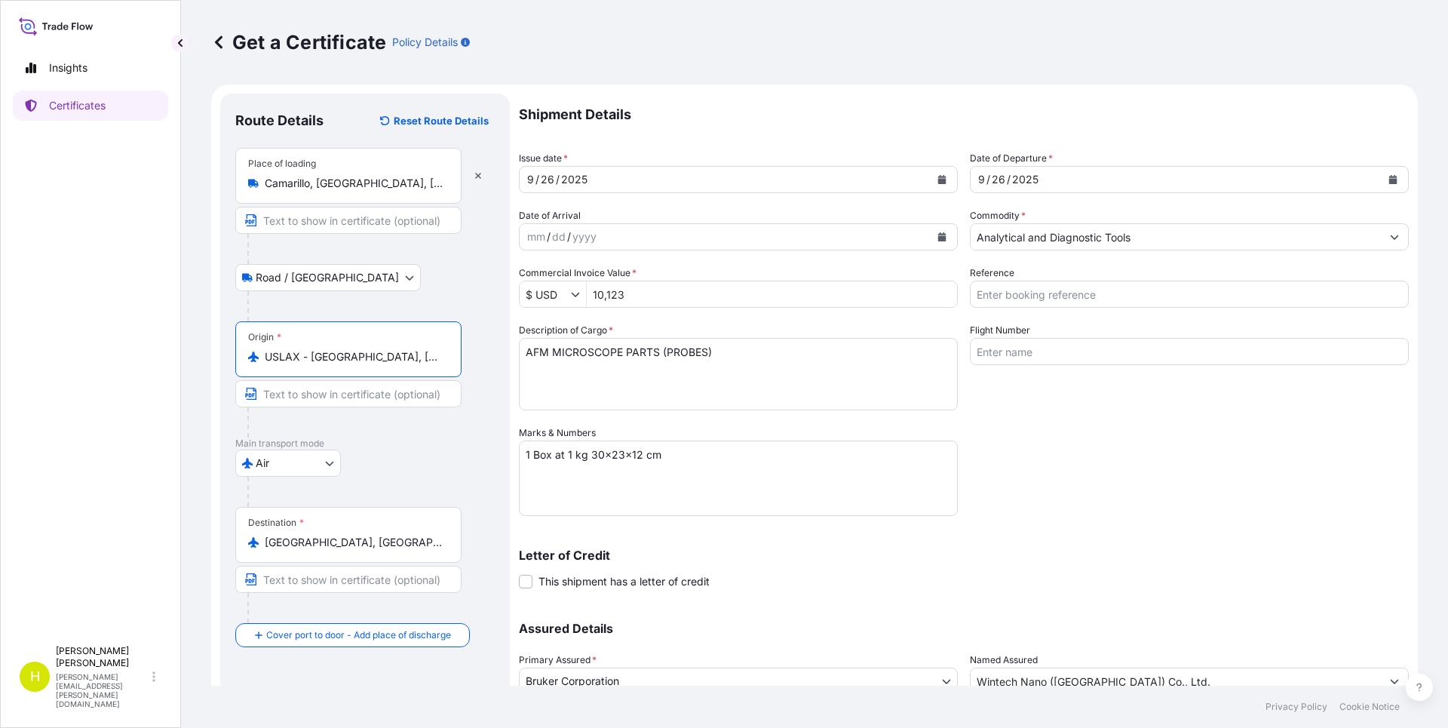
type input "USLAX - [GEOGRAPHIC_DATA], [GEOGRAPHIC_DATA]"
click at [278, 242] on div at bounding box center [370, 249] width 247 height 30
click at [324, 225] on input "Text to appear on certificate" at bounding box center [348, 220] width 226 height 27
type input "SO 7741091, CI 90860136"
click at [290, 417] on div at bounding box center [354, 422] width 214 height 30
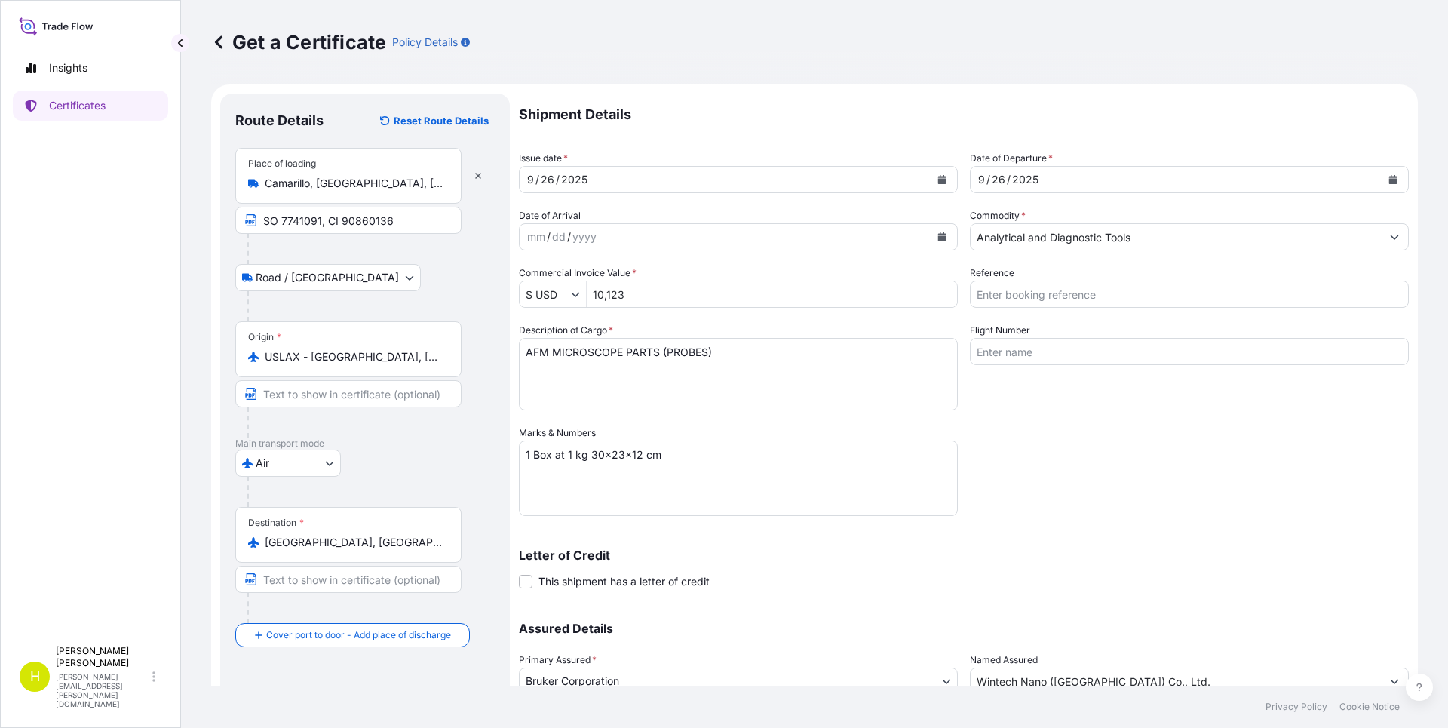
click at [278, 422] on div at bounding box center [354, 422] width 214 height 30
drag, startPoint x: 444, startPoint y: 399, endPoint x: 290, endPoint y: 400, distance: 154.6
click at [290, 400] on input "Text to appear on certificate" at bounding box center [348, 393] width 226 height 27
type input "PO BNSM01160625"
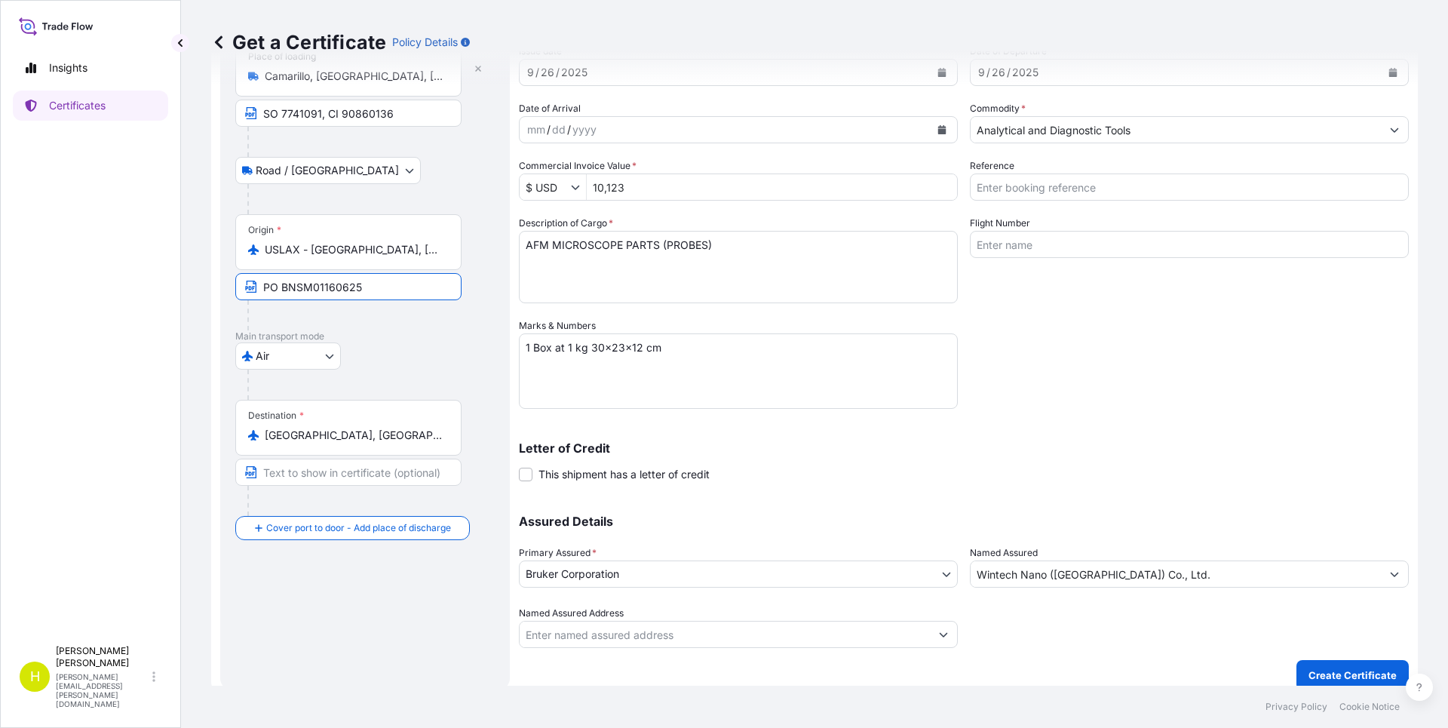
scroll to position [121, 0]
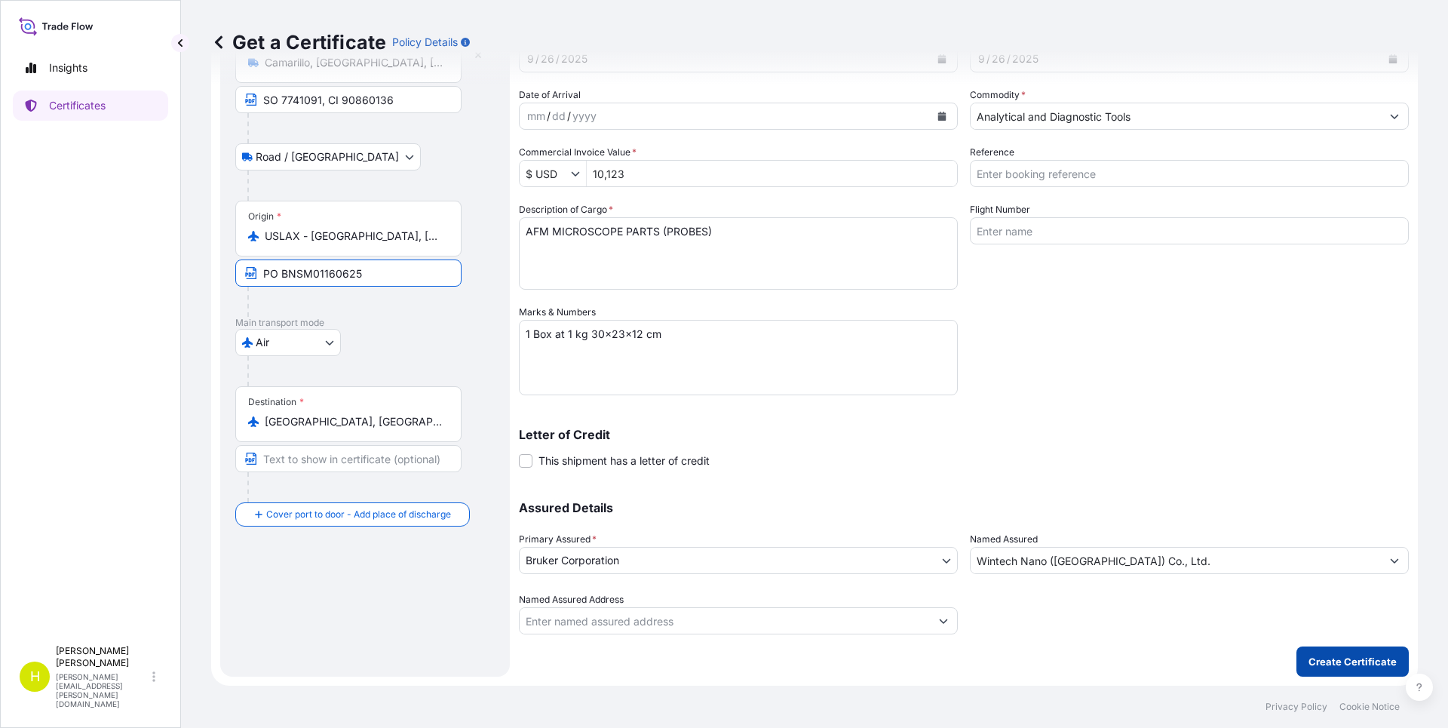
click at [1338, 659] on p "Create Certificate" at bounding box center [1352, 661] width 88 height 15
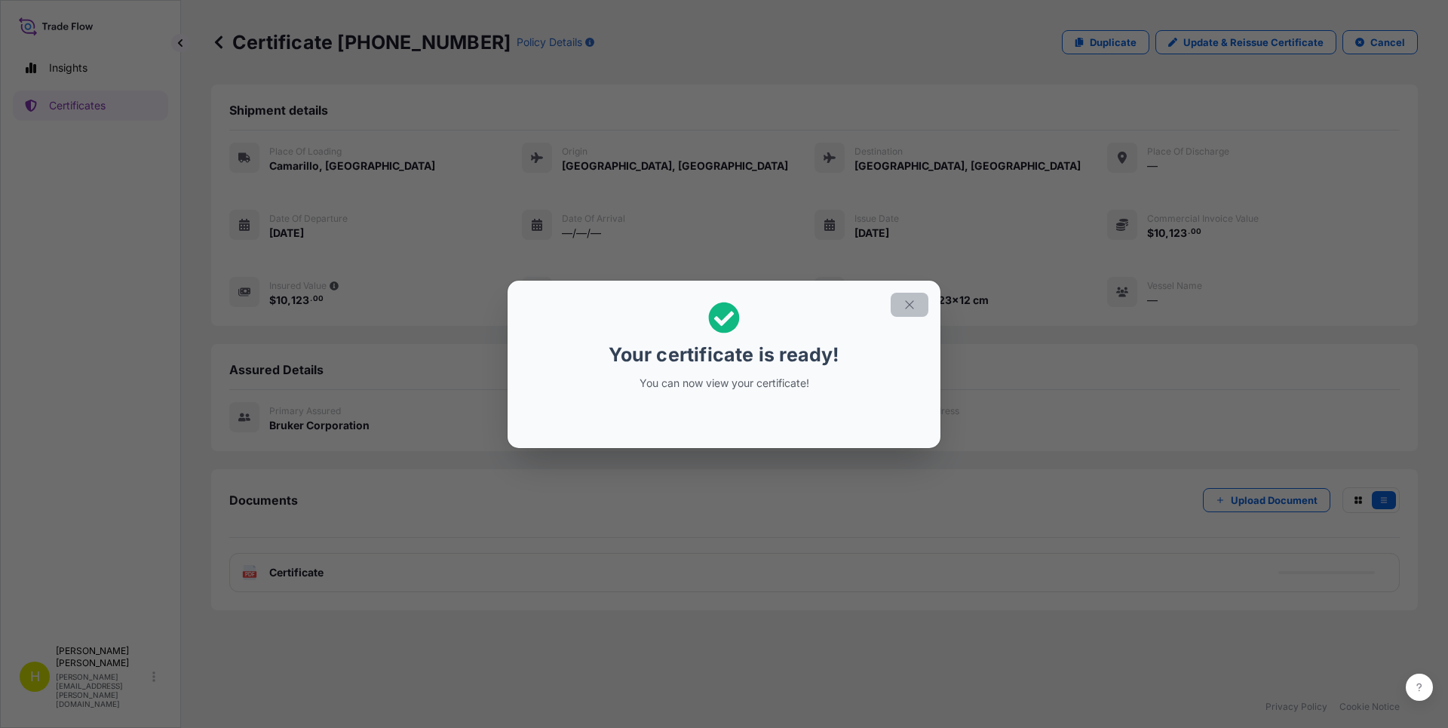
click at [909, 305] on icon "button" at bounding box center [909, 304] width 8 height 8
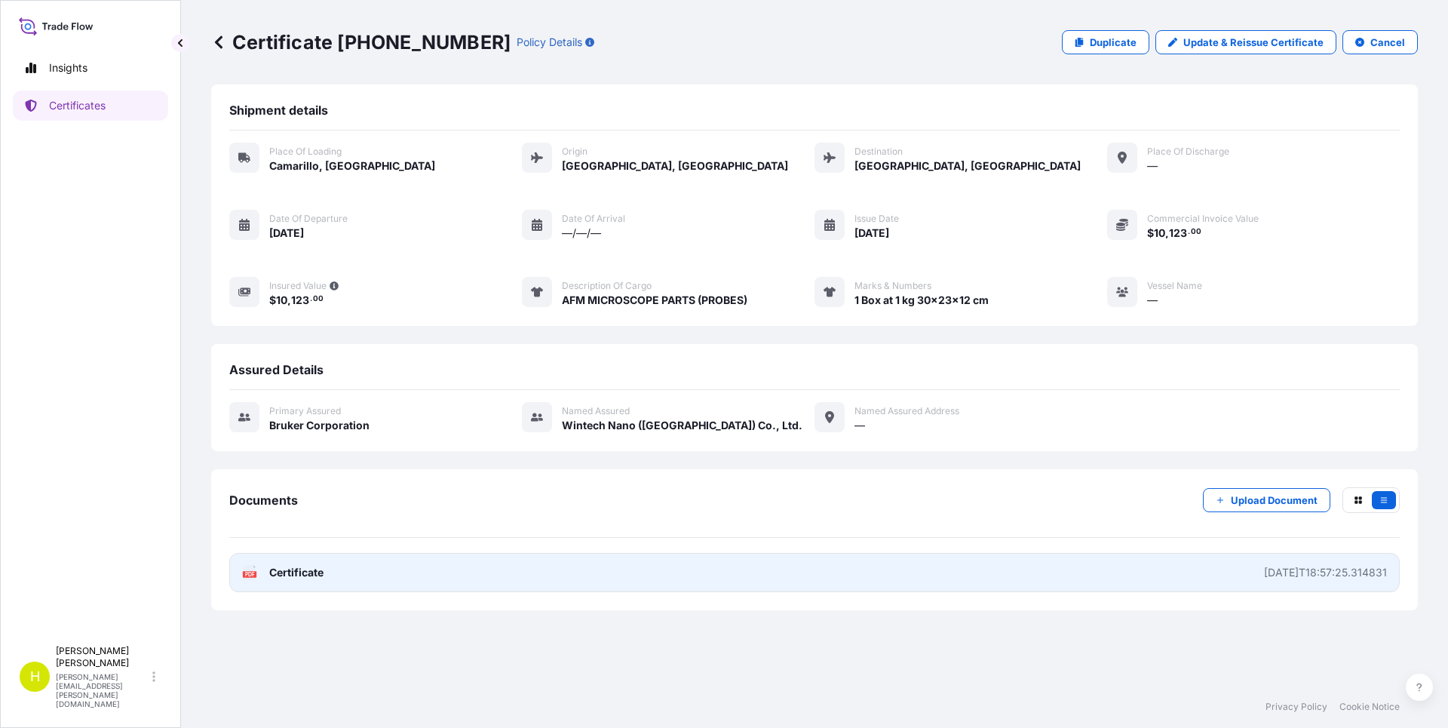
click at [305, 574] on span "Certificate" at bounding box center [296, 572] width 54 height 15
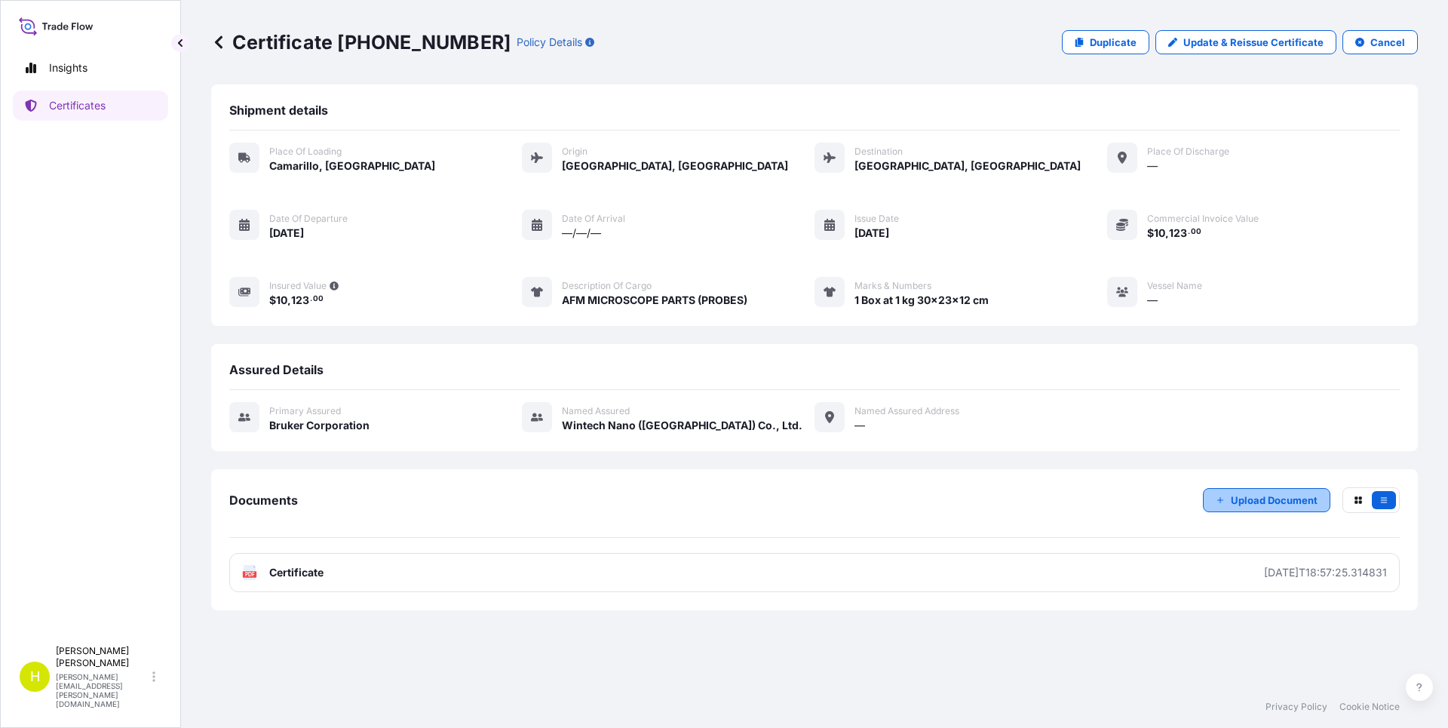
click at [1256, 501] on p "Upload Document" at bounding box center [1274, 499] width 87 height 15
click at [1268, 505] on p "Upload Document" at bounding box center [1274, 499] width 87 height 15
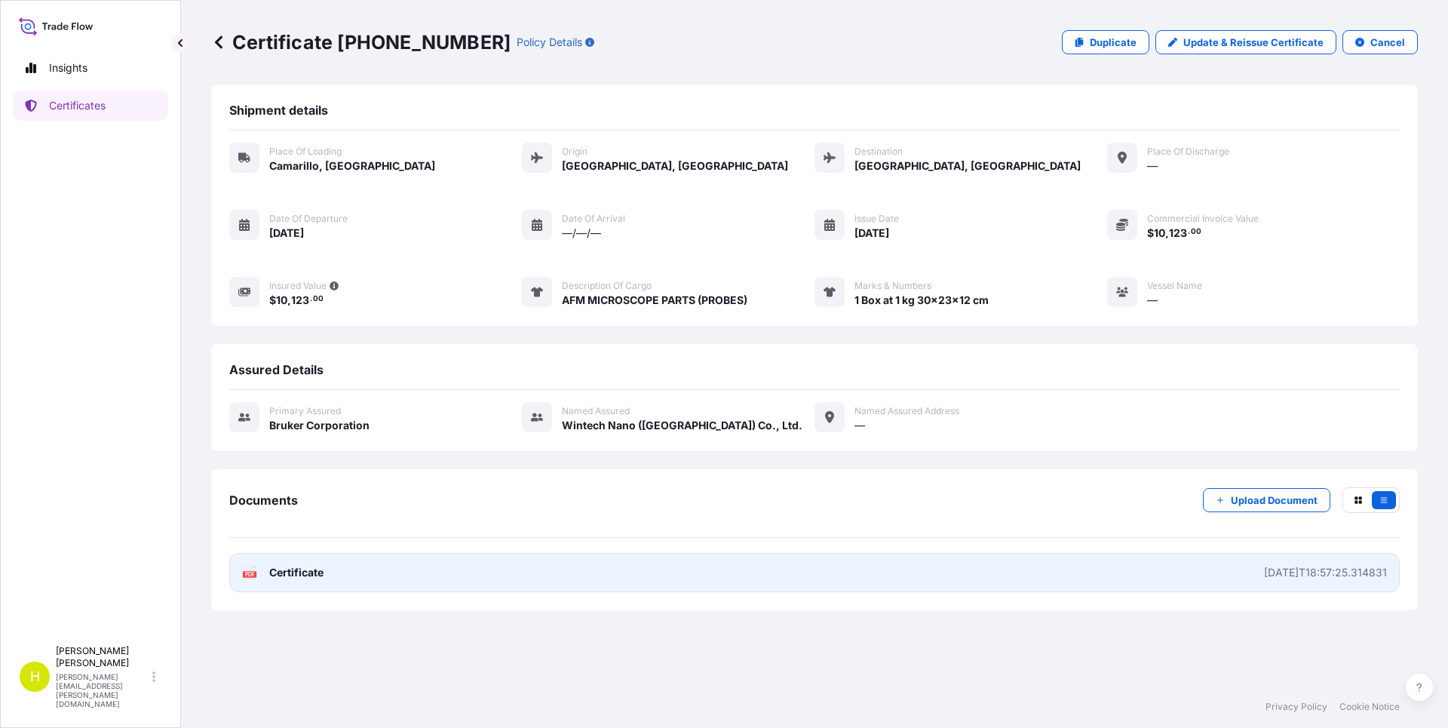
drag, startPoint x: 245, startPoint y: 576, endPoint x: 1330, endPoint y: 583, distance: 1085.2
click at [1330, 583] on link "PDF Certificate [DATE]T18:57:25.314831" at bounding box center [814, 572] width 1170 height 39
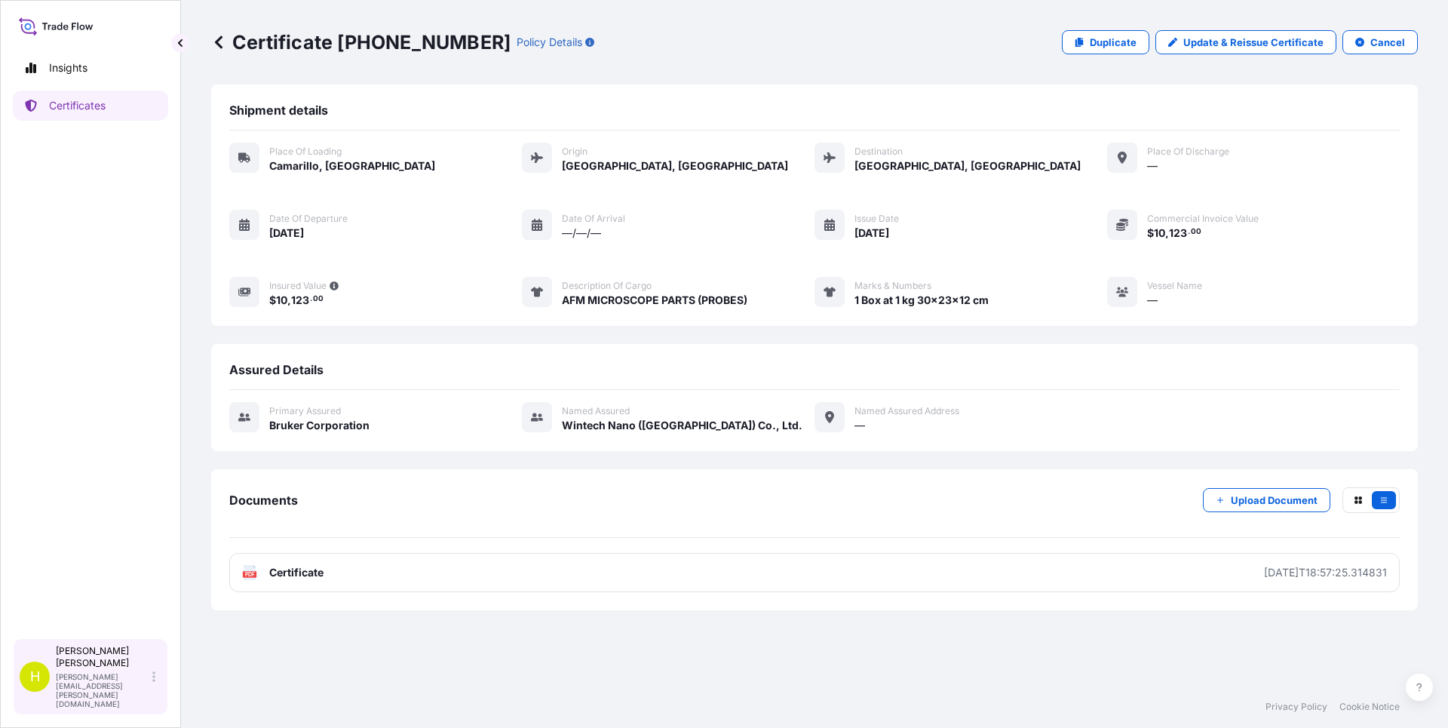
click at [117, 700] on p "[PERSON_NAME][EMAIL_ADDRESS][PERSON_NAME][DOMAIN_NAME]" at bounding box center [103, 690] width 94 height 36
